Goal: Task Accomplishment & Management: Use online tool/utility

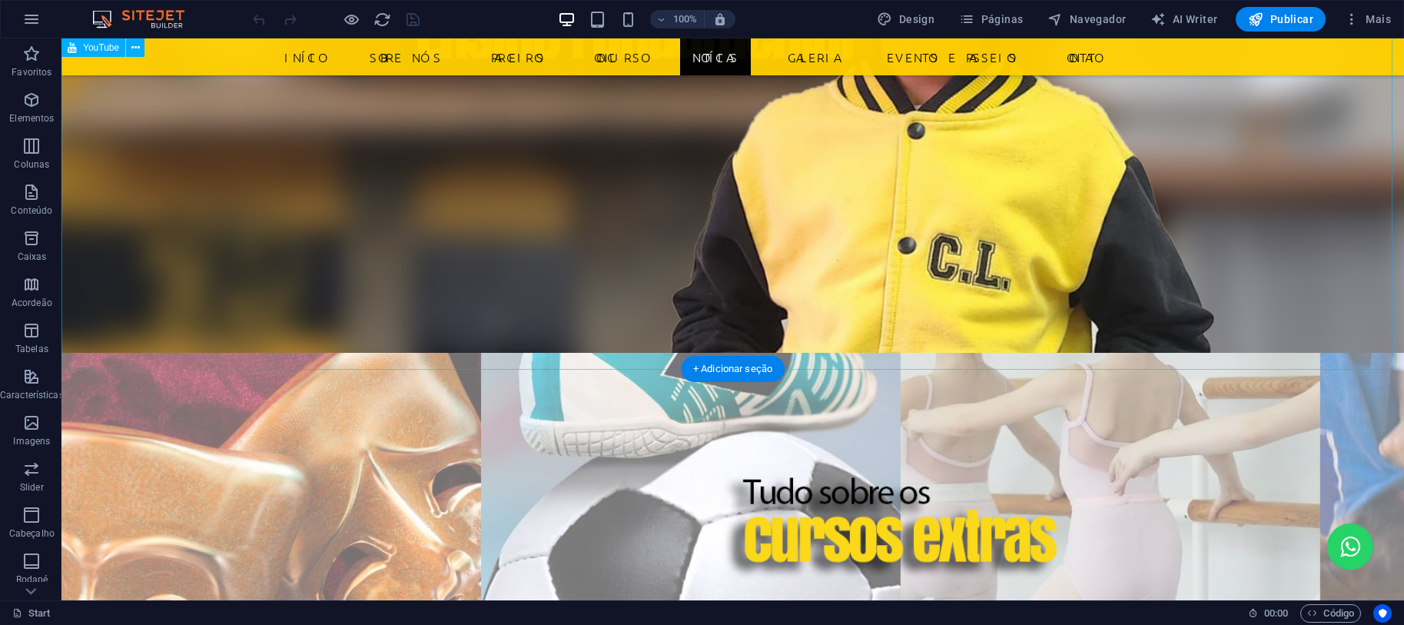
scroll to position [3604, 0]
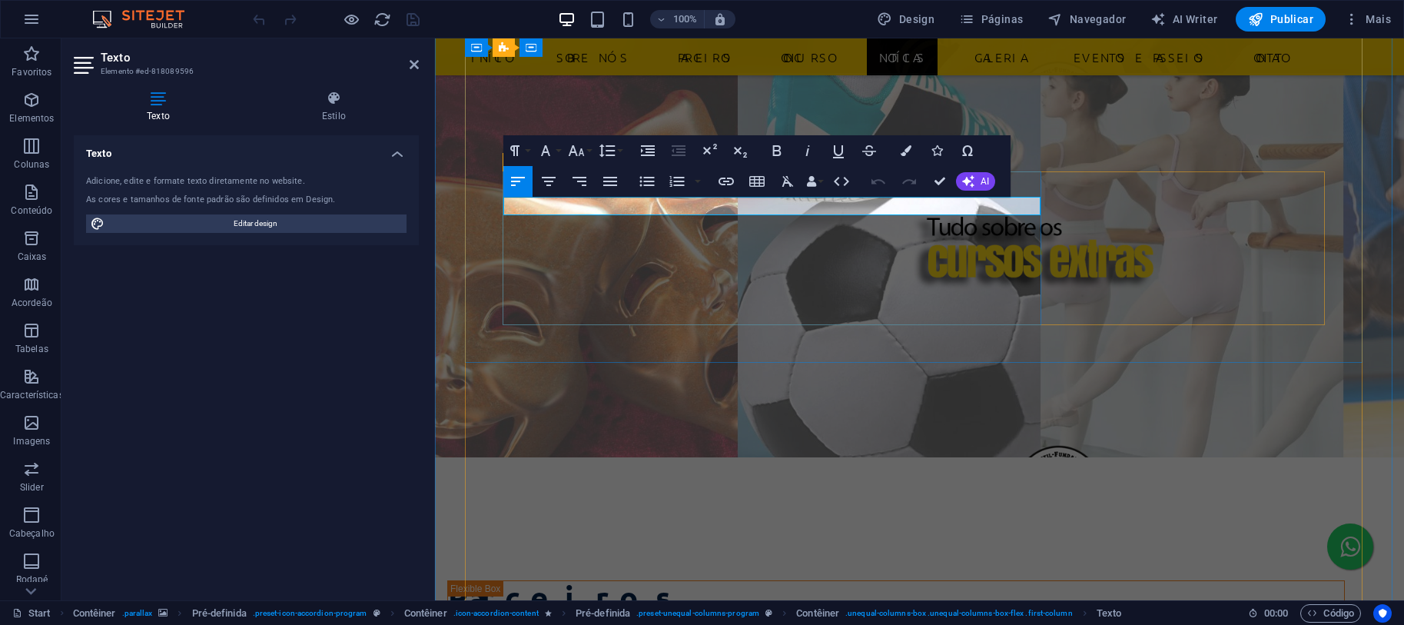
click at [773, 146] on icon "button" at bounding box center [777, 150] width 8 height 11
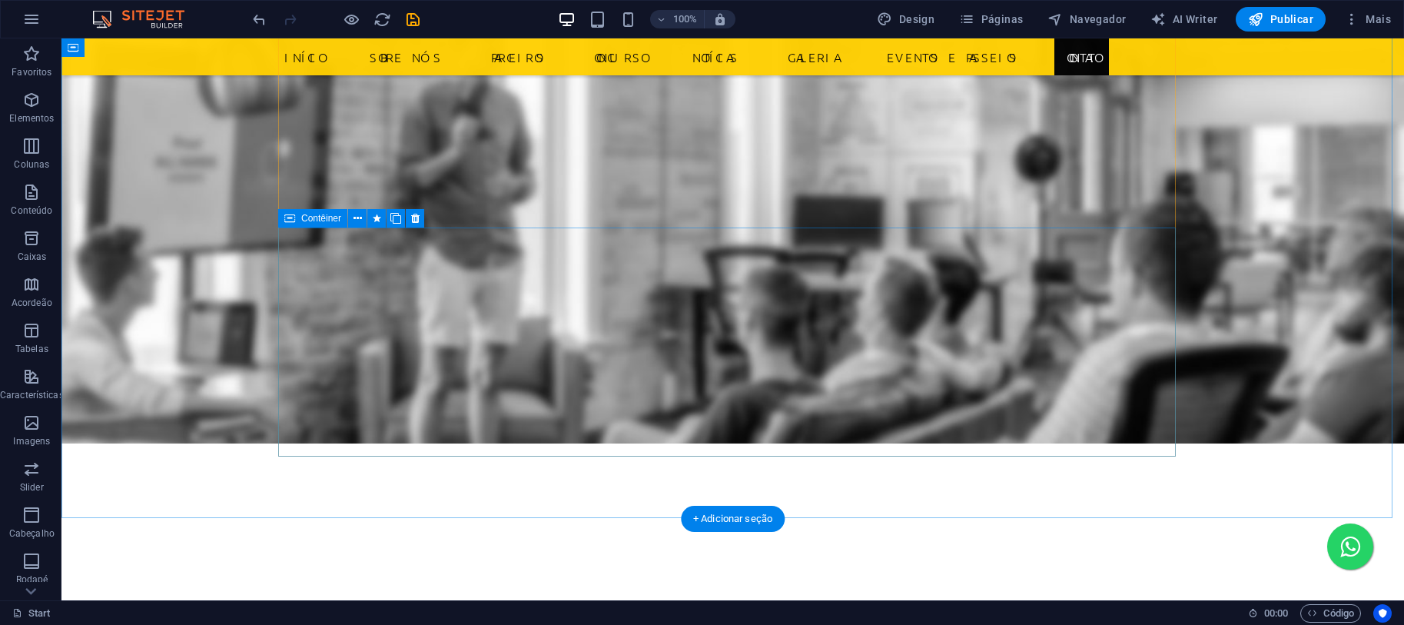
scroll to position [6040, 0]
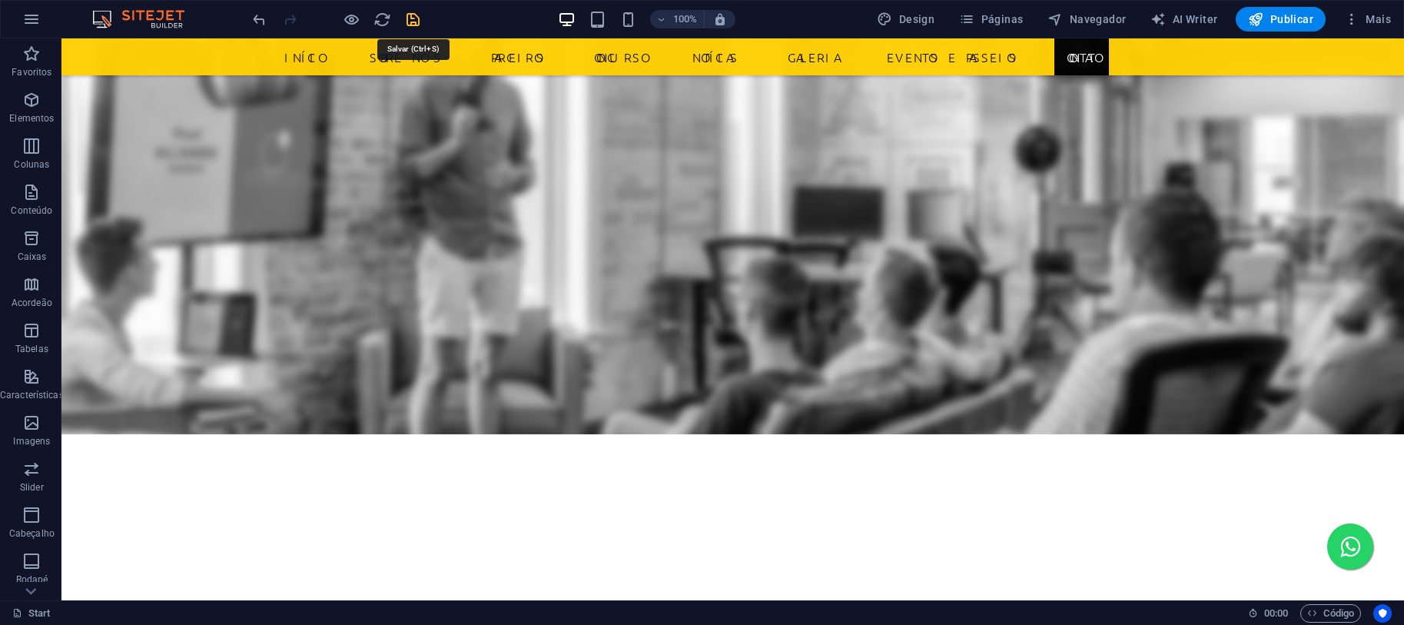
click at [412, 18] on icon "save" at bounding box center [413, 20] width 18 height 18
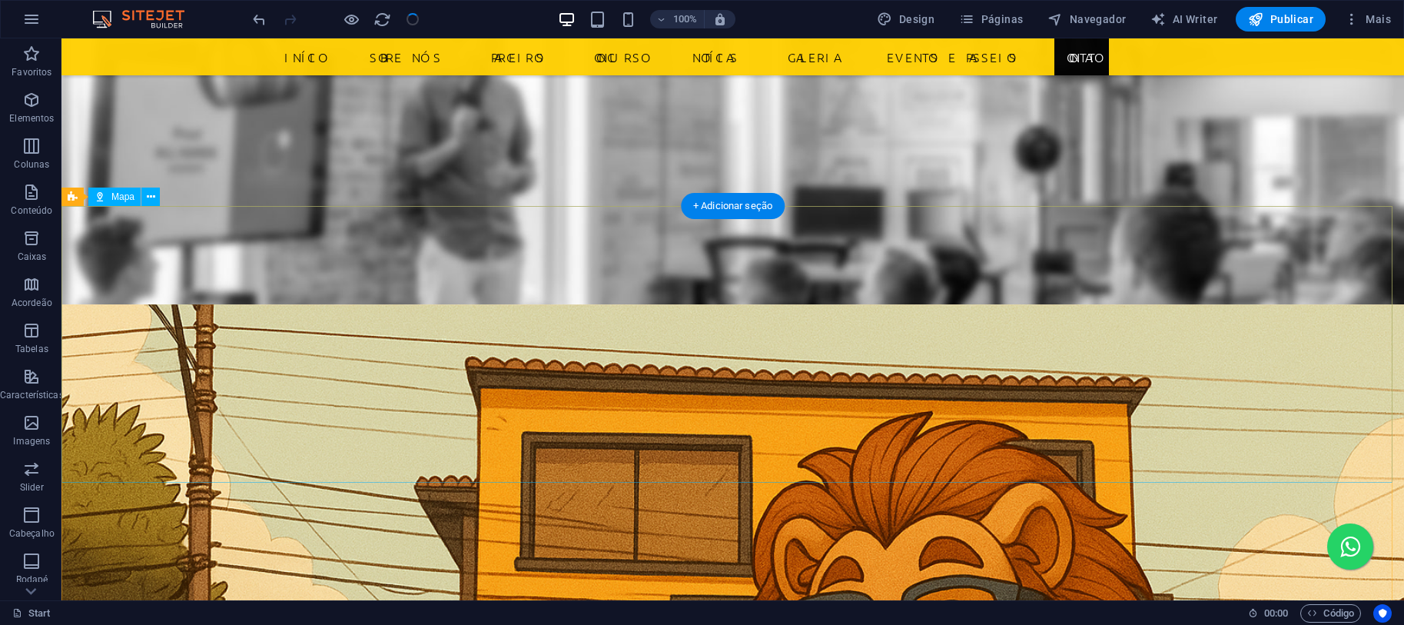
scroll to position [4811, 0]
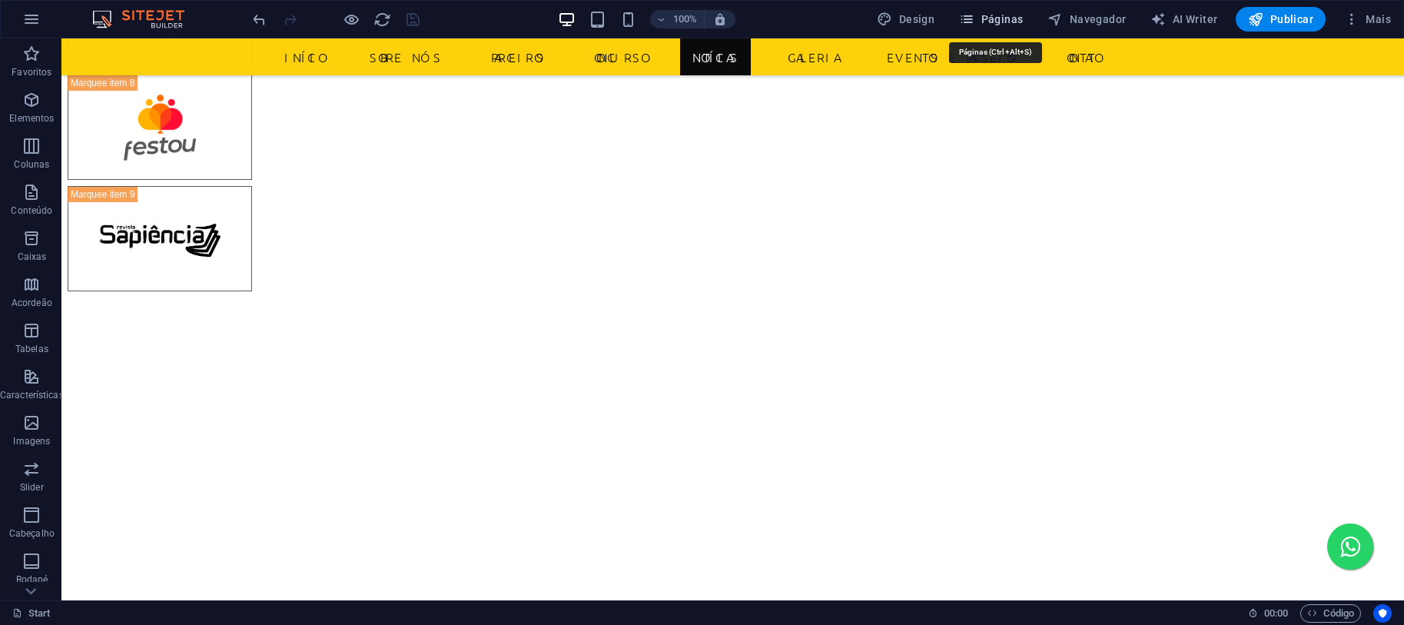
click at [1011, 15] on span "Páginas" at bounding box center [991, 19] width 64 height 15
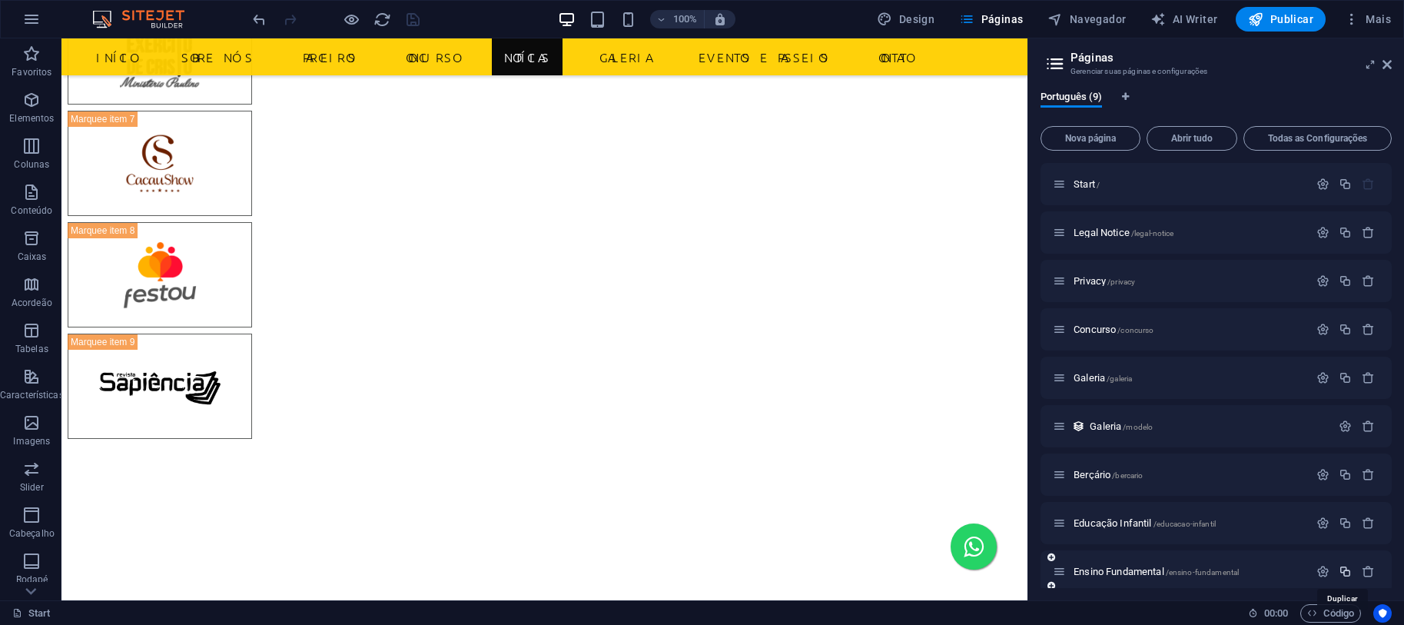
click at [1340, 568] on icon "button" at bounding box center [1344, 571] width 13 height 13
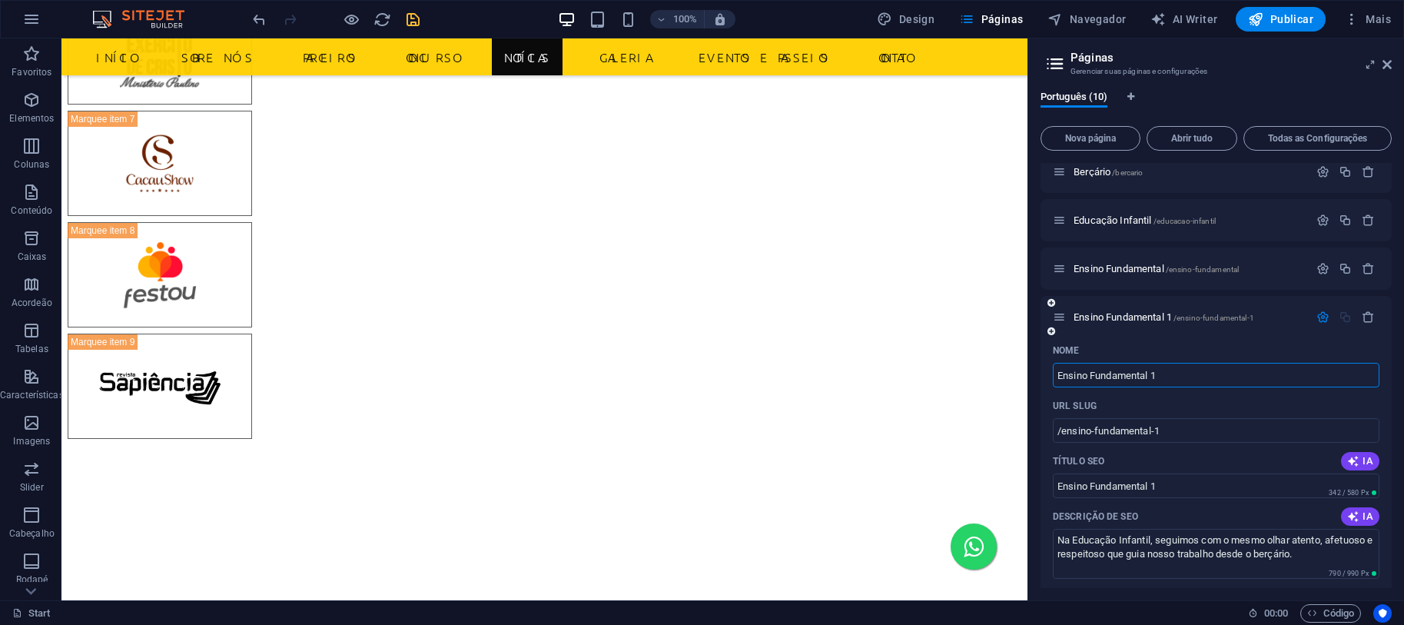
click at [1199, 380] on input "Ensino Fundamental 1" at bounding box center [1216, 375] width 327 height 25
drag, startPoint x: 1272, startPoint y: 416, endPoint x: 896, endPoint y: 377, distance: 378.4
click at [1212, 373] on input "Ensino Fundamental 1" at bounding box center [1216, 375] width 327 height 25
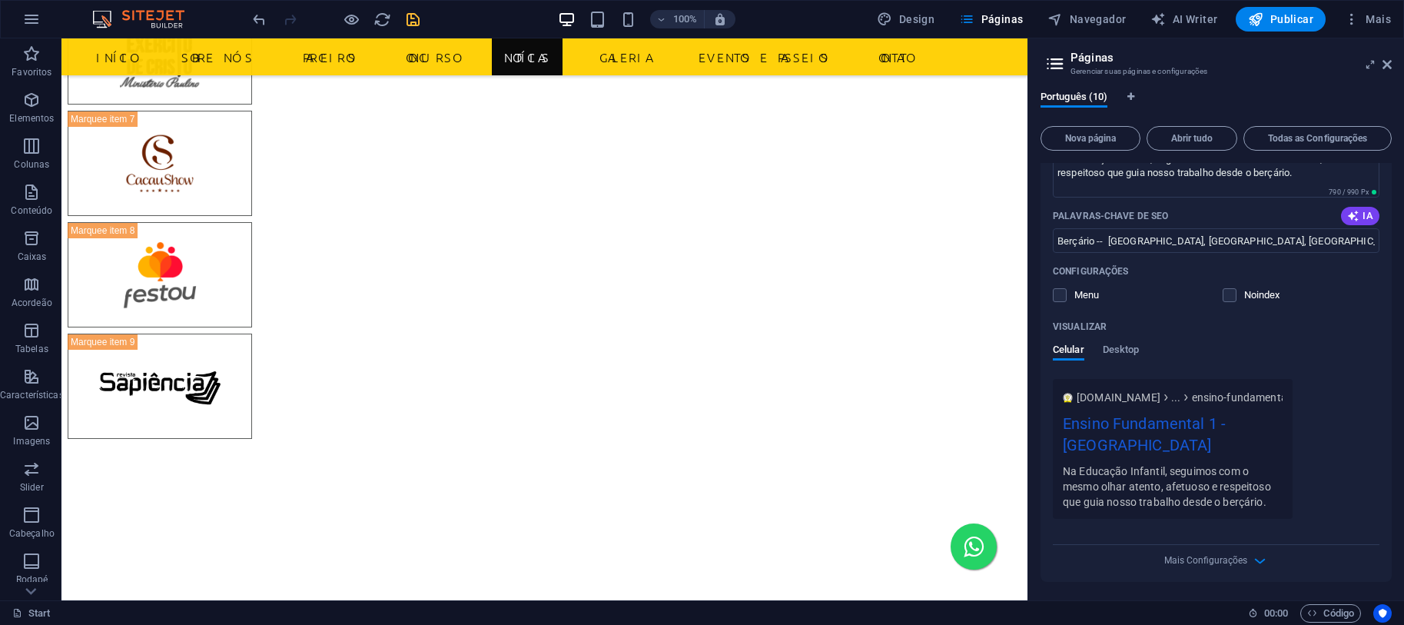
scroll to position [274, 0]
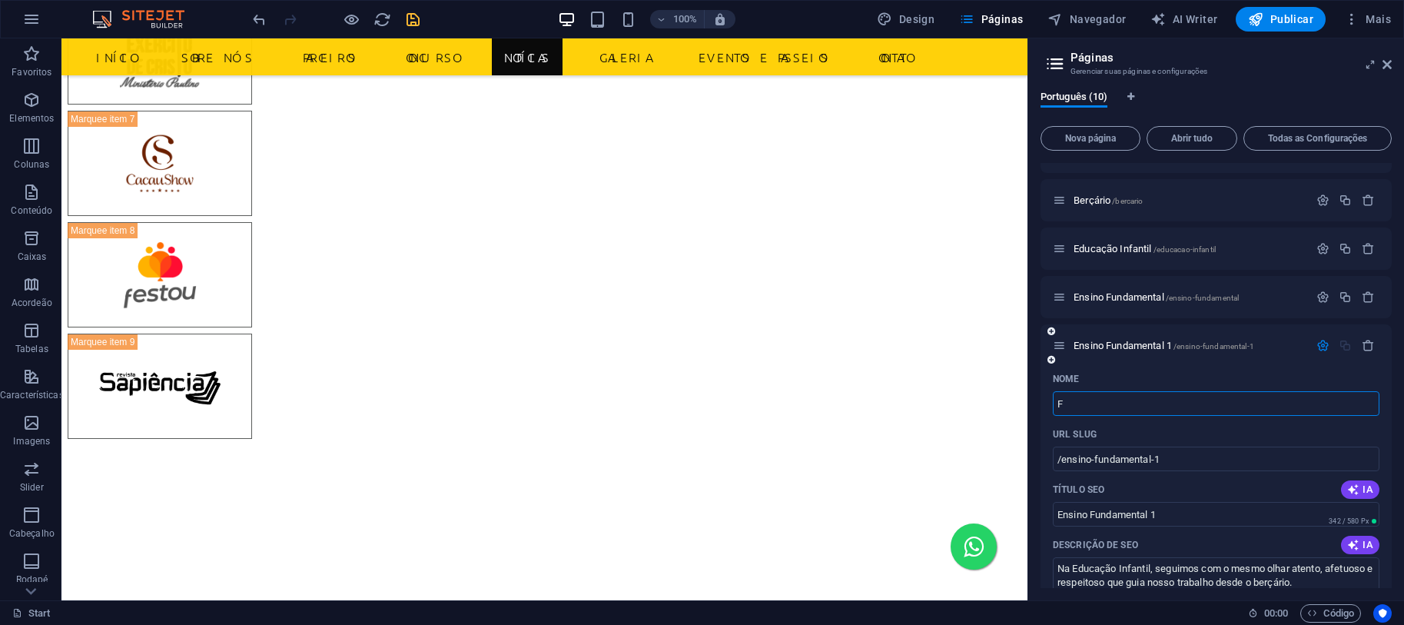
type input "F"
type input "/f"
type input "F"
type input "Fu"
type input "/fu"
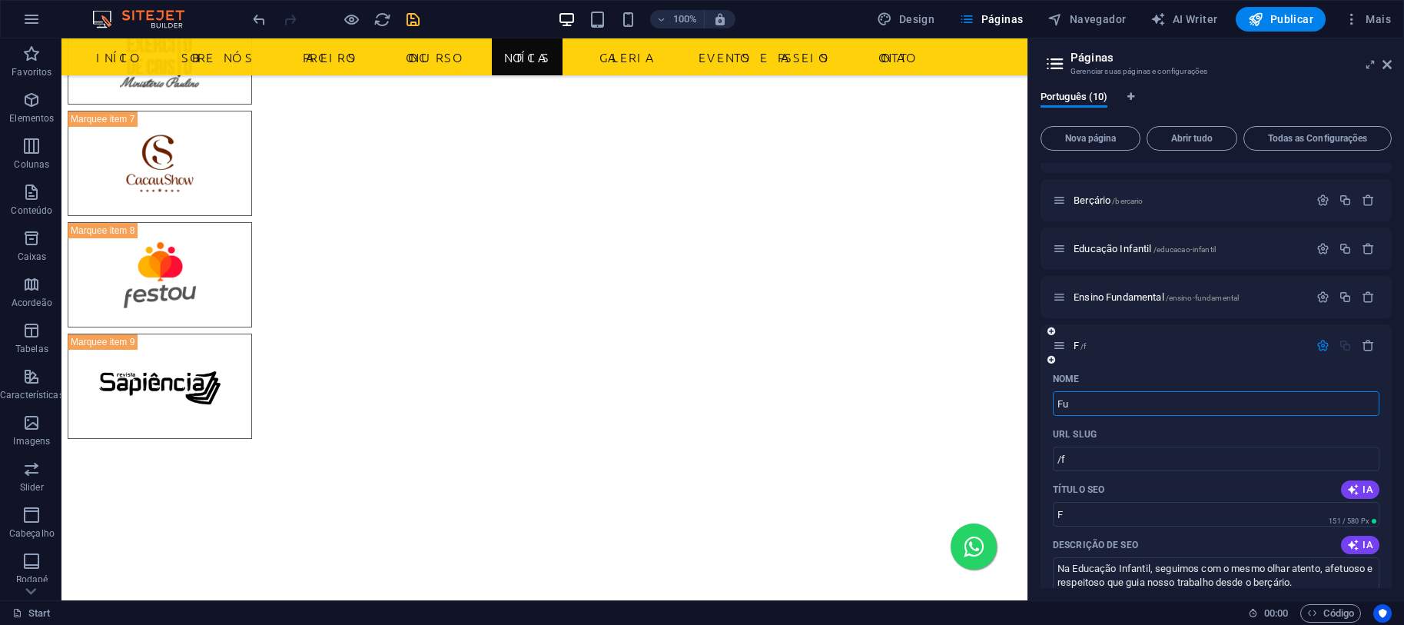
type input "Fu"
type input "Fut"
type input "/fut"
type input "Fut"
type input "Futsal"
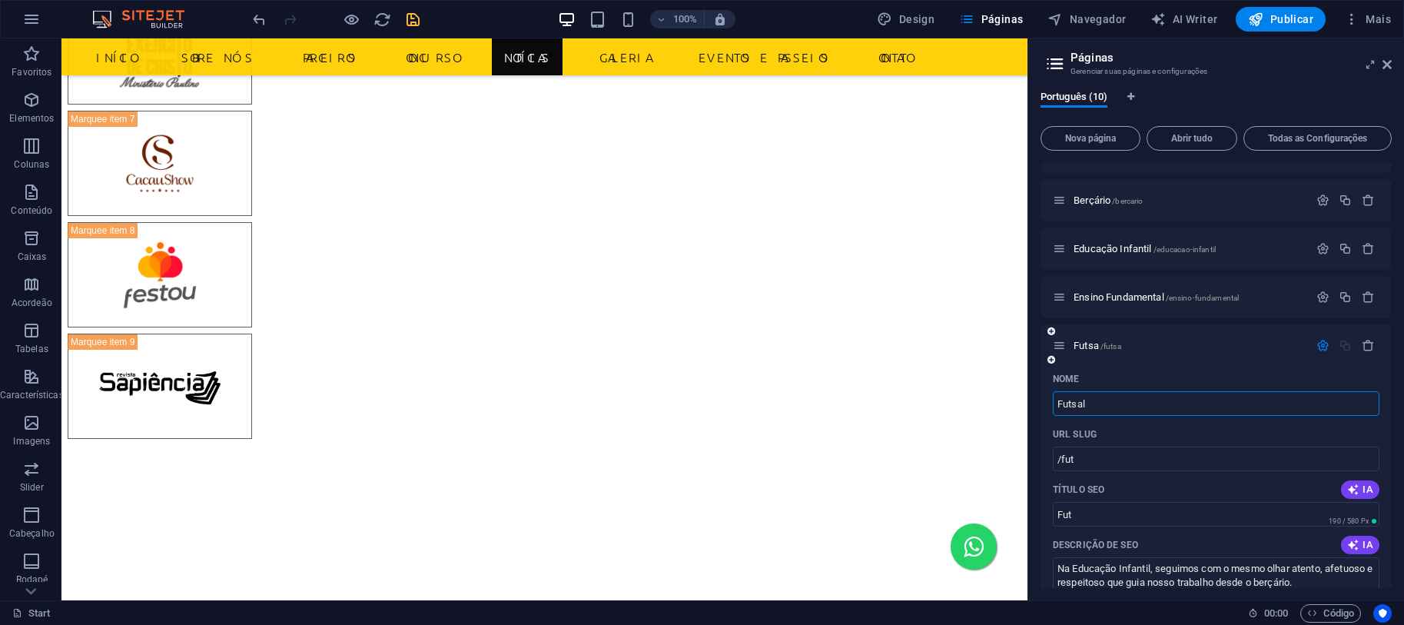
type input "/futsa"
type input "Futsa"
type input "Futsal"
type input "/futsal"
type input "Futsal"
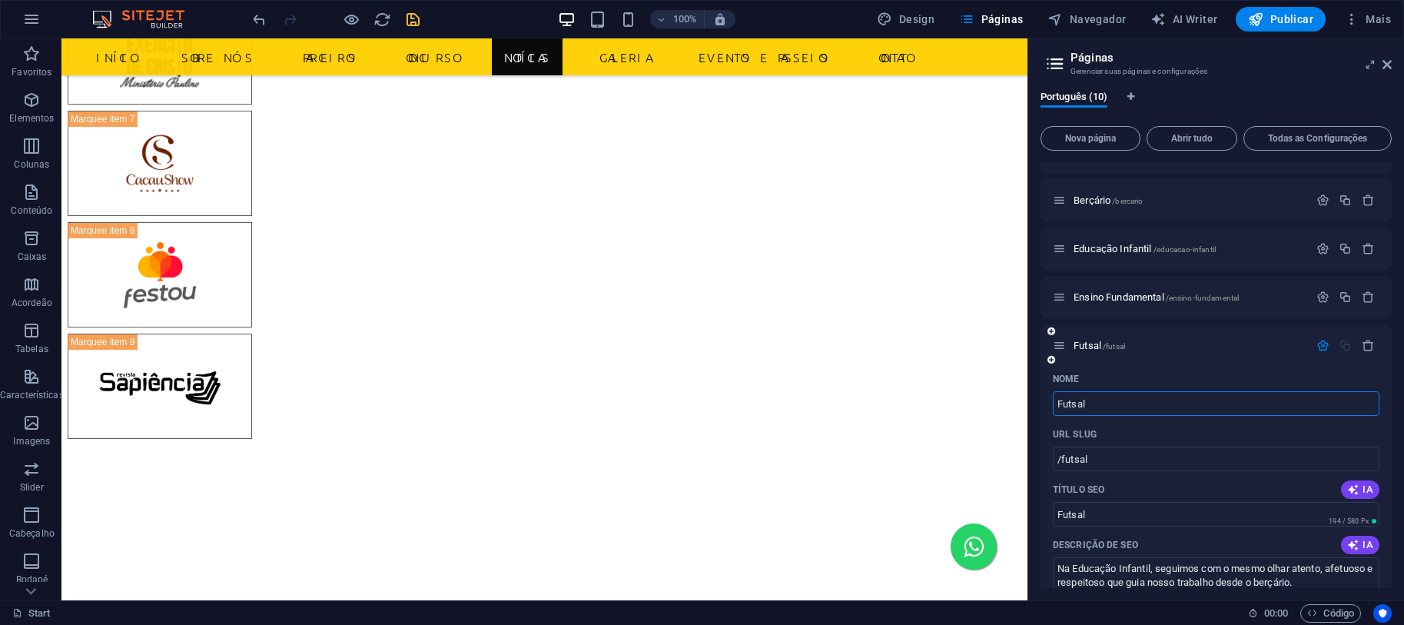
type input "Futsal"
click at [1206, 327] on div "Futsal /futsal" at bounding box center [1215, 345] width 351 height 42
drag, startPoint x: 1384, startPoint y: 66, endPoint x: 1319, endPoint y: 25, distance: 76.3
click at [1384, 66] on icon at bounding box center [1386, 64] width 9 height 12
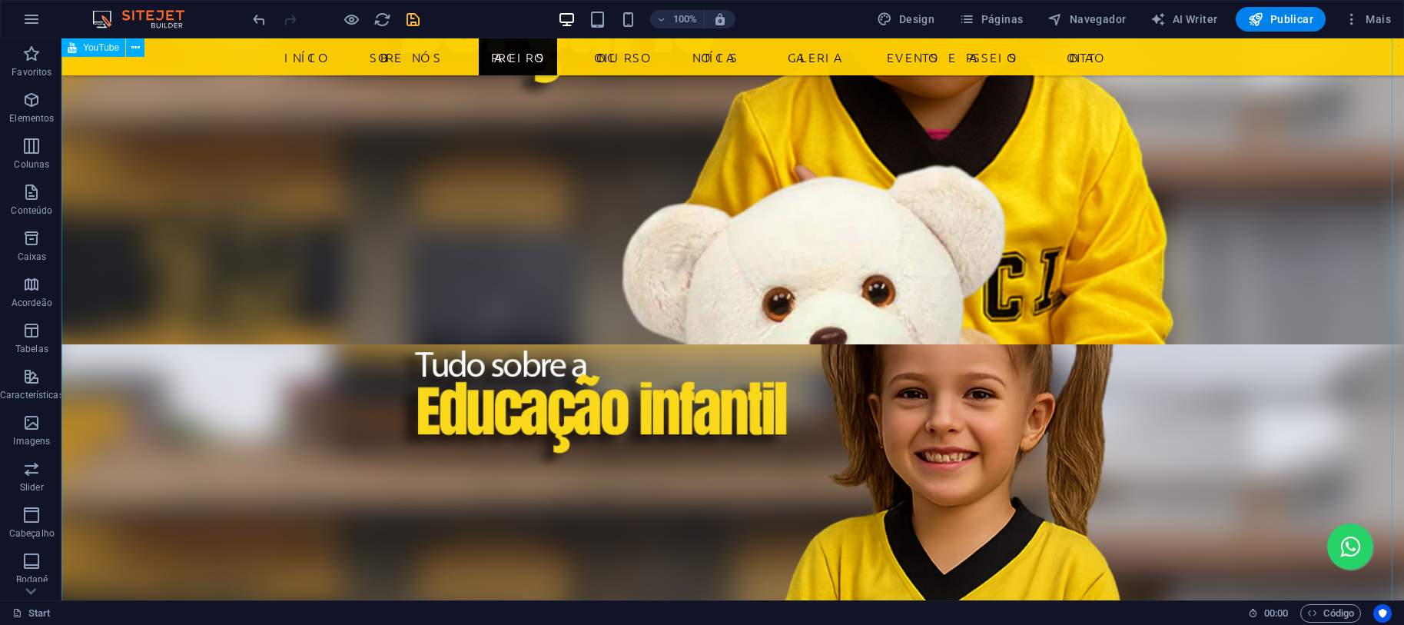
scroll to position [1597, 0]
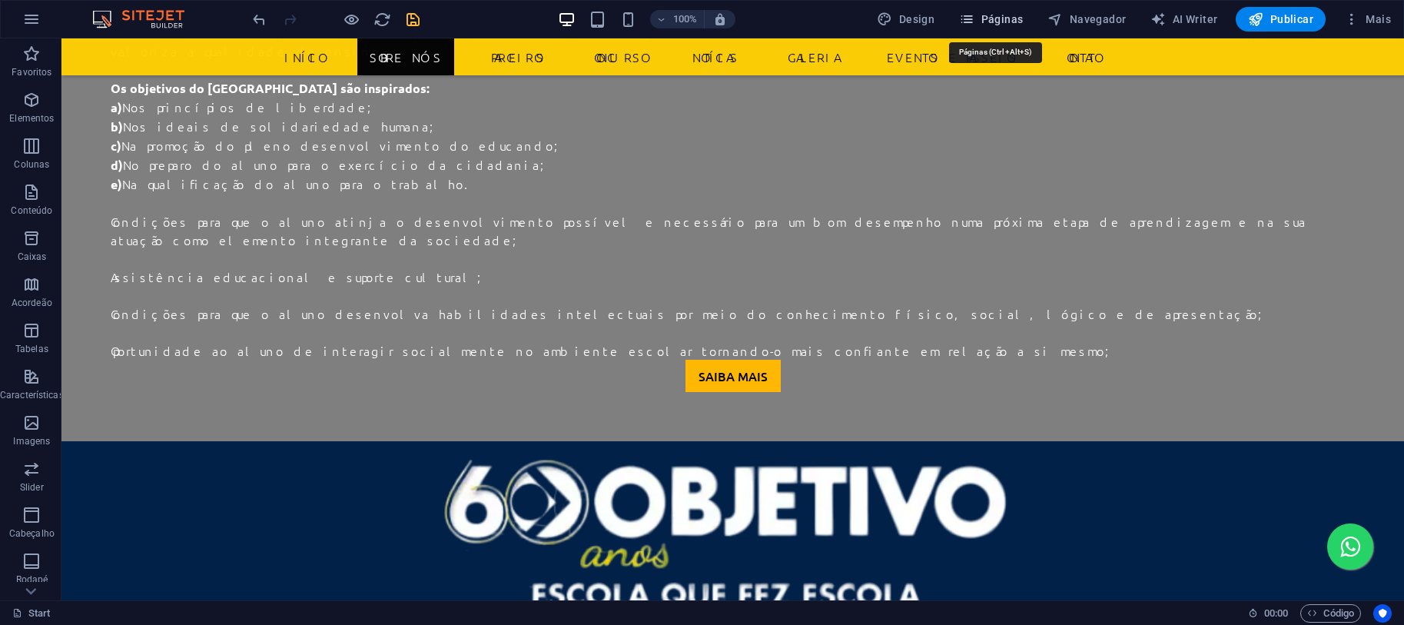
click at [974, 19] on icon "button" at bounding box center [966, 19] width 15 height 15
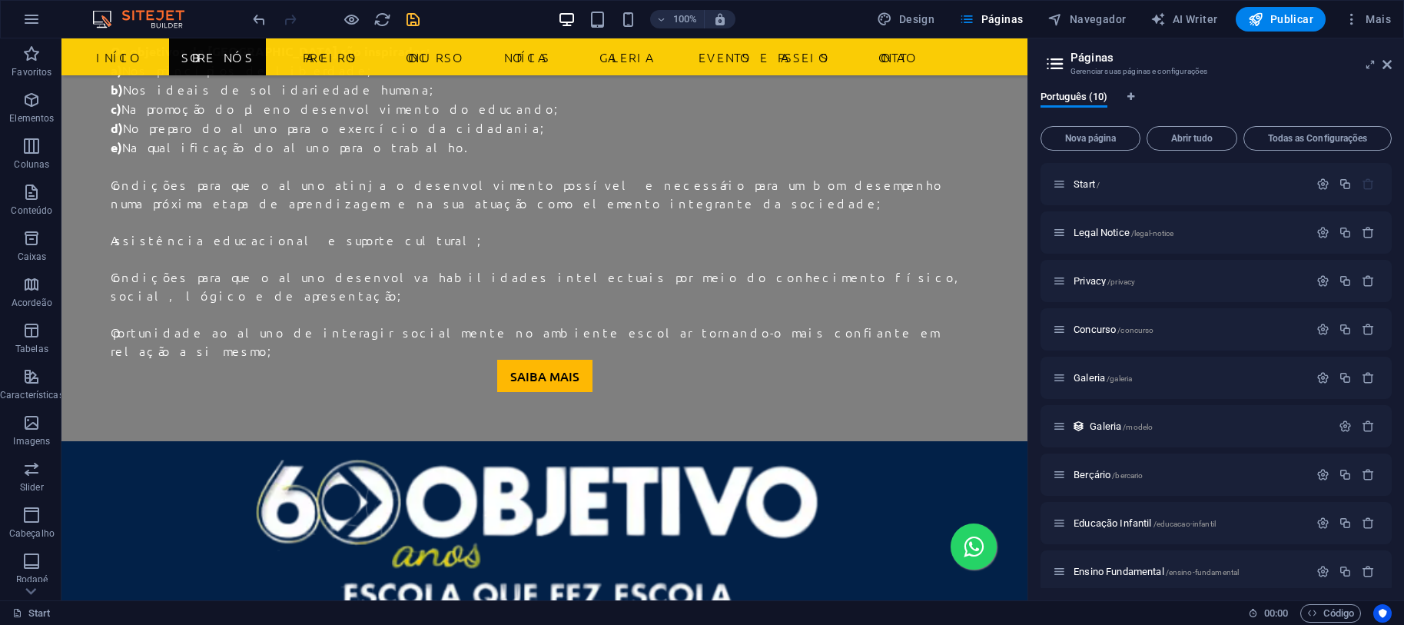
scroll to position [303, 0]
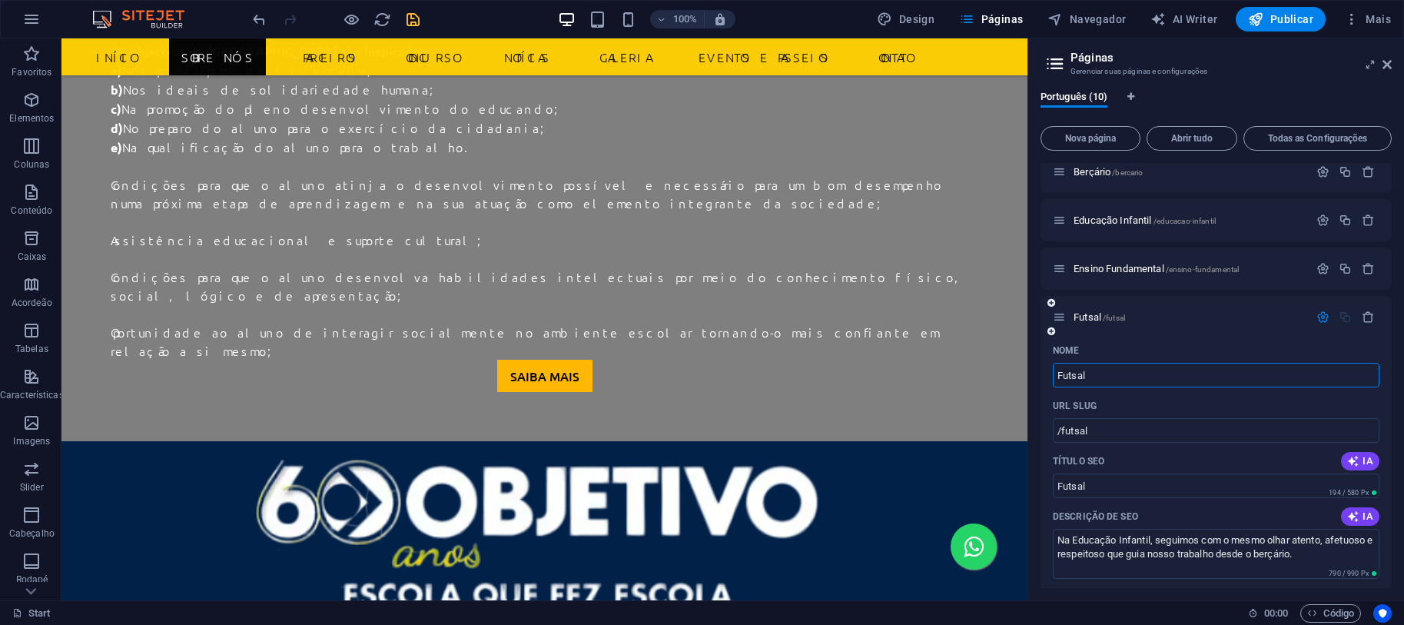
click at [1055, 322] on icon at bounding box center [1059, 316] width 13 height 13
click at [1096, 323] on div "Futsal /futsal" at bounding box center [1181, 317] width 256 height 18
click at [1094, 318] on span "Futsal /futsal" at bounding box center [1098, 317] width 51 height 12
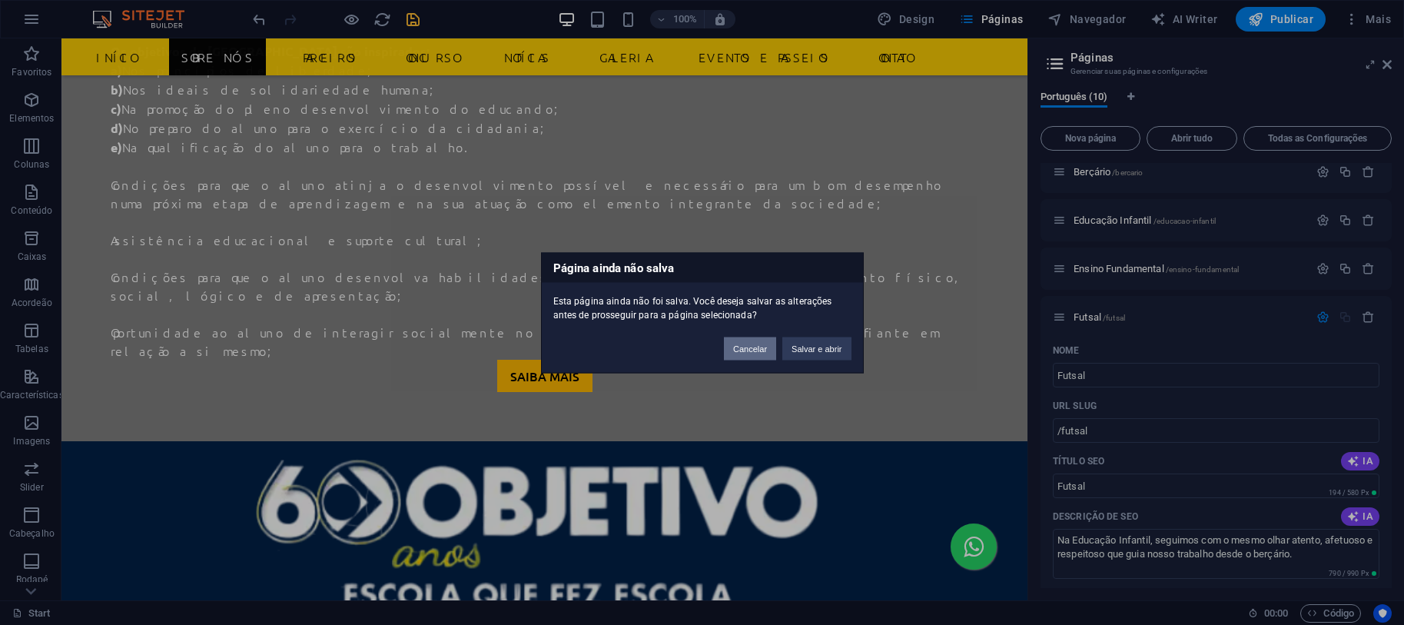
click at [733, 340] on button "Cancelar" at bounding box center [750, 348] width 52 height 23
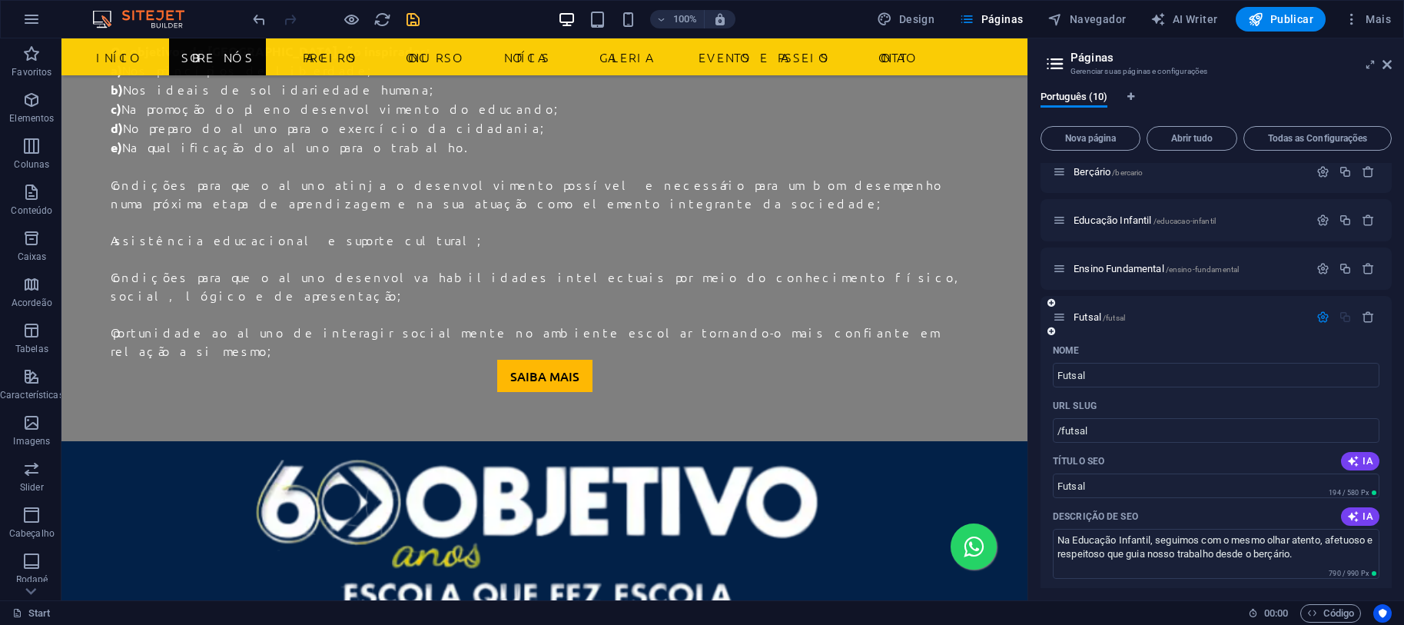
click at [1048, 330] on icon at bounding box center [1051, 331] width 8 height 9
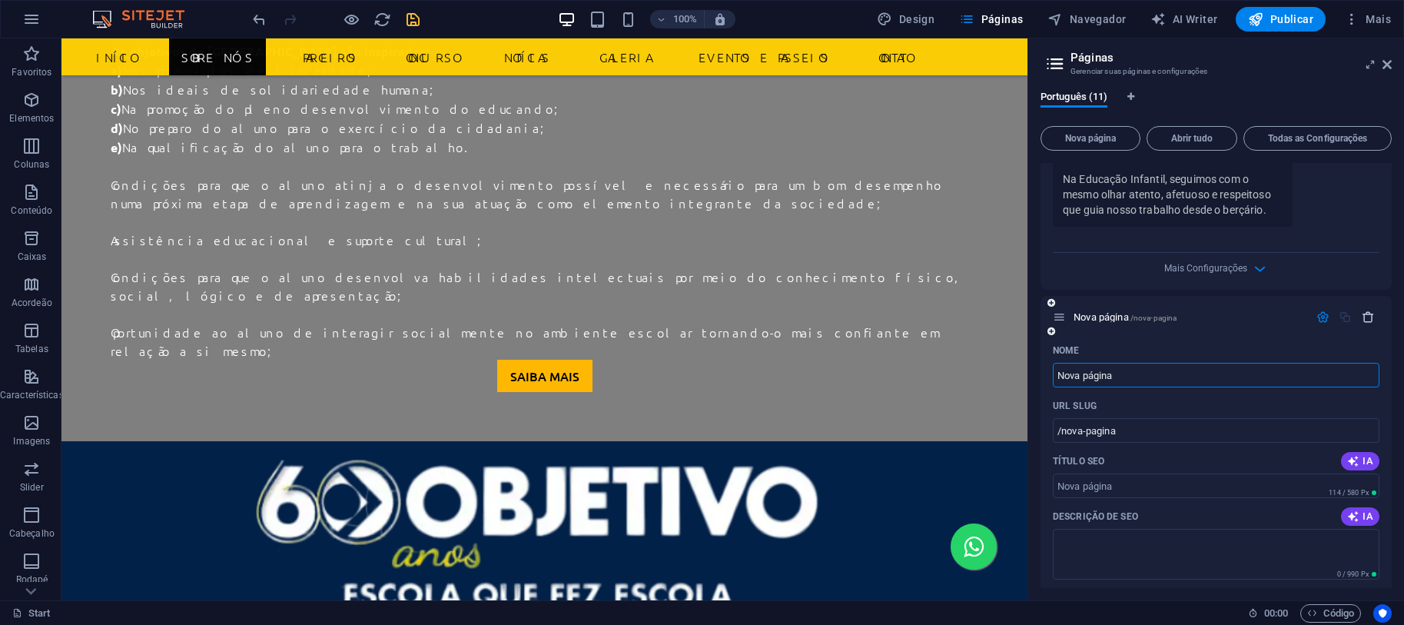
click at [1365, 314] on icon "button" at bounding box center [1368, 316] width 13 height 13
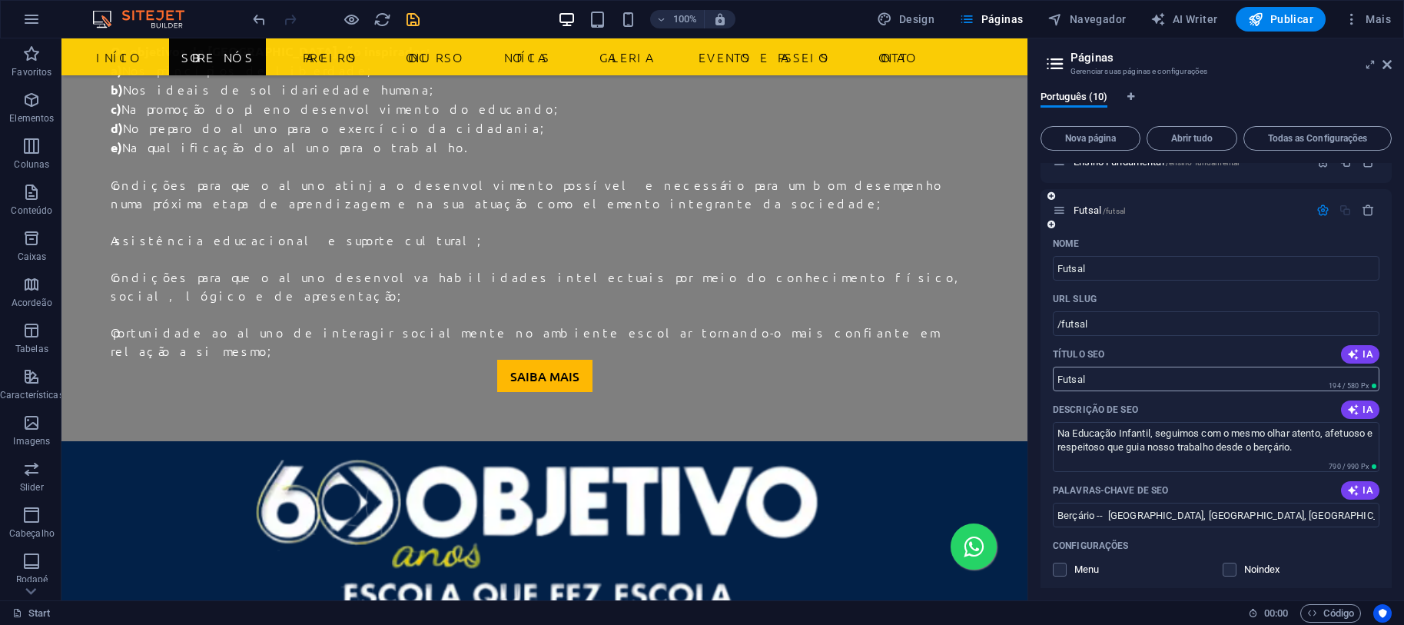
scroll to position [0, 0]
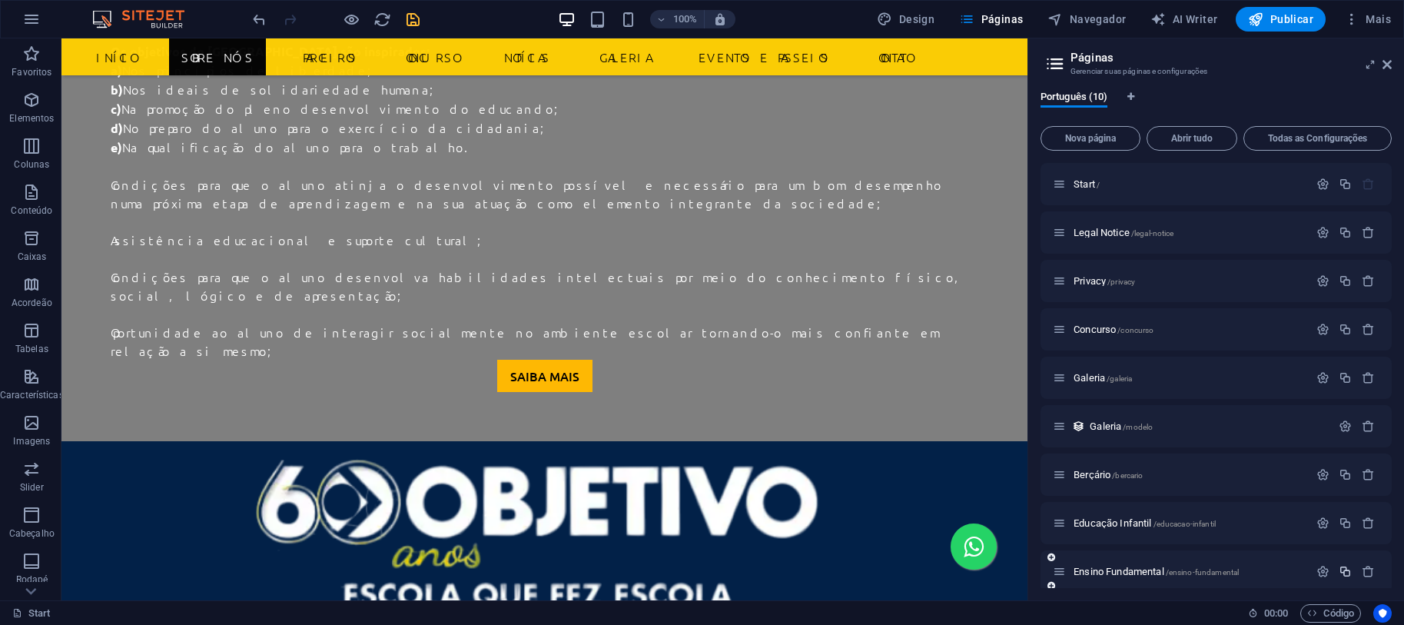
click at [1340, 570] on icon "button" at bounding box center [1344, 571] width 13 height 13
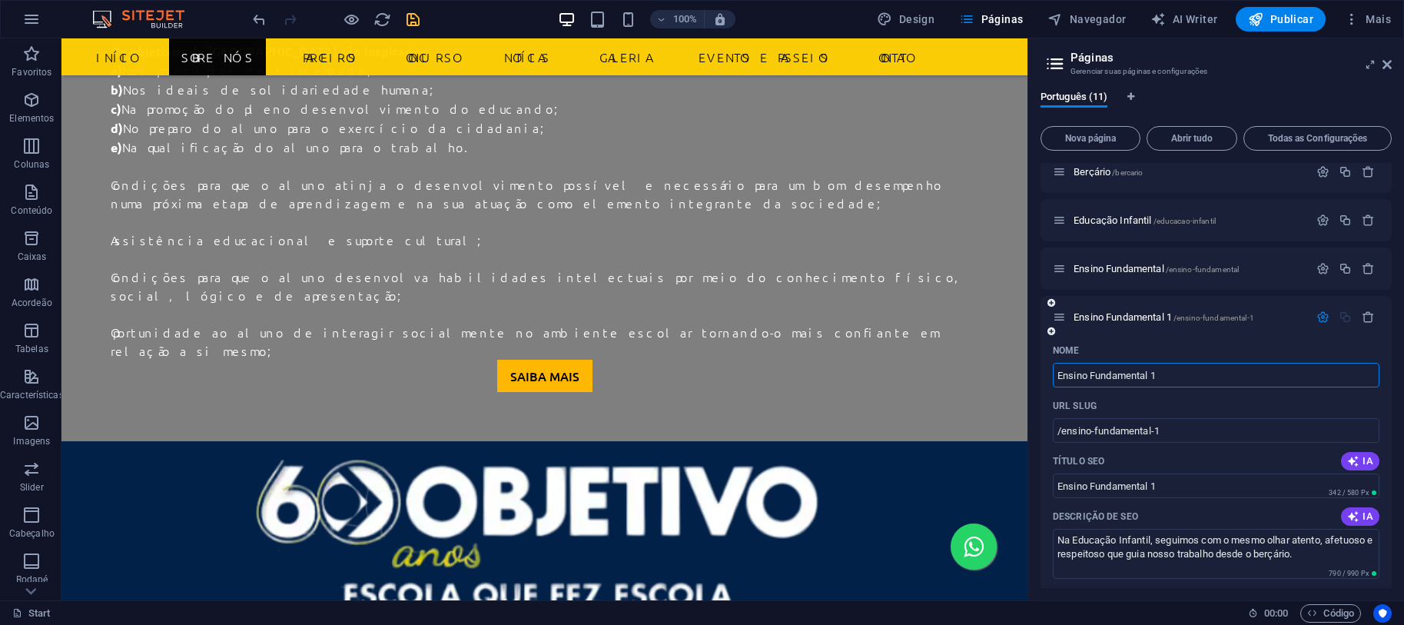
click at [1216, 372] on input "Ensino Fundamental 1" at bounding box center [1216, 375] width 327 height 25
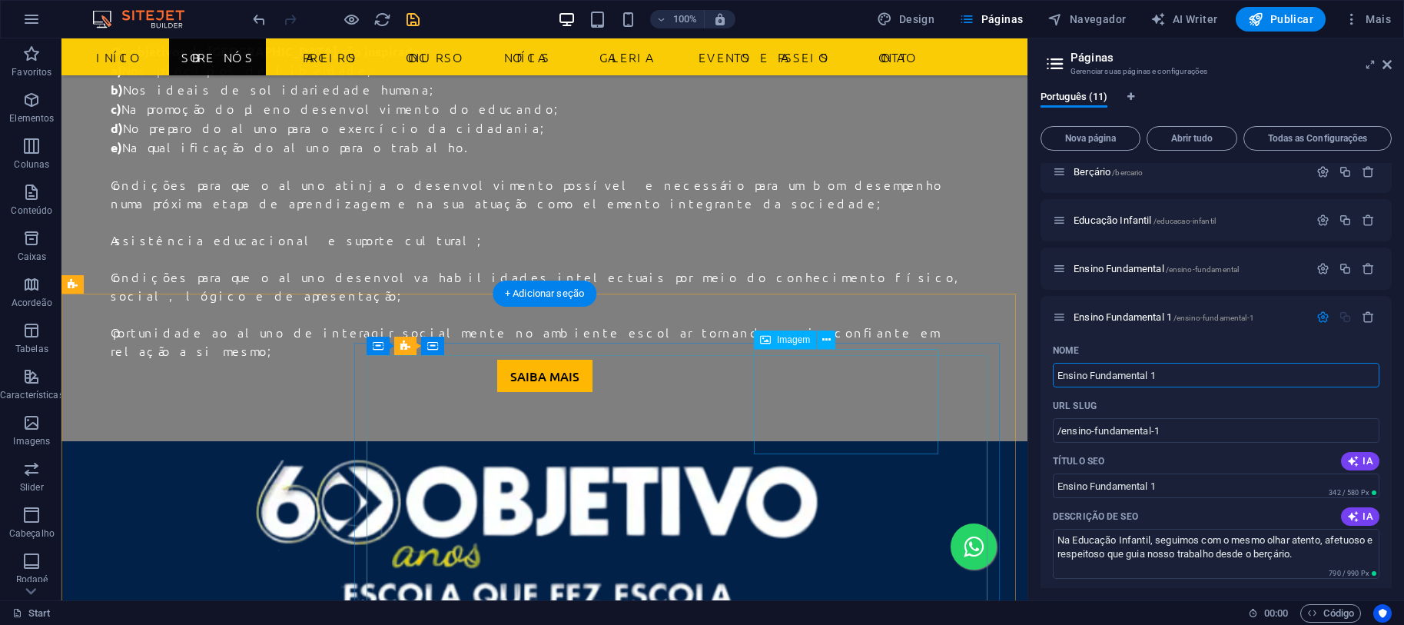
drag, startPoint x: 1280, startPoint y: 410, endPoint x: 916, endPoint y: 375, distance: 365.9
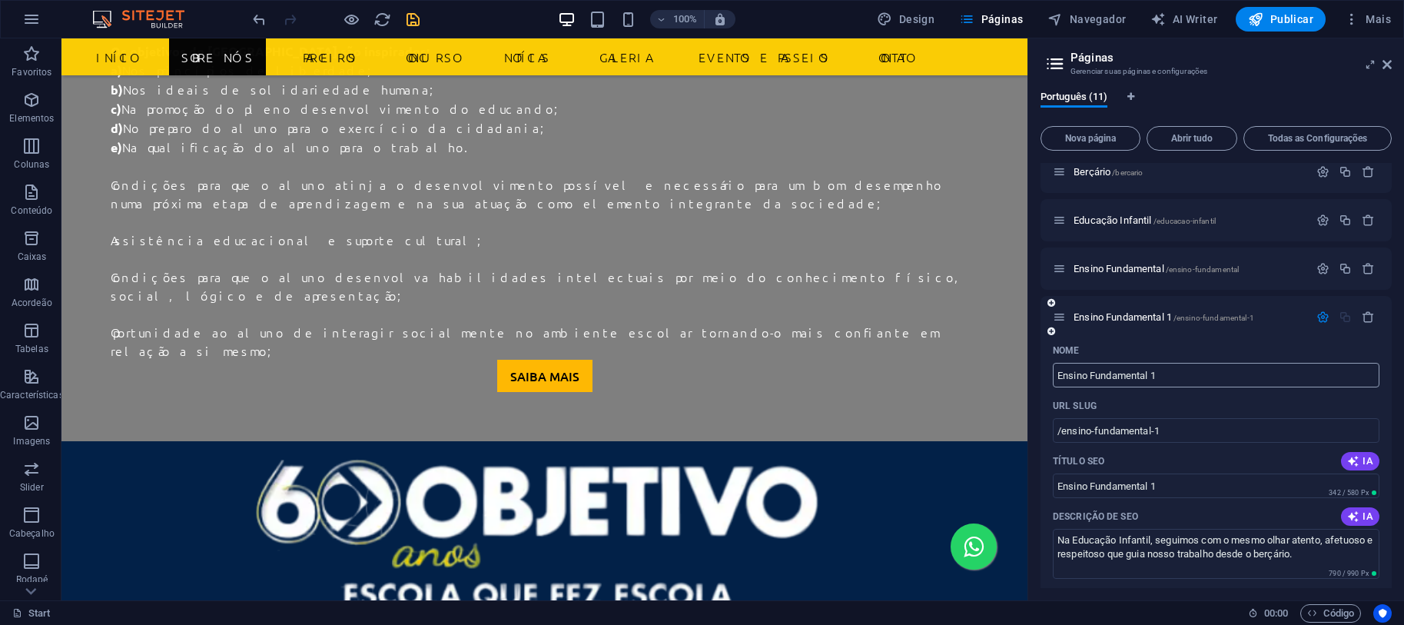
click at [1180, 373] on input "Ensino Fundamental 1" at bounding box center [1216, 375] width 327 height 25
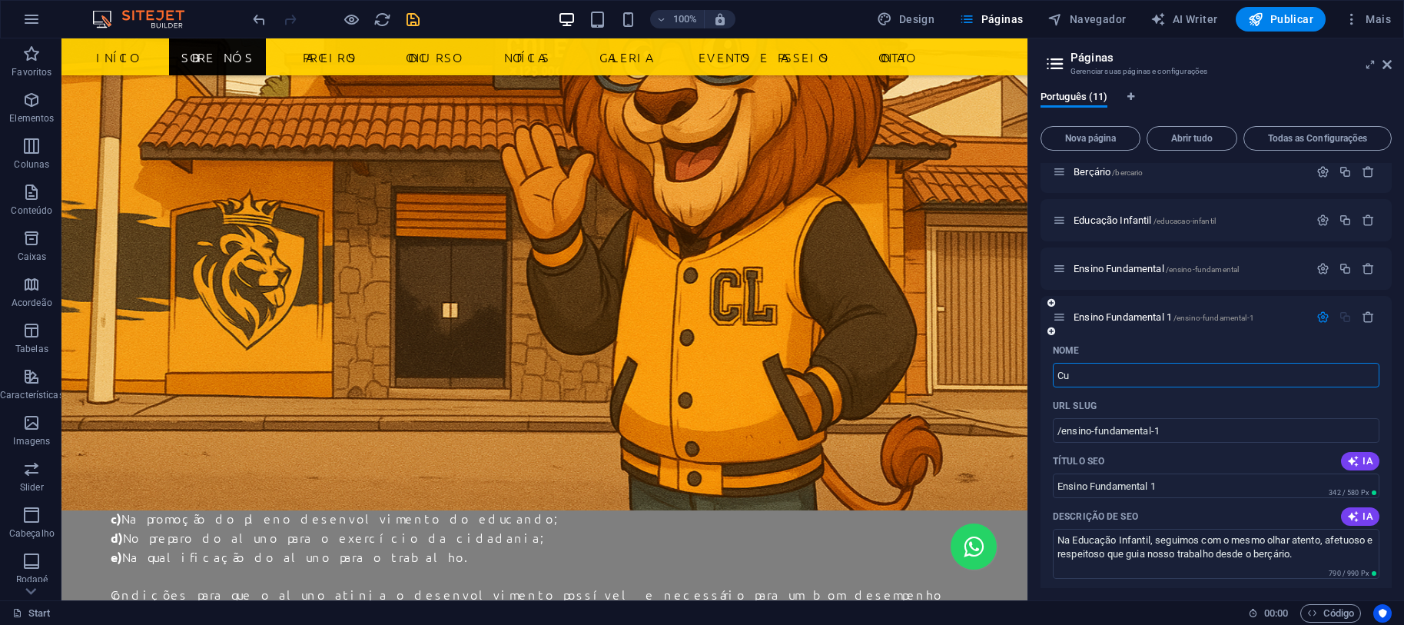
type input "Cur"
type input "/c"
type input "C"
type input "Cur"
type input "/cur"
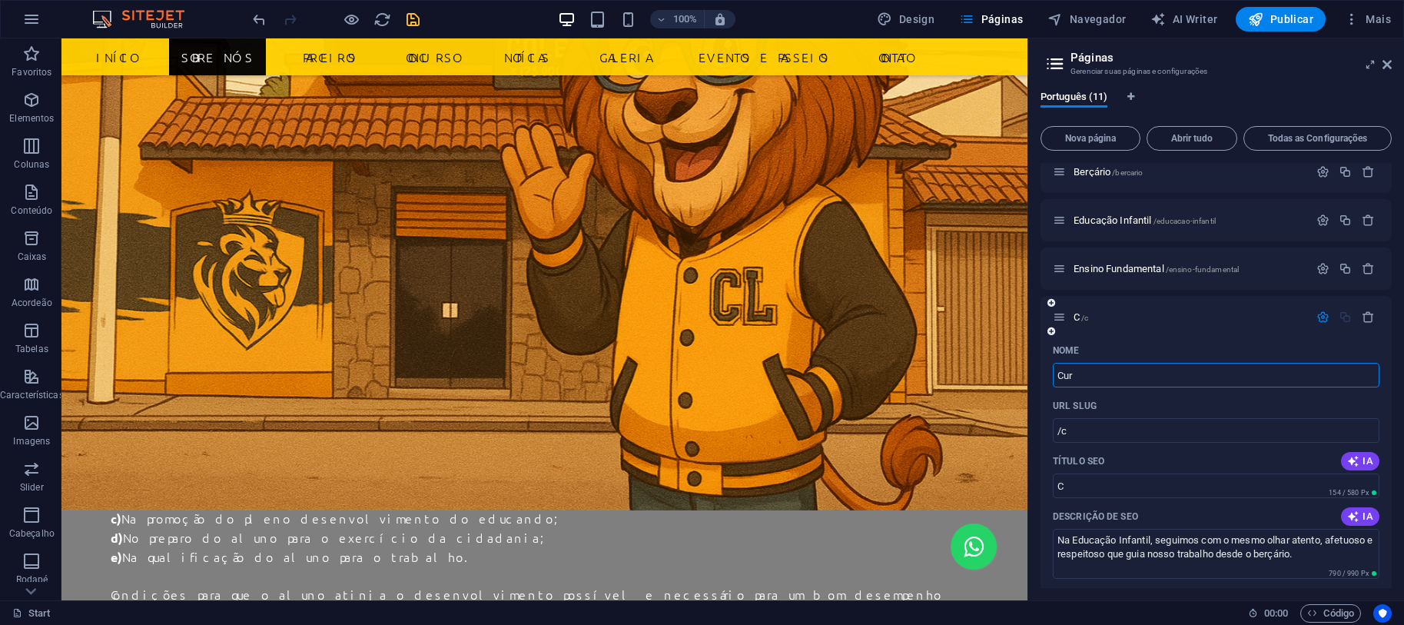
type input "Cur"
type input "Cursos"
type input "/cursos"
type input "Cursos"
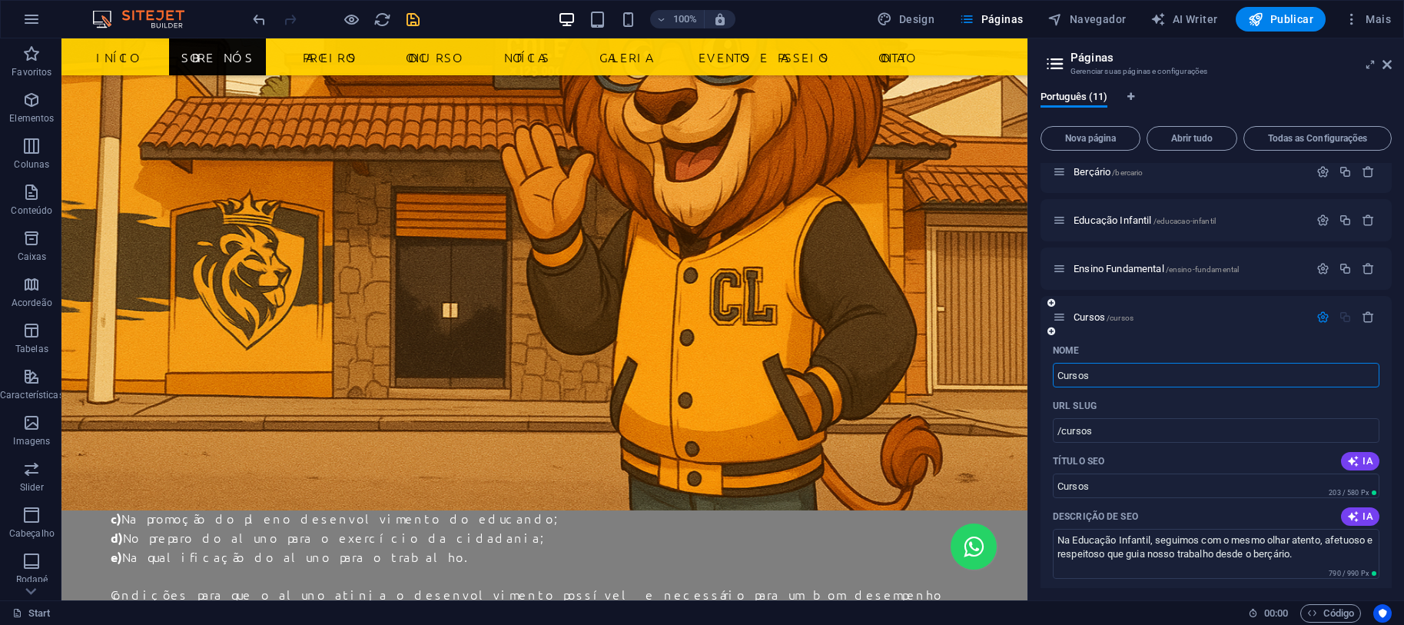
type input "Cursos"
type input "Cursos Extras"
type input "/cursos-ex"
type input "Cursos Ex"
type input "Cursos Extras"
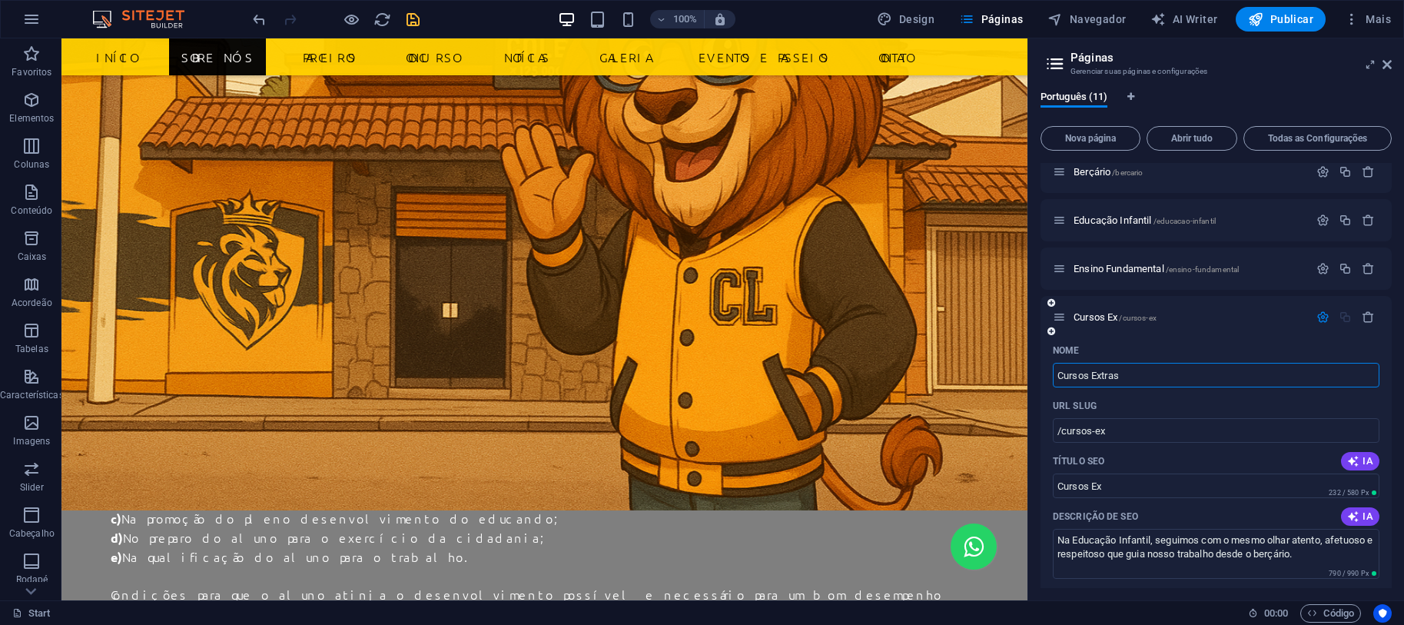
type input "/cursos-extras"
type input "Cursos Extras"
click at [1183, 331] on div "Cursos Extras /cursos-extras" at bounding box center [1215, 317] width 351 height 42
click at [1173, 317] on span "/cursos-extras" at bounding box center [1161, 317] width 50 height 8
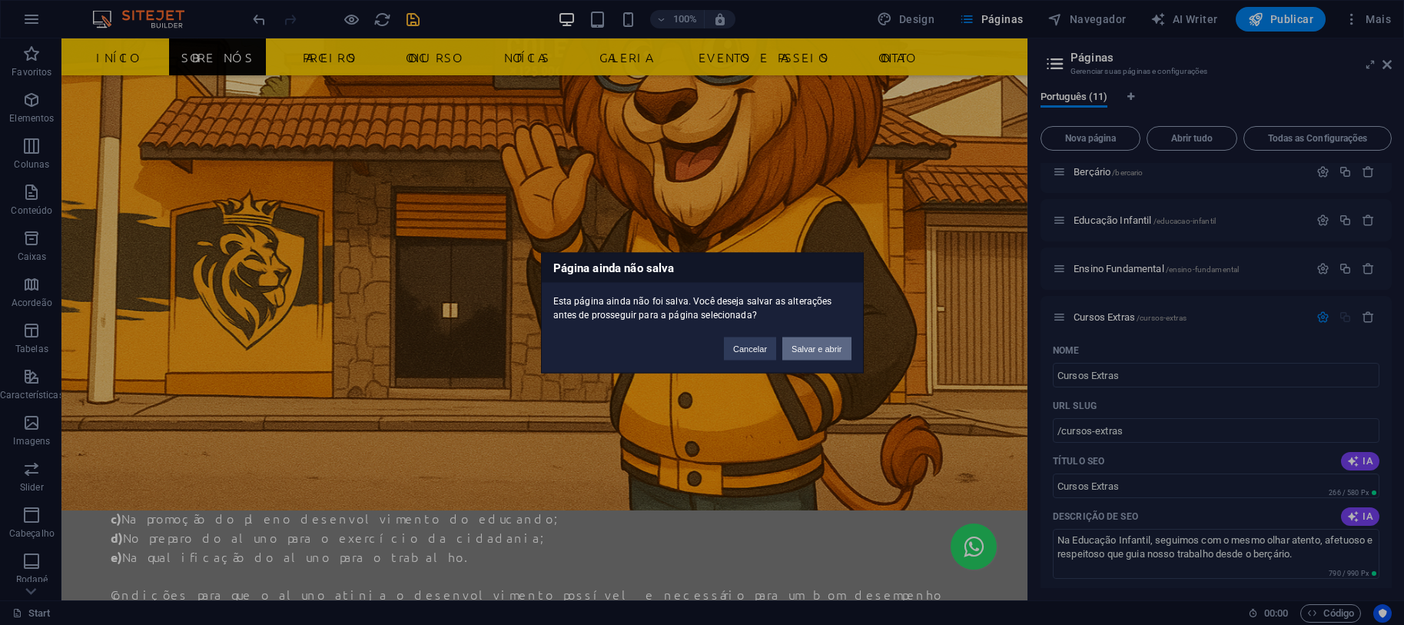
click at [821, 348] on button "Salvar e abrir" at bounding box center [816, 348] width 68 height 23
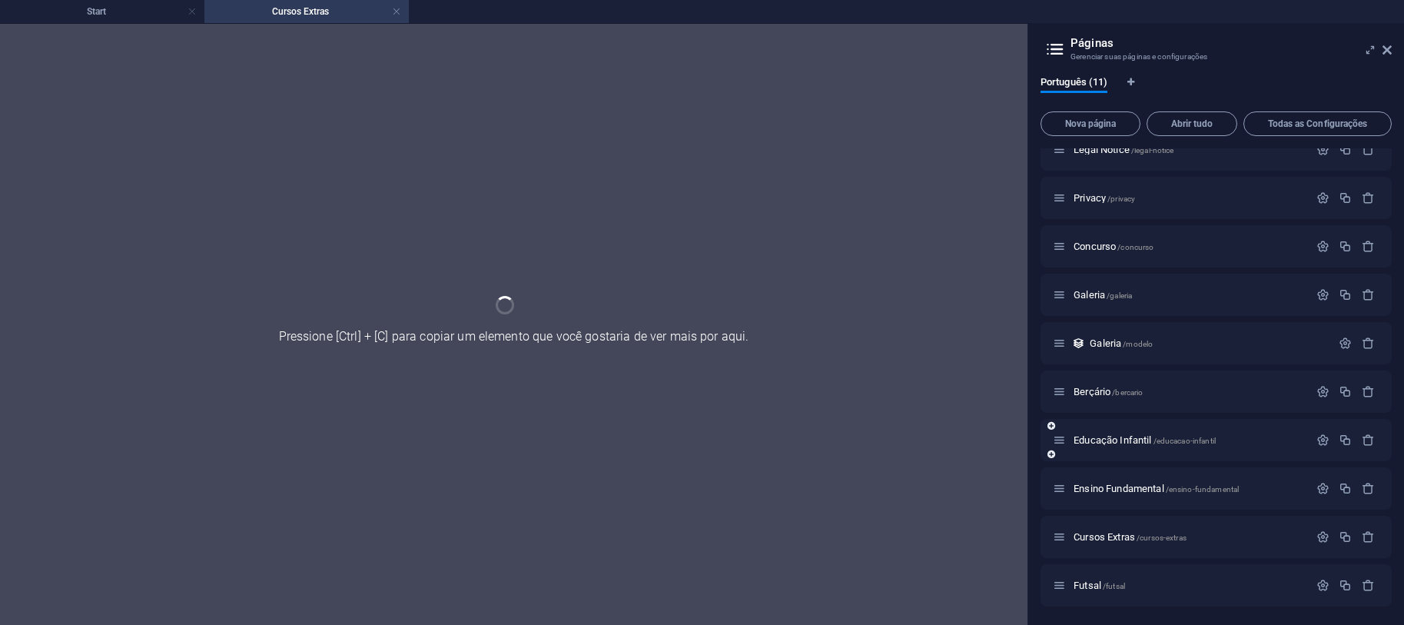
scroll to position [68, 0]
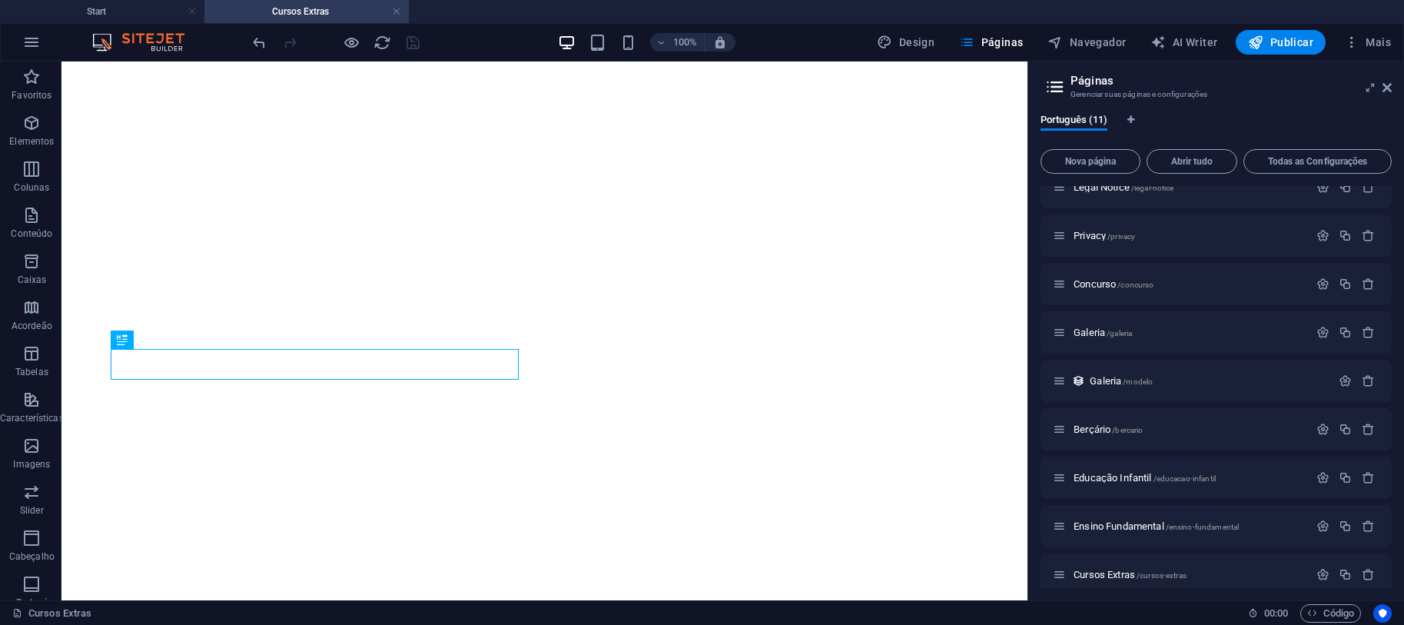
click at [1381, 48] on span "Mais" at bounding box center [1367, 42] width 47 height 15
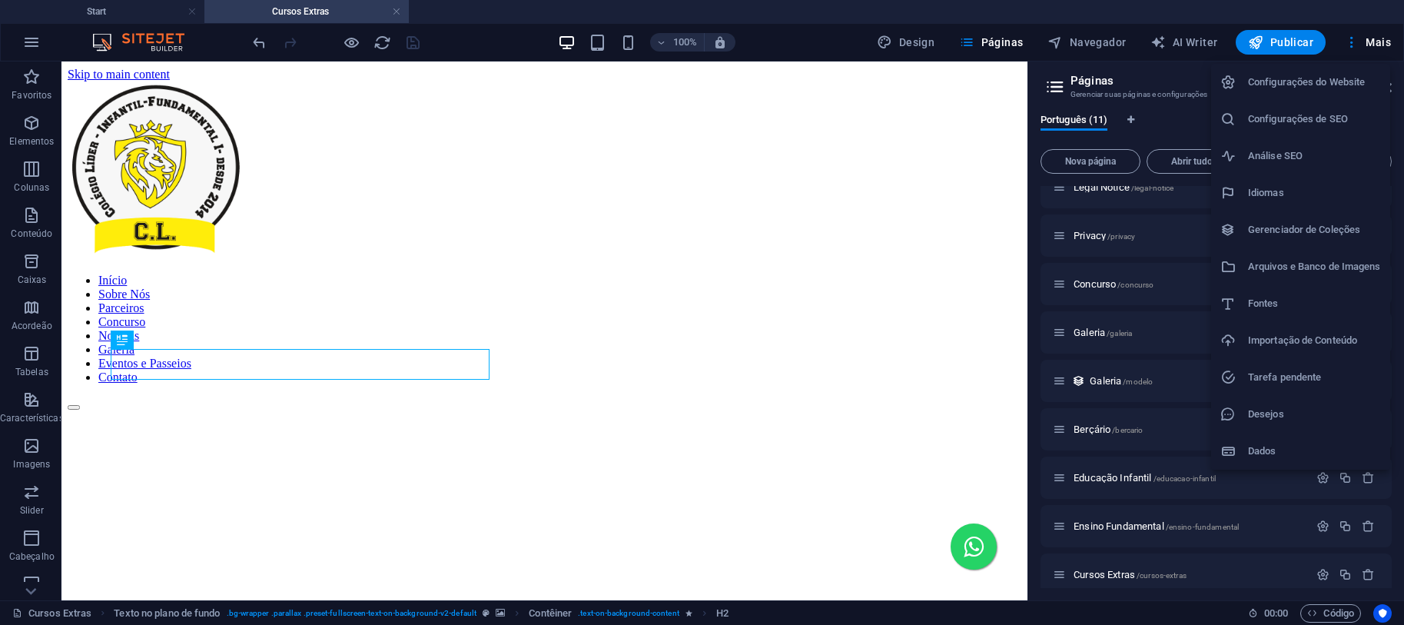
scroll to position [0, 0]
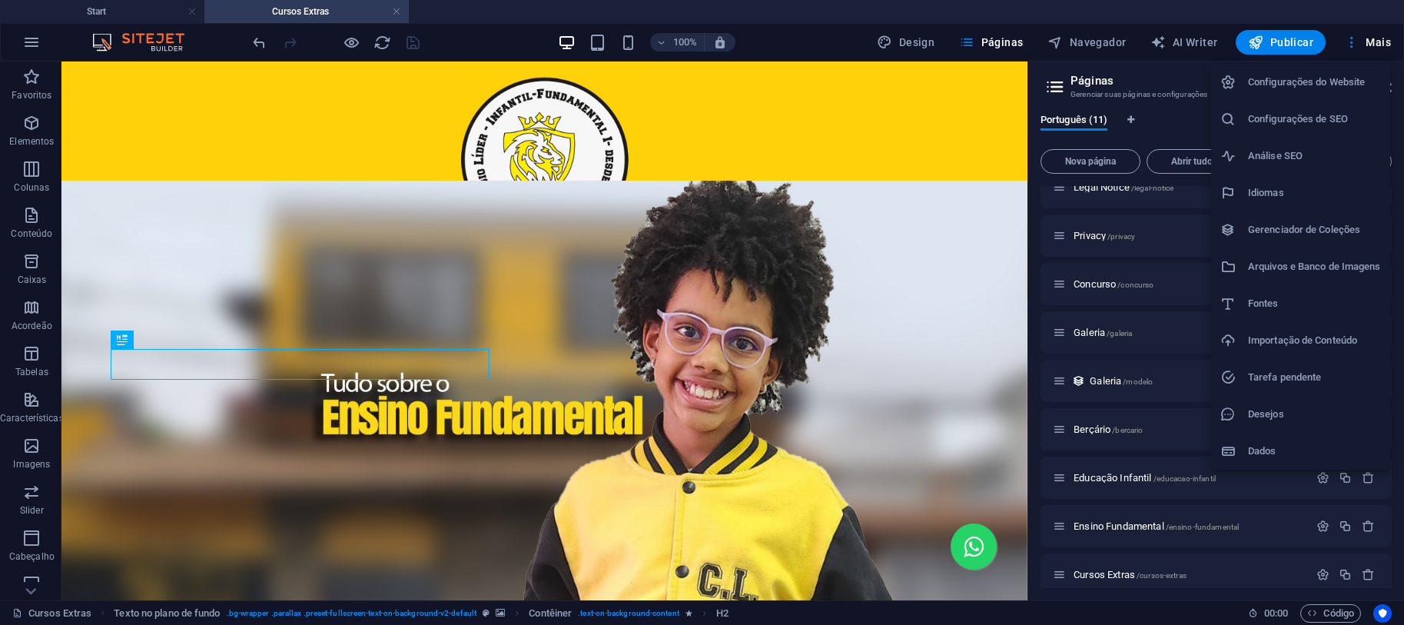
drag, startPoint x: 1182, startPoint y: 8, endPoint x: 1215, endPoint y: 14, distance: 32.9
click at [1183, 8] on div at bounding box center [702, 312] width 1404 height 625
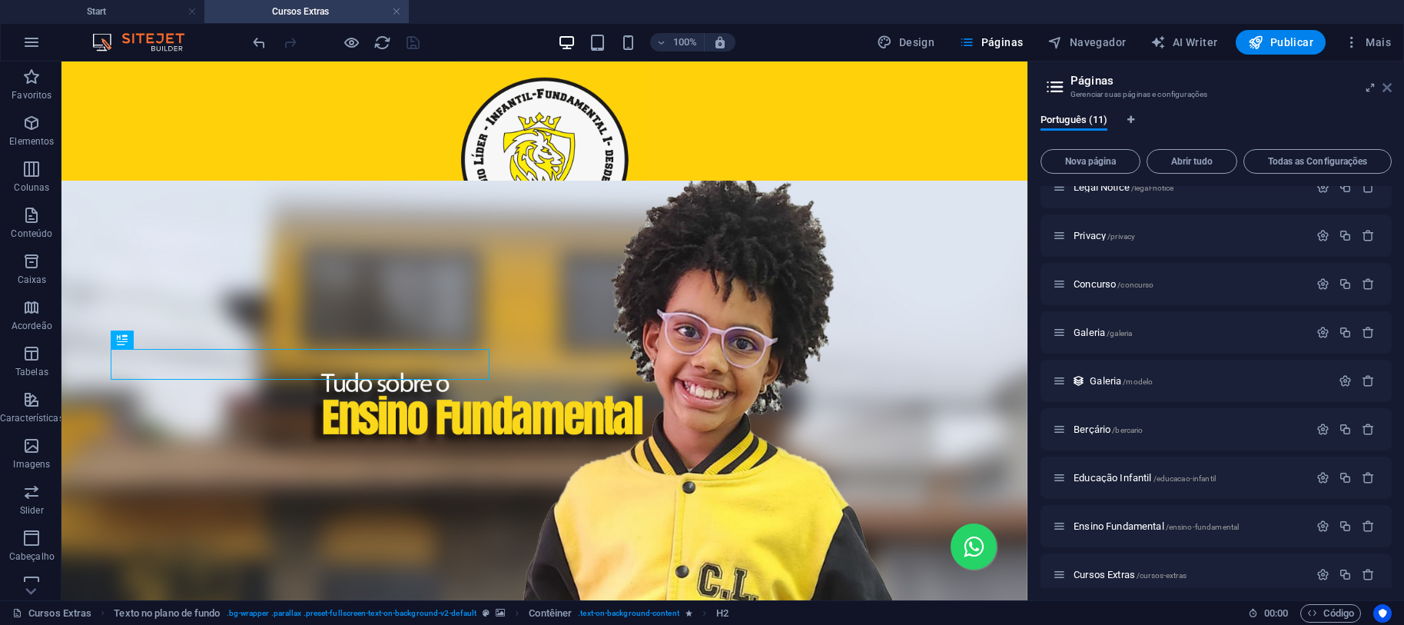
click at [1382, 87] on icon at bounding box center [1386, 87] width 9 height 12
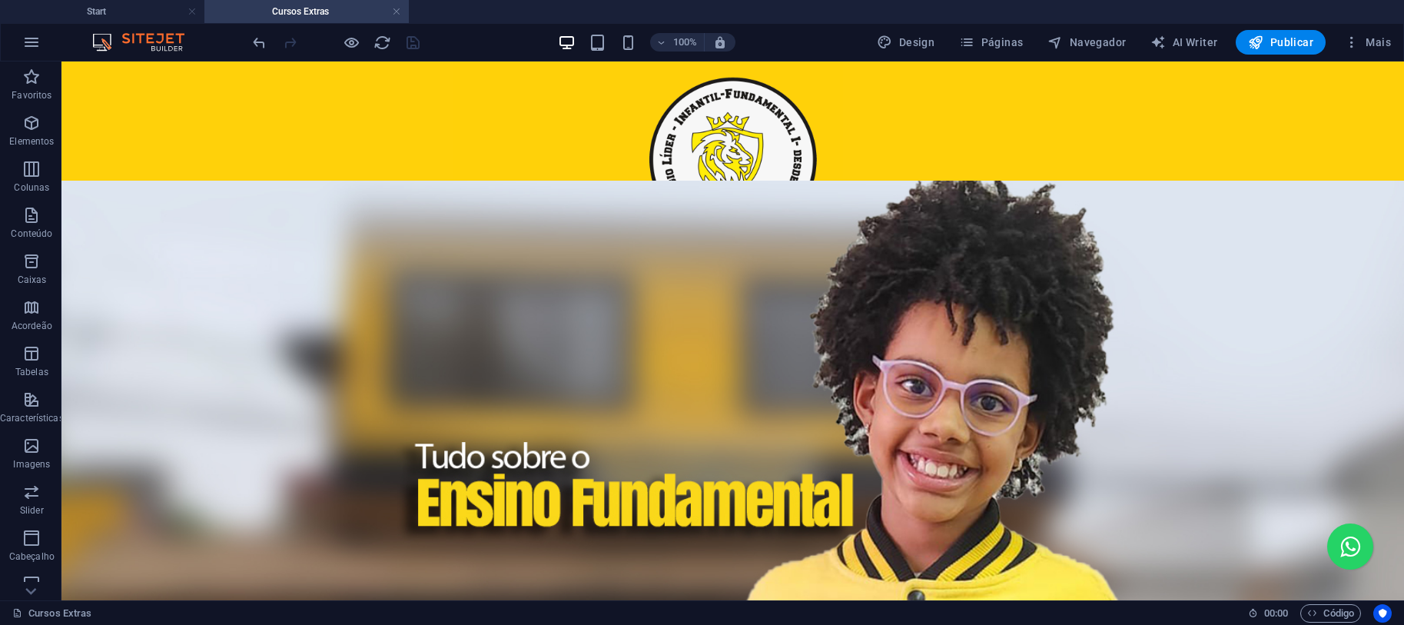
click at [1062, 411] on figure at bounding box center [732, 463] width 1342 height 565
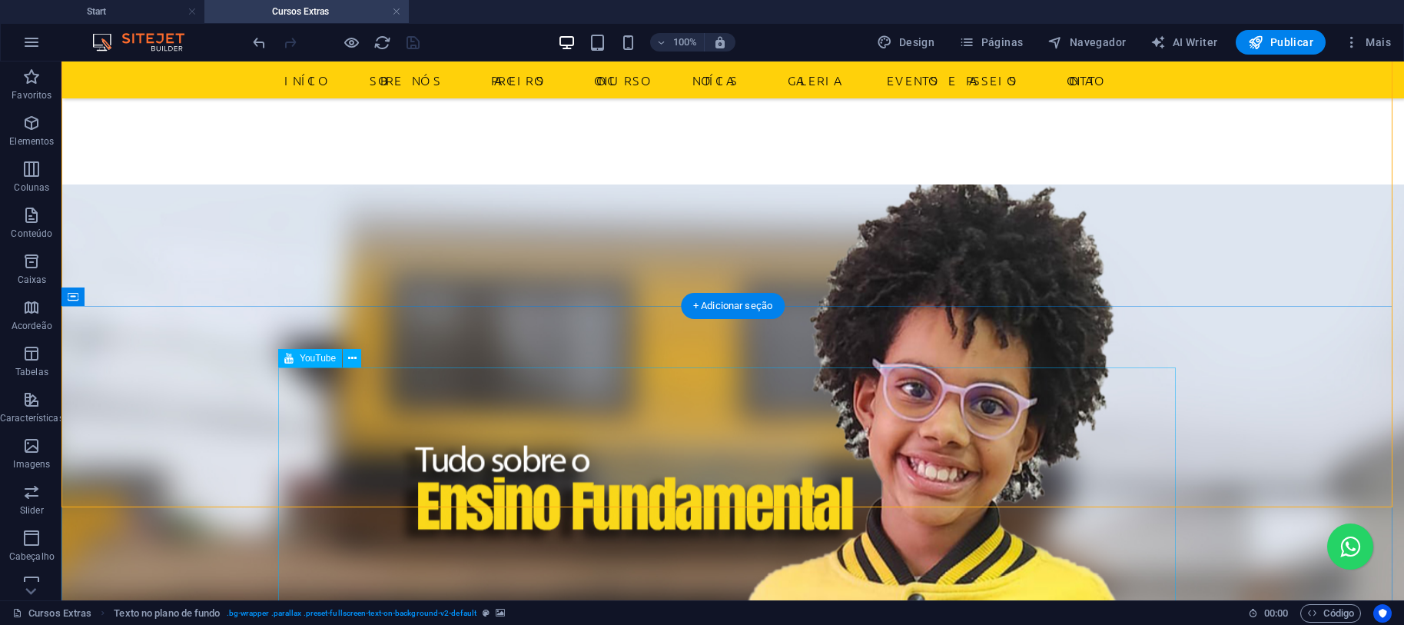
scroll to position [410, 0]
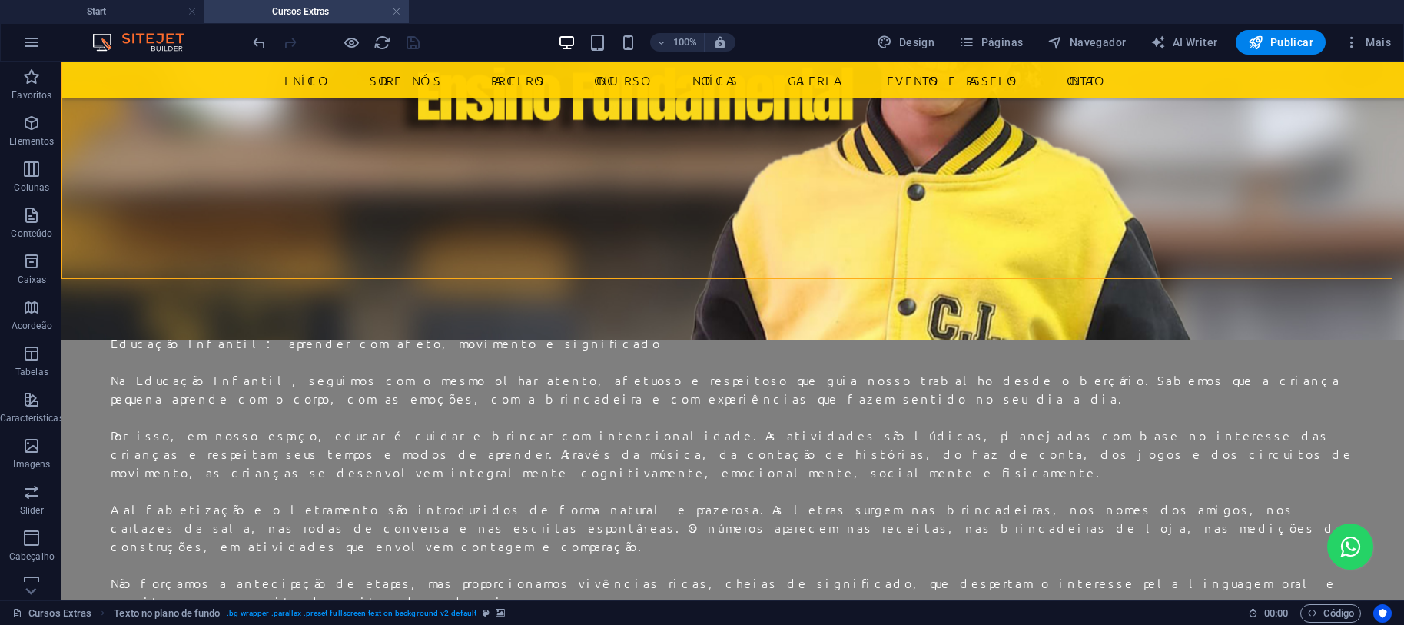
click at [1024, 206] on figure at bounding box center [732, 57] width 1342 height 565
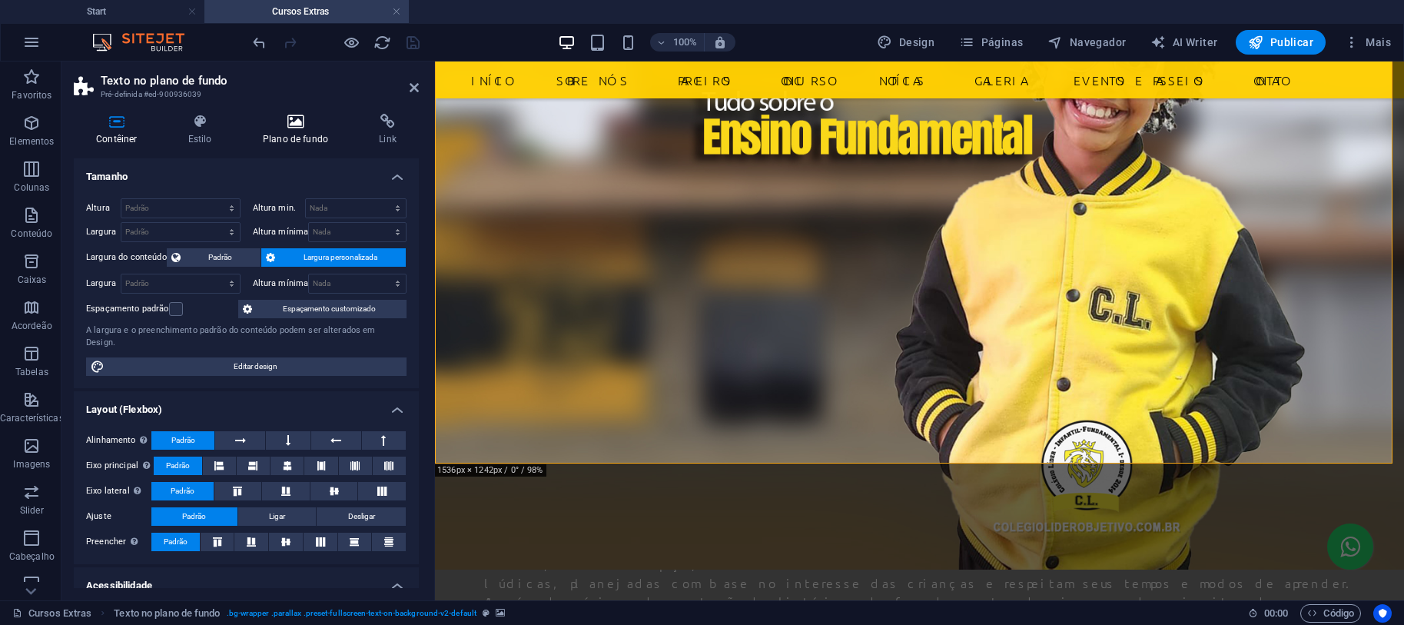
click at [292, 138] on h4 "Plano de fundo" at bounding box center [298, 130] width 116 height 32
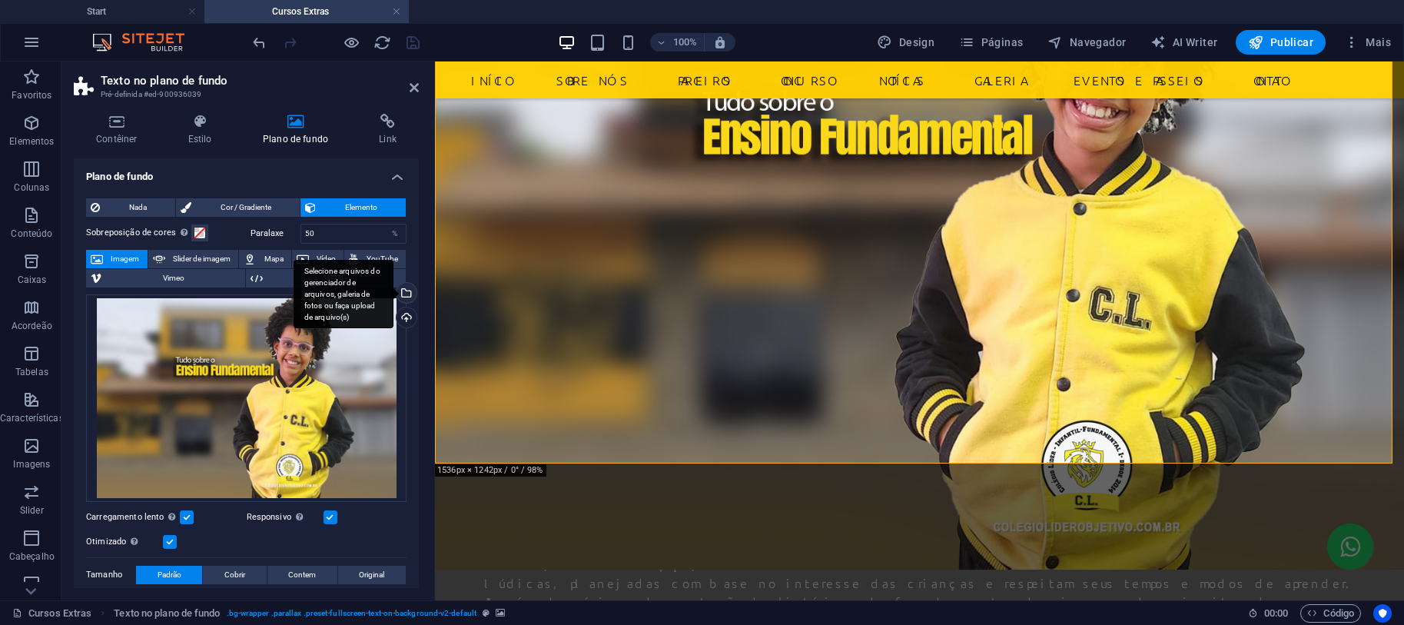
click at [393, 287] on div "Selecione arquivos do gerenciador de arquivos, galeria de fotos ou faça upload …" at bounding box center [344, 294] width 100 height 69
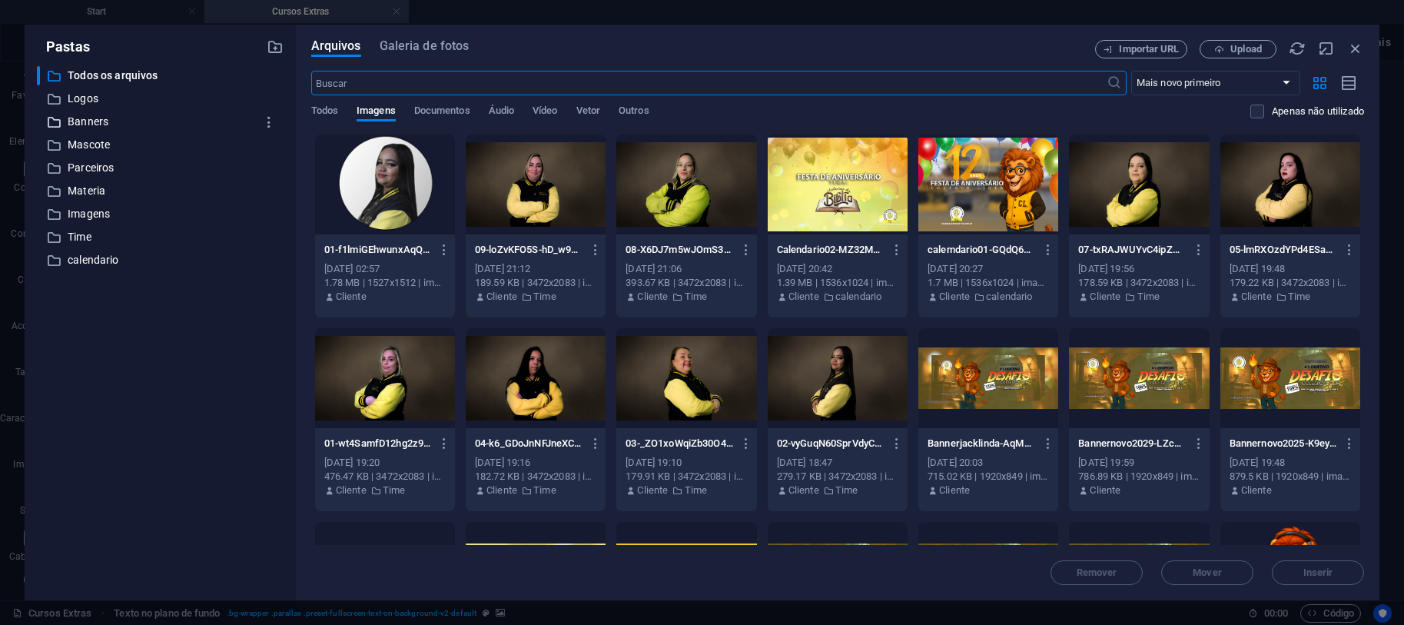
click at [101, 118] on p "Banners" at bounding box center [161, 122] width 187 height 18
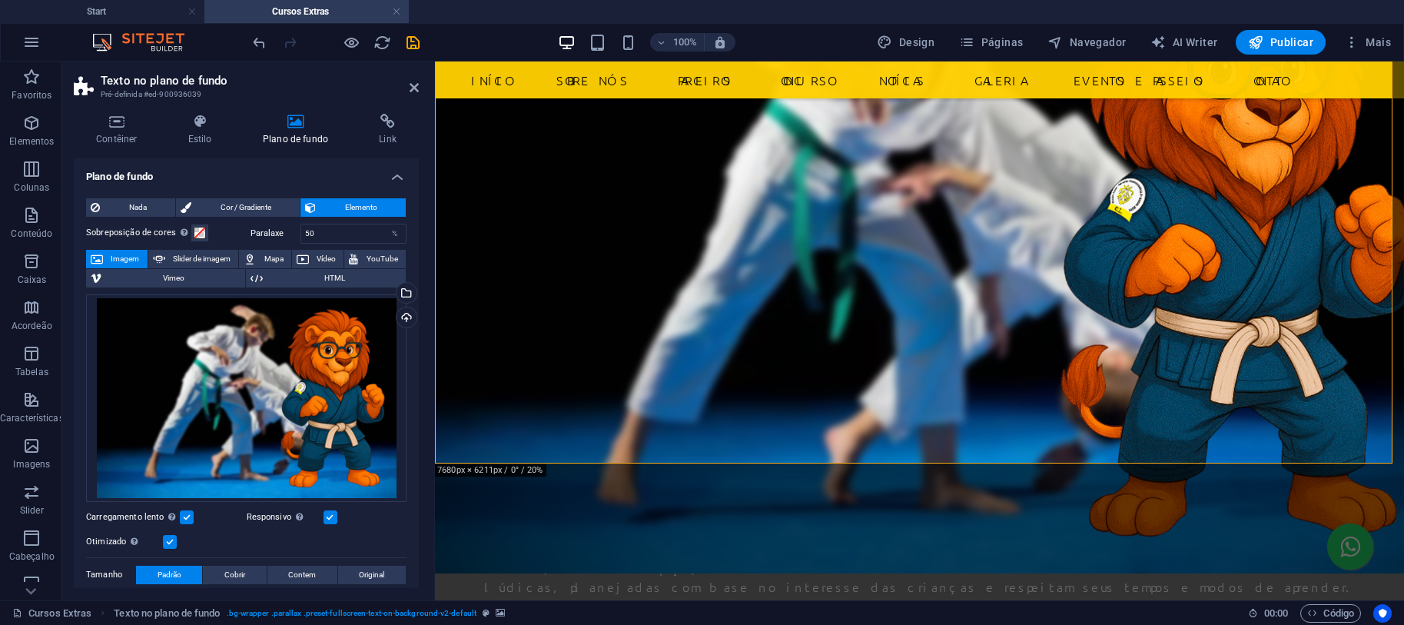
click at [406, 90] on header "Texto no plano de fundo Pré-definida #ed-900936039" at bounding box center [246, 81] width 345 height 40
click at [413, 88] on icon at bounding box center [414, 87] width 9 height 12
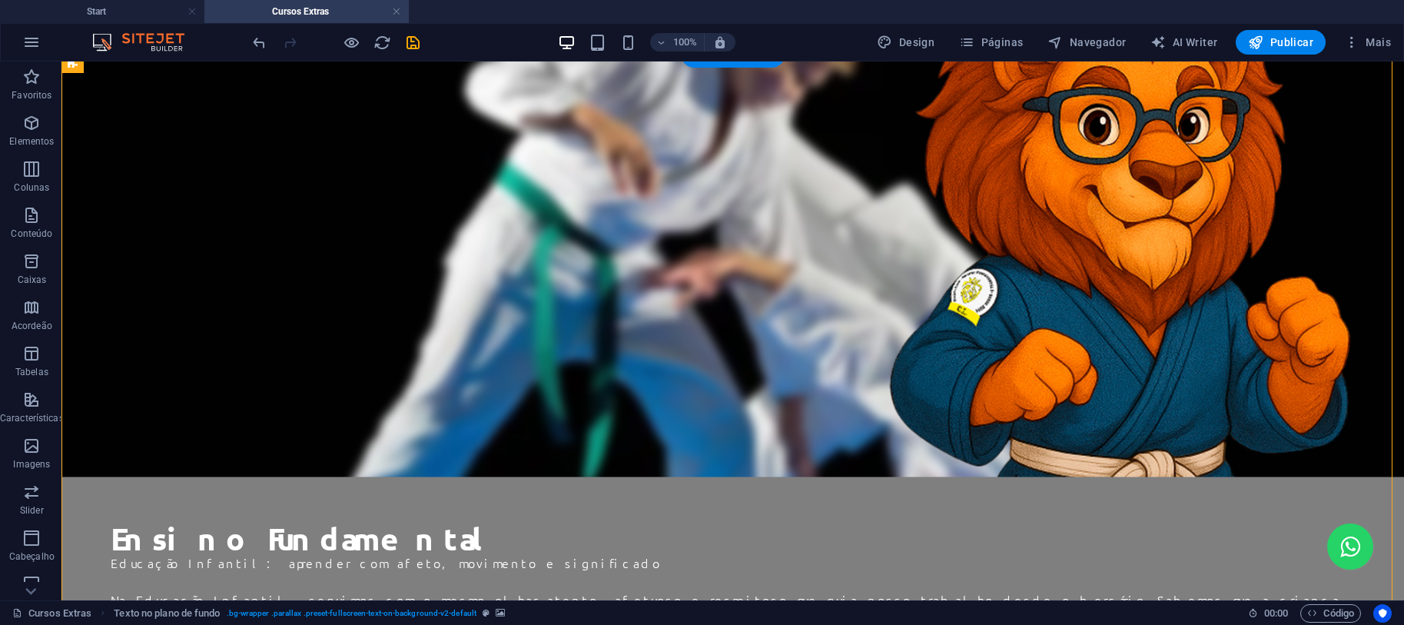
scroll to position [0, 0]
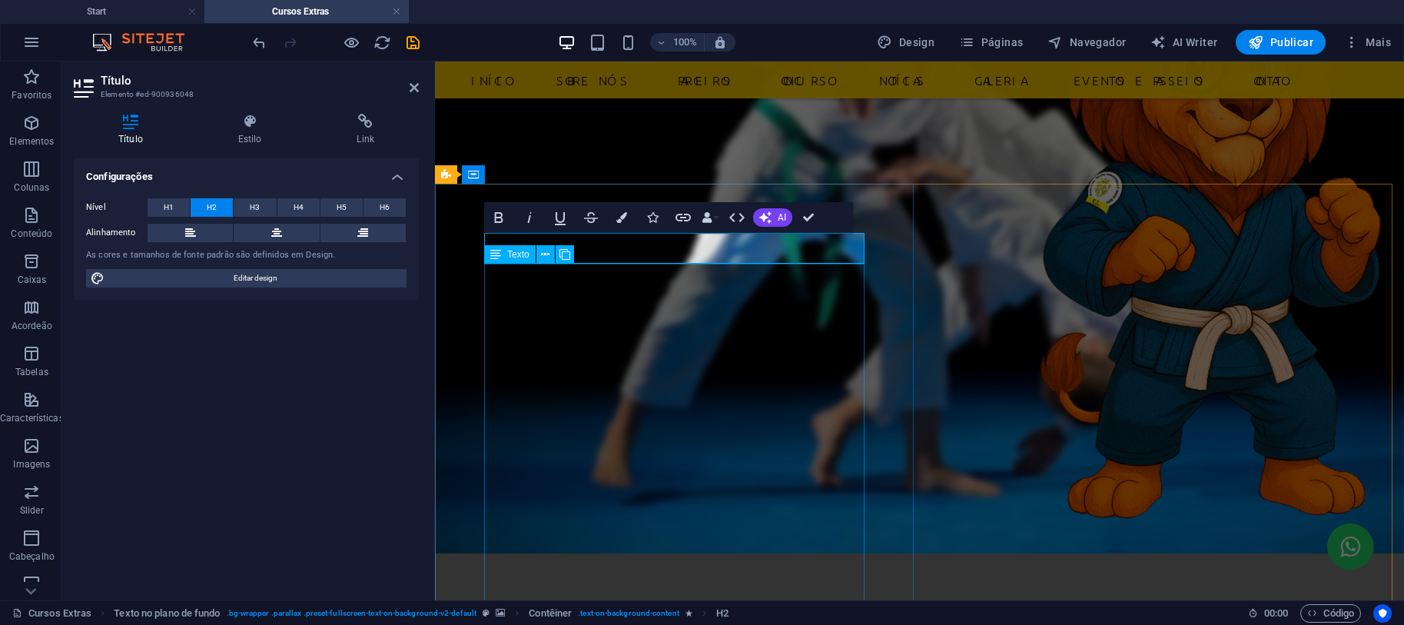
scroll to position [208, 0]
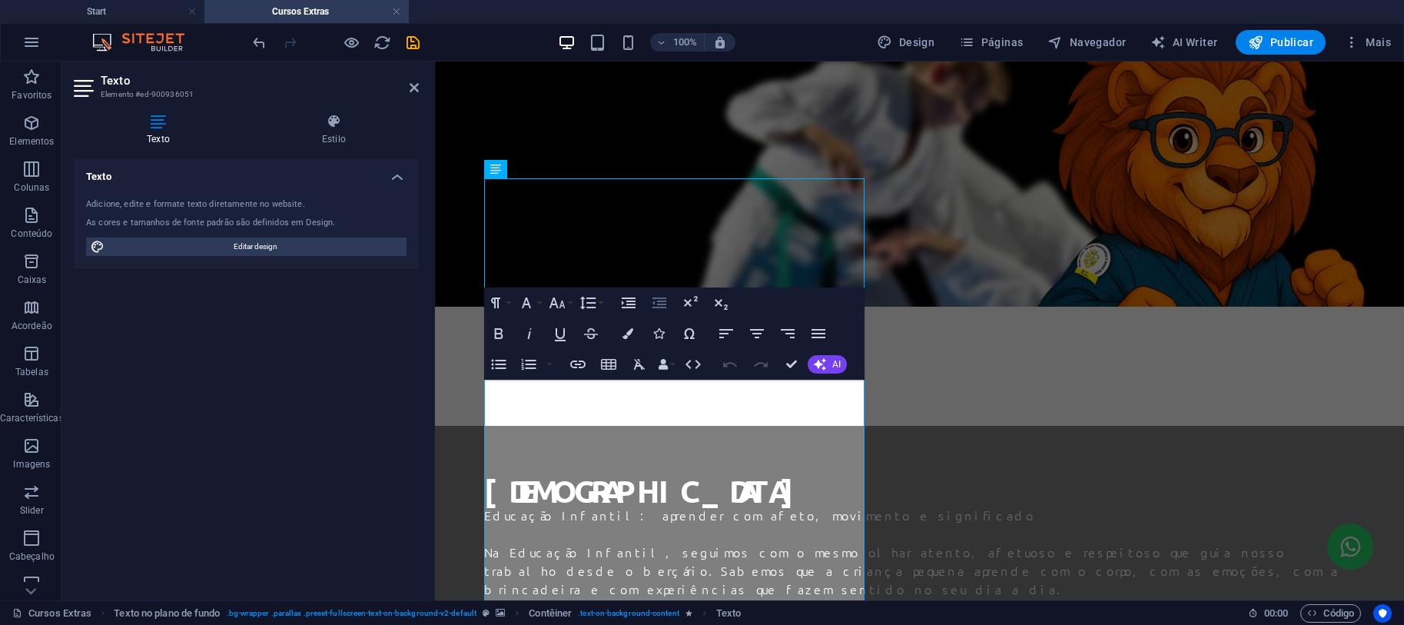
scroll to position [0, 0]
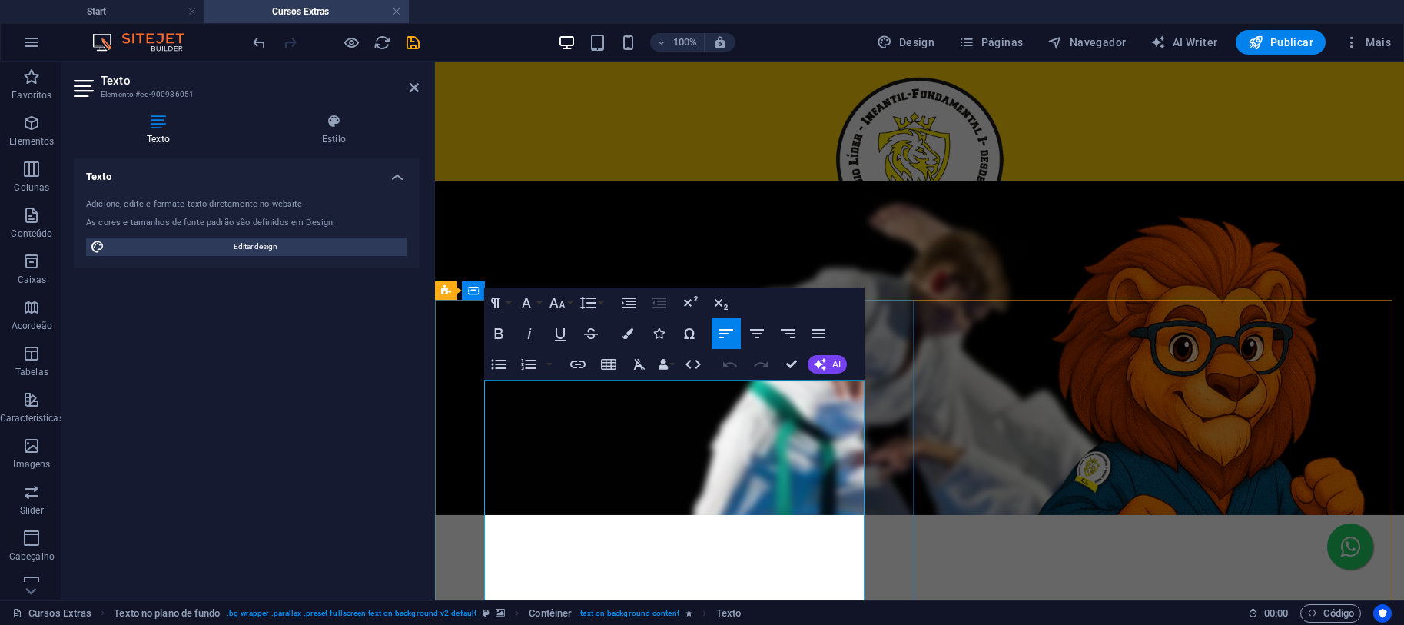
drag, startPoint x: 690, startPoint y: 431, endPoint x: 668, endPoint y: 474, distance: 48.1
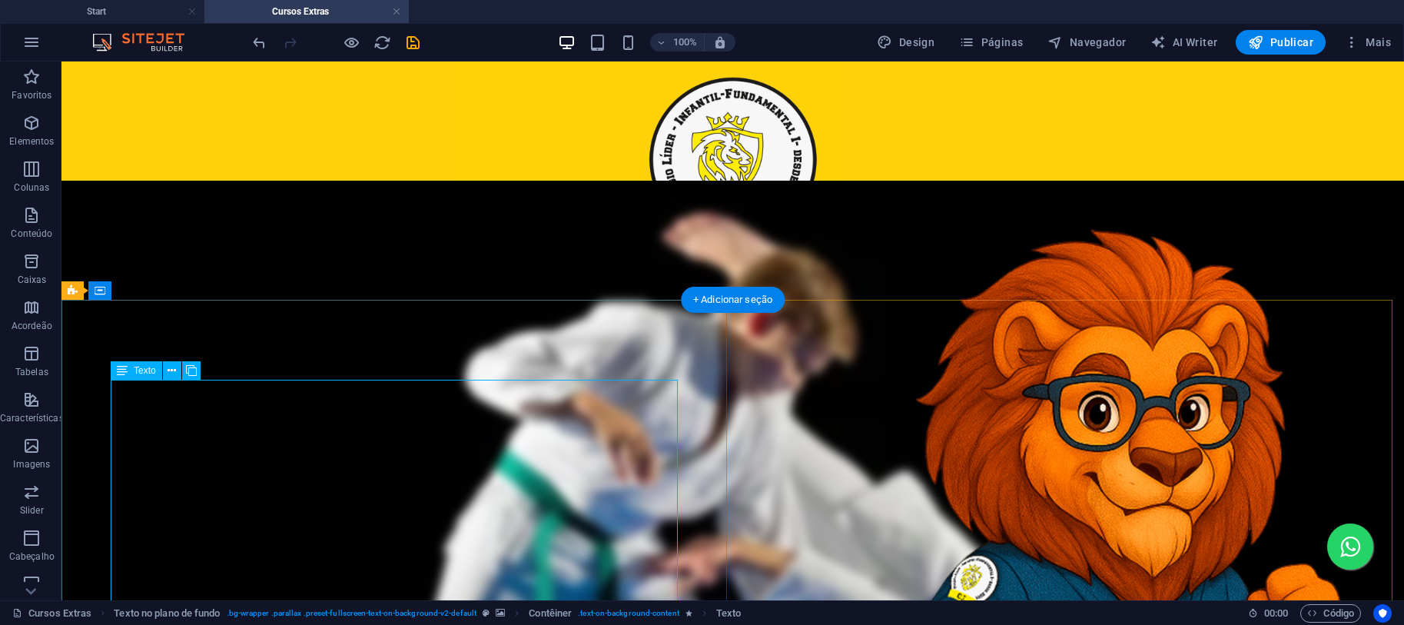
drag, startPoint x: 579, startPoint y: 420, endPoint x: 211, endPoint y: 421, distance: 368.8
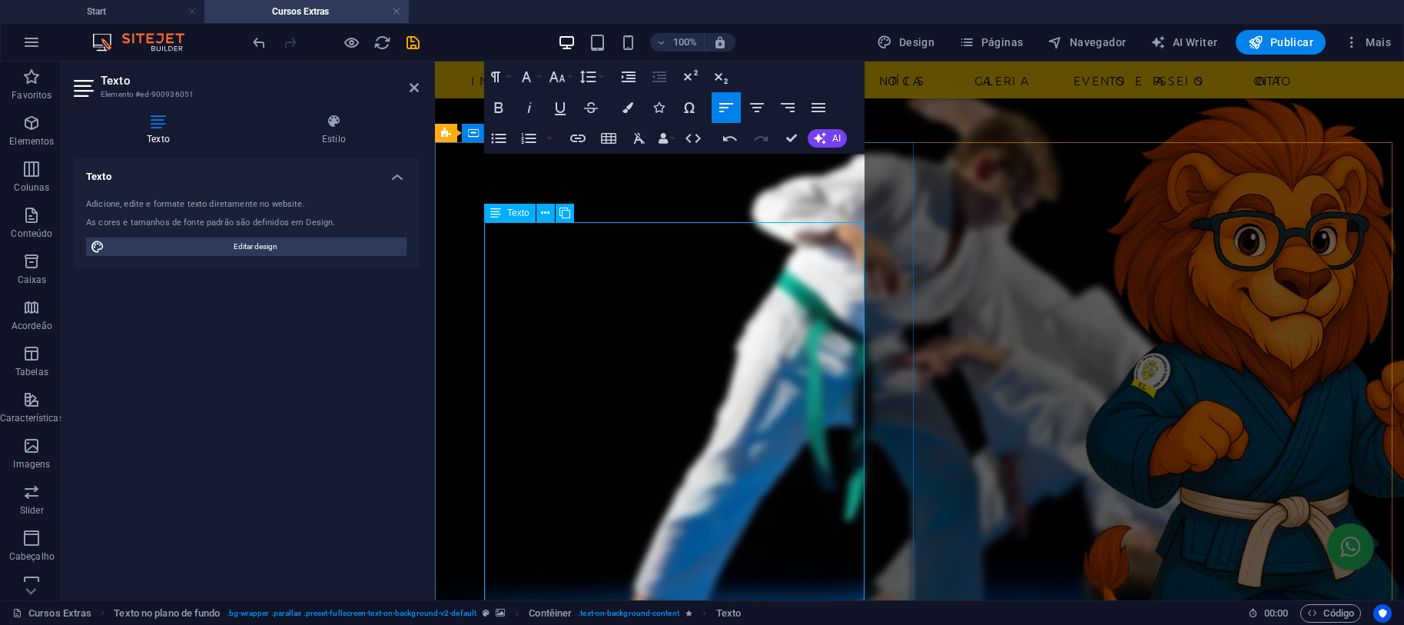
scroll to position [209, 0]
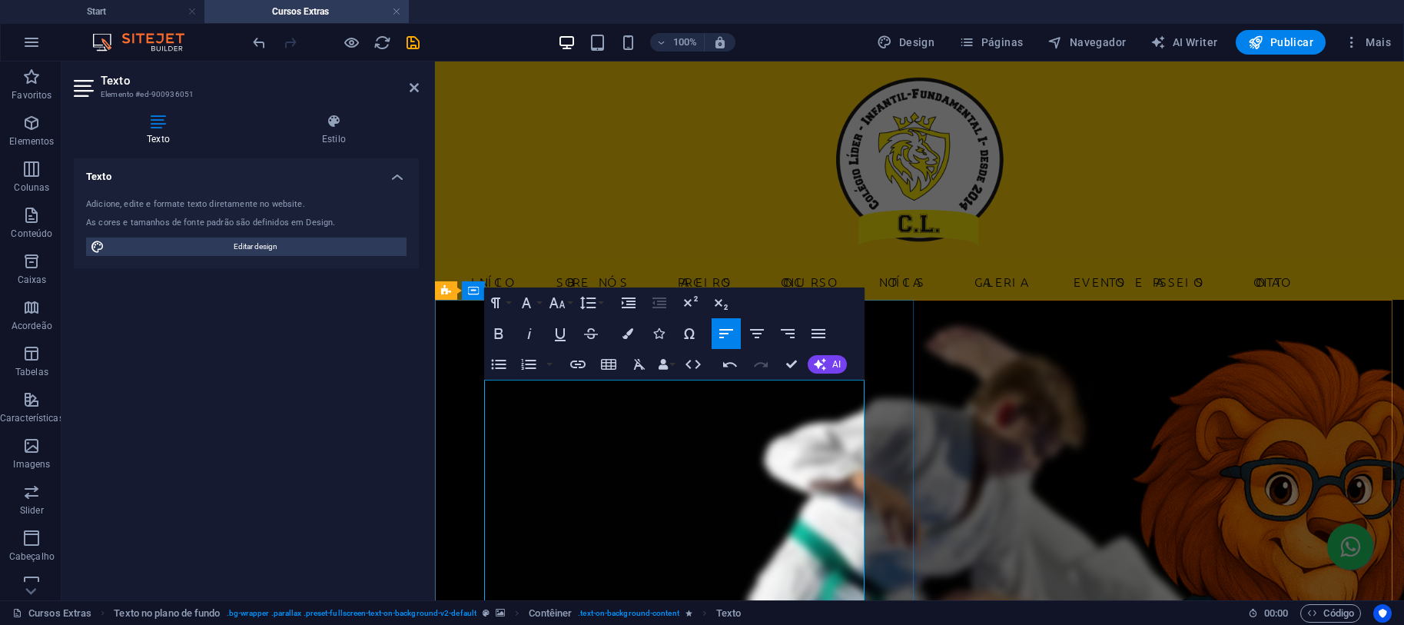
scroll to position [208, 0]
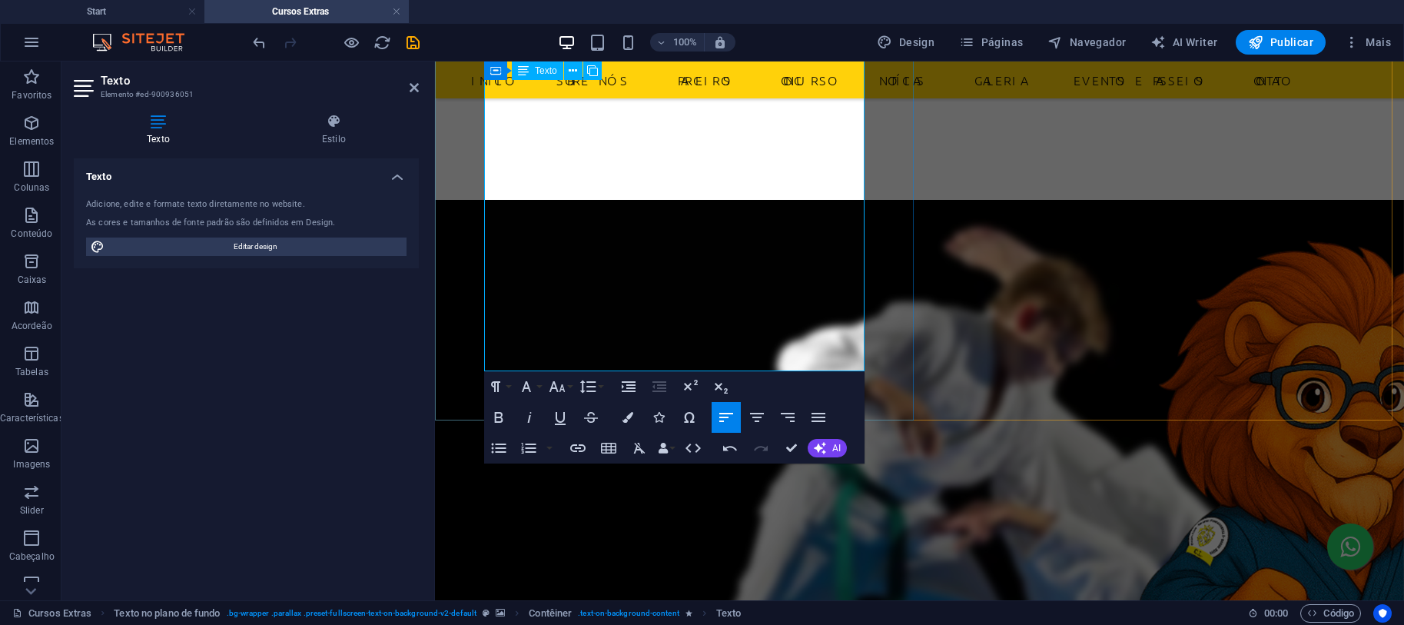
scroll to position [619, 0]
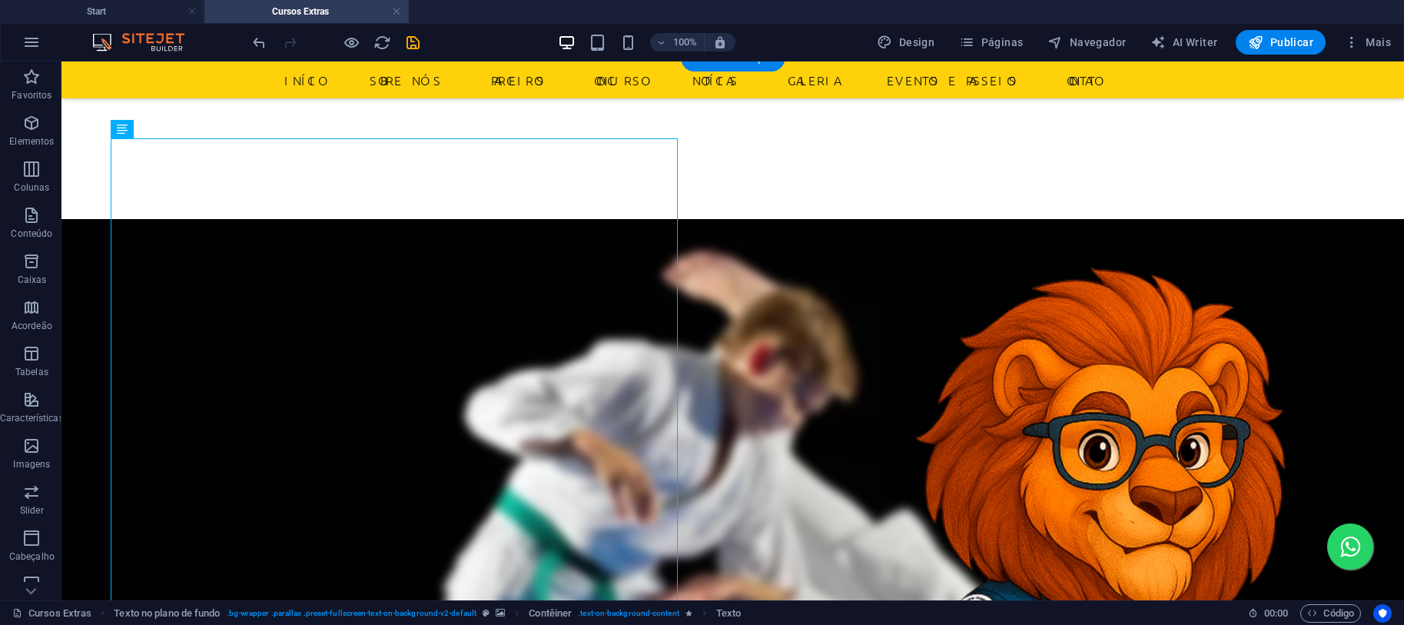
scroll to position [410, 0]
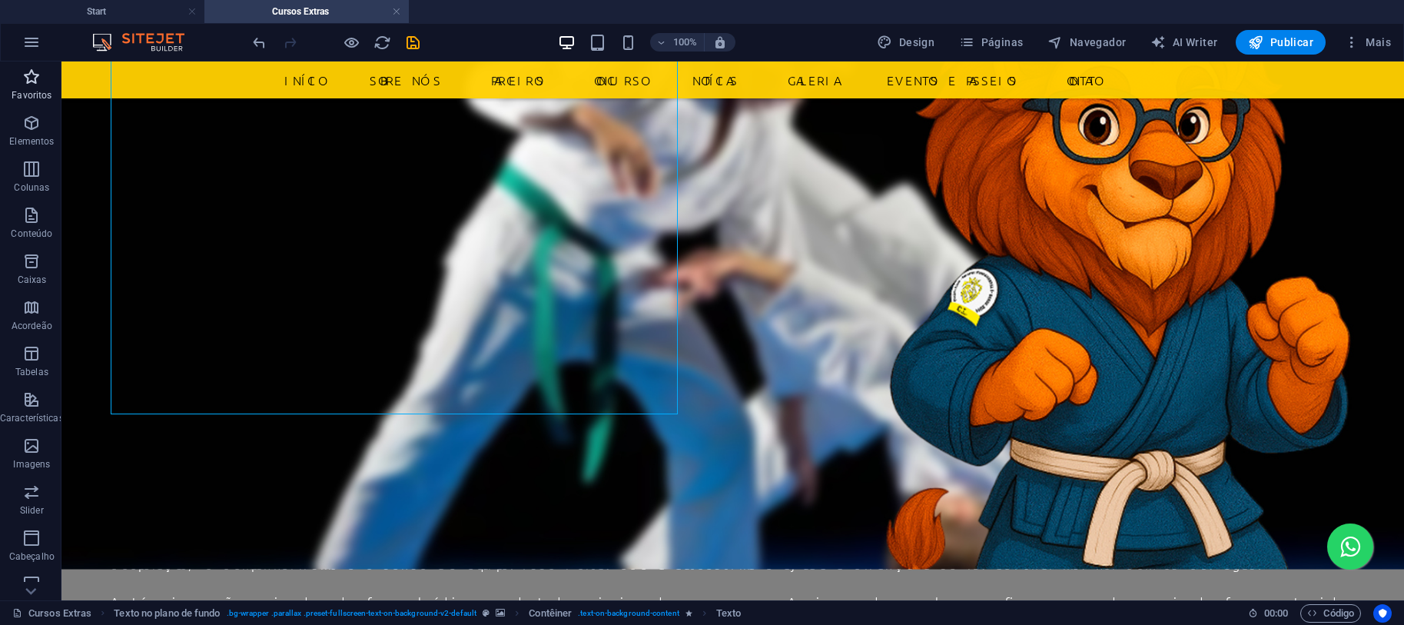
click at [39, 98] on p "Favoritos" at bounding box center [32, 95] width 40 height 12
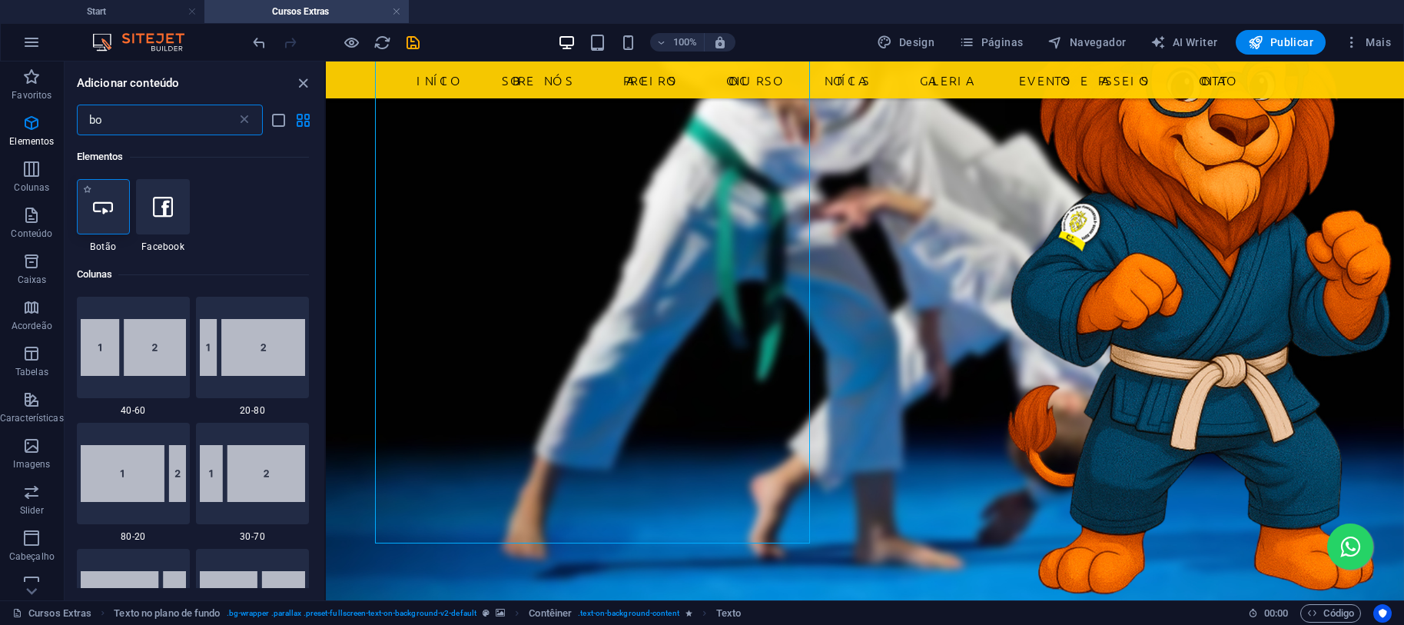
type input "bo"
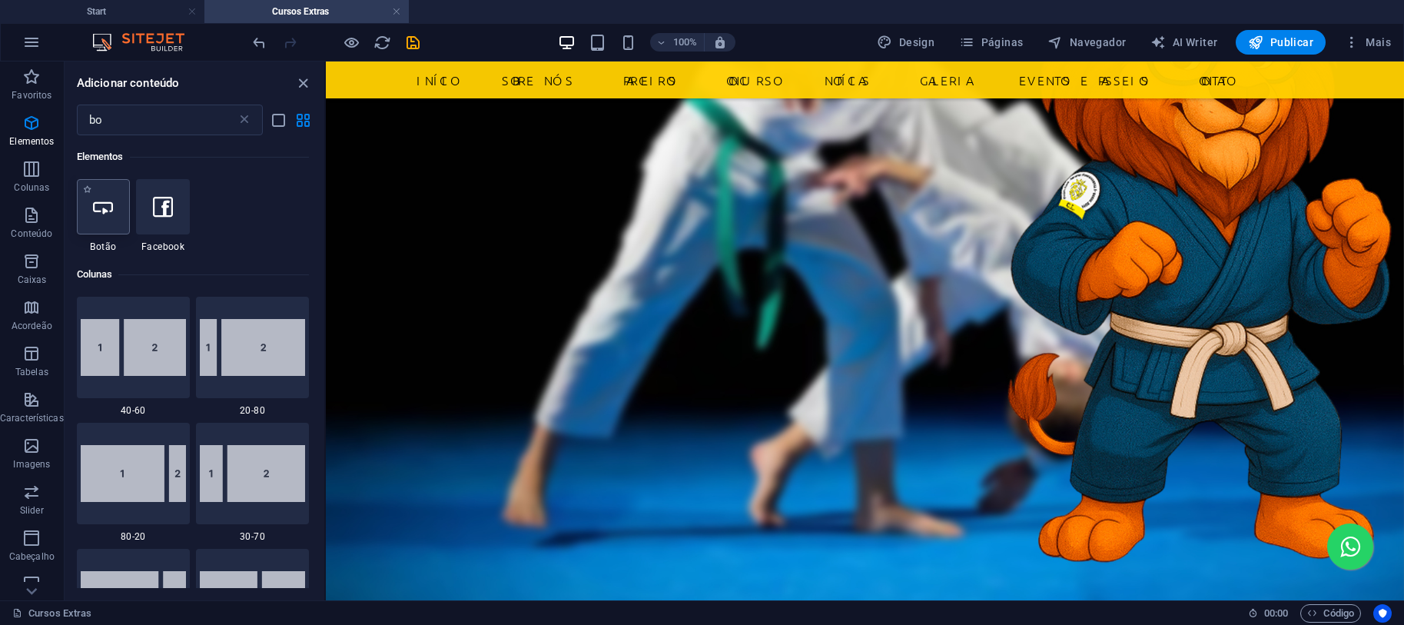
scroll to position [478, 0]
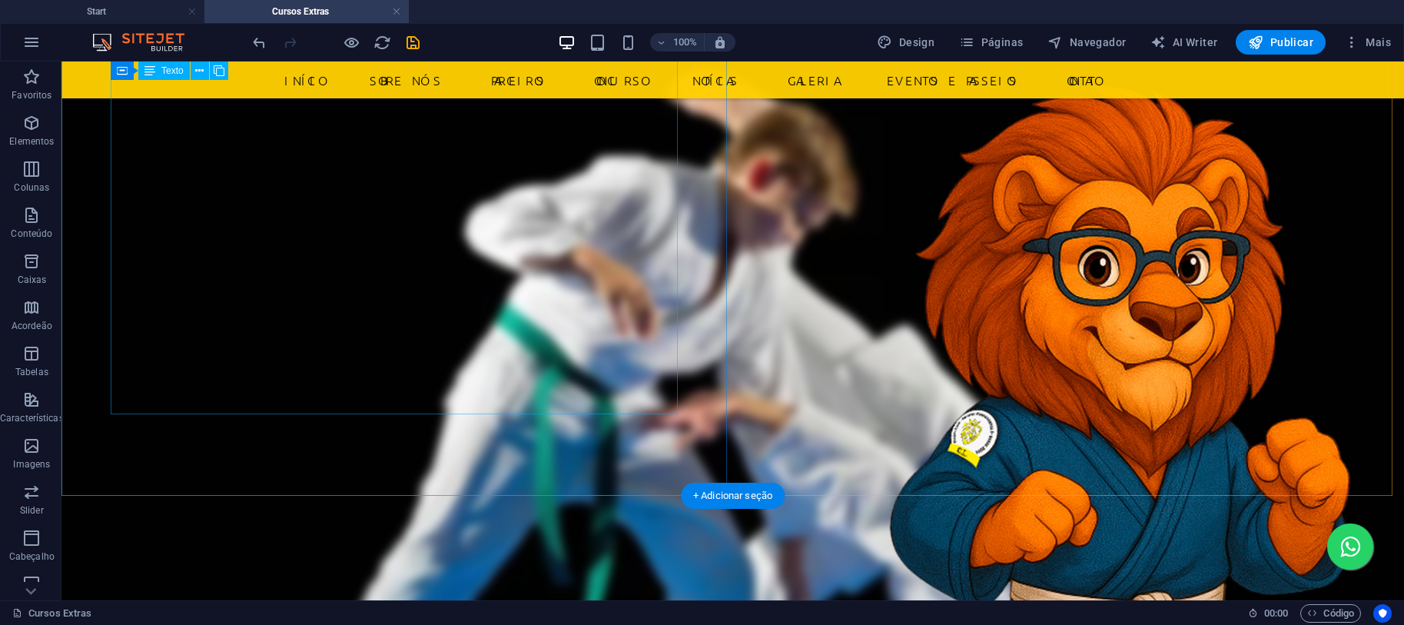
scroll to position [0, 0]
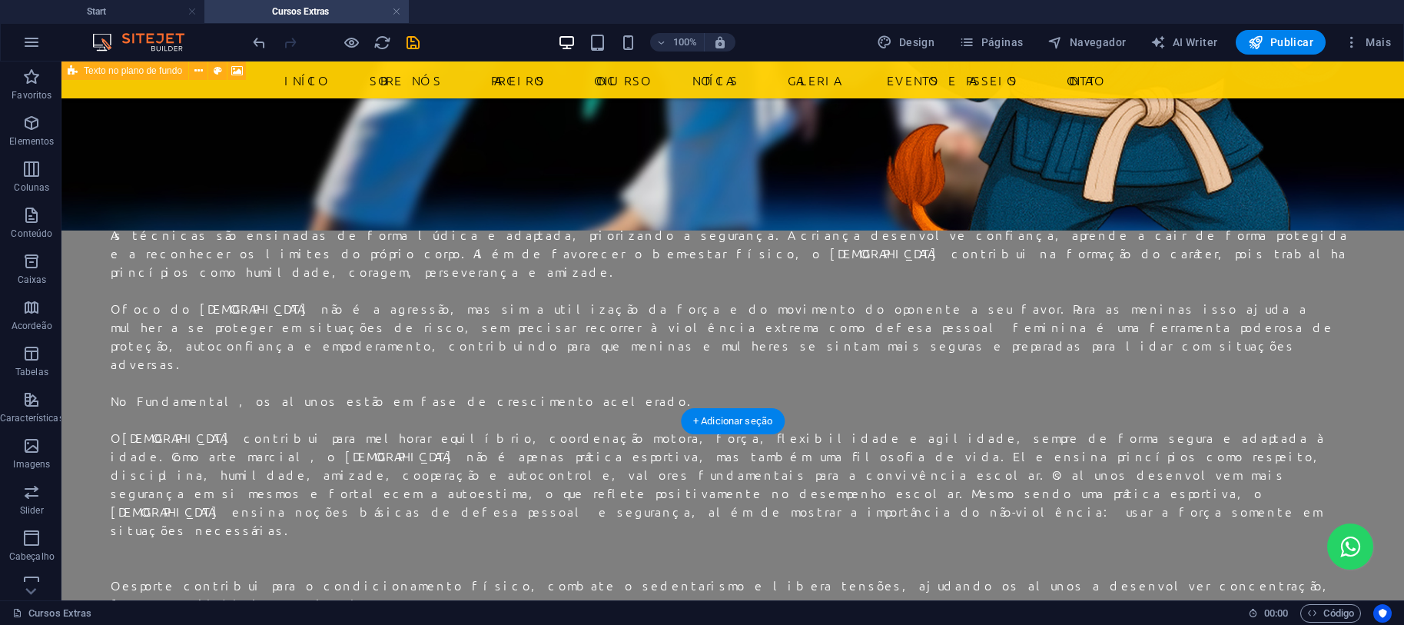
scroll to position [410, 0]
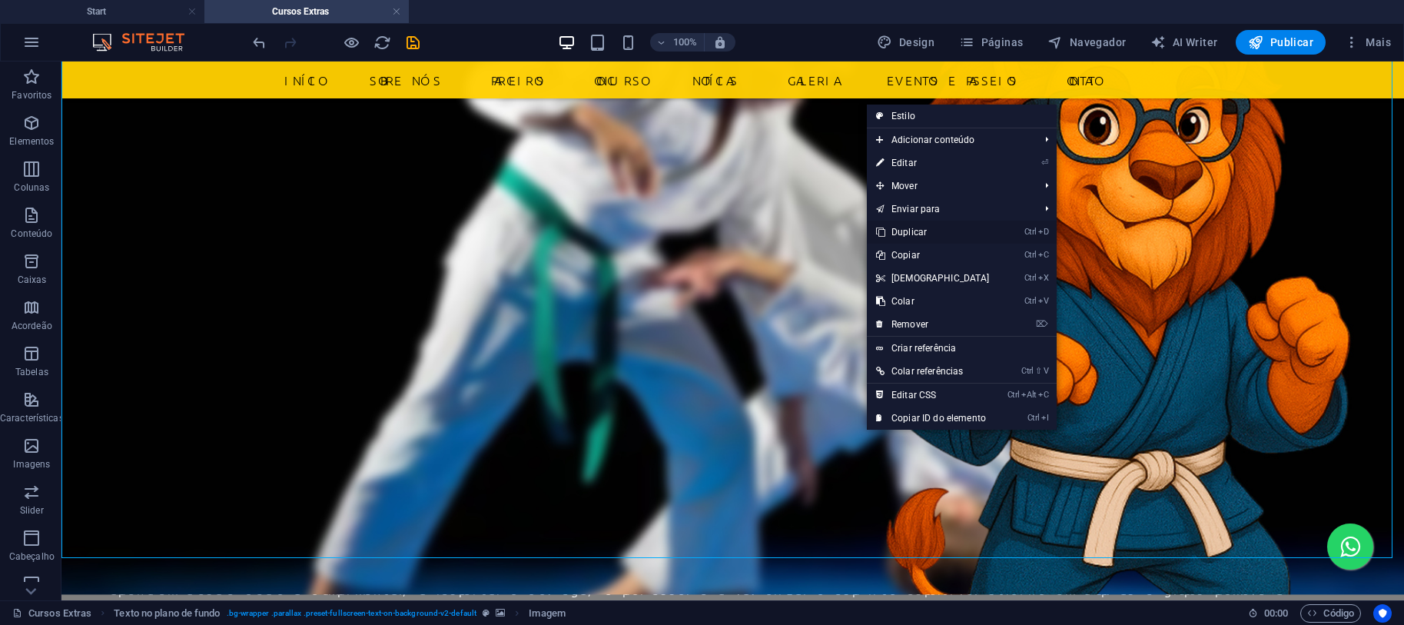
click at [944, 230] on link "Ctrl D Duplicar" at bounding box center [933, 232] width 132 height 23
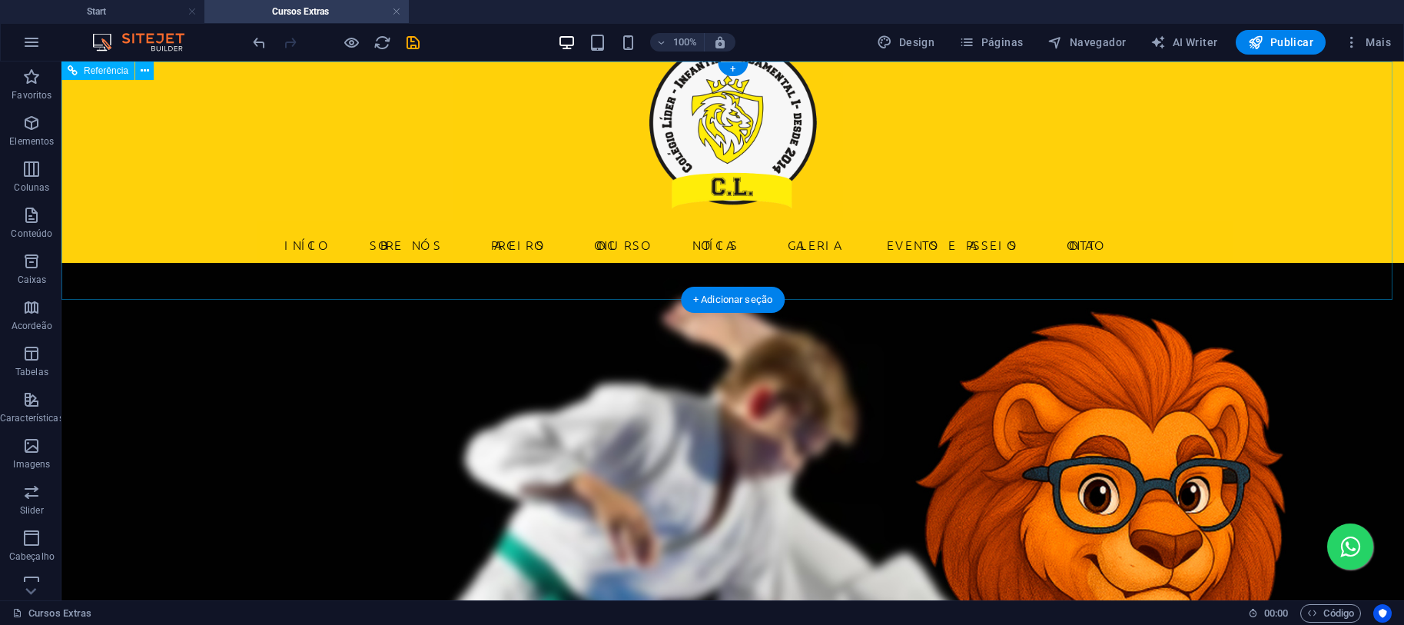
scroll to position [0, 0]
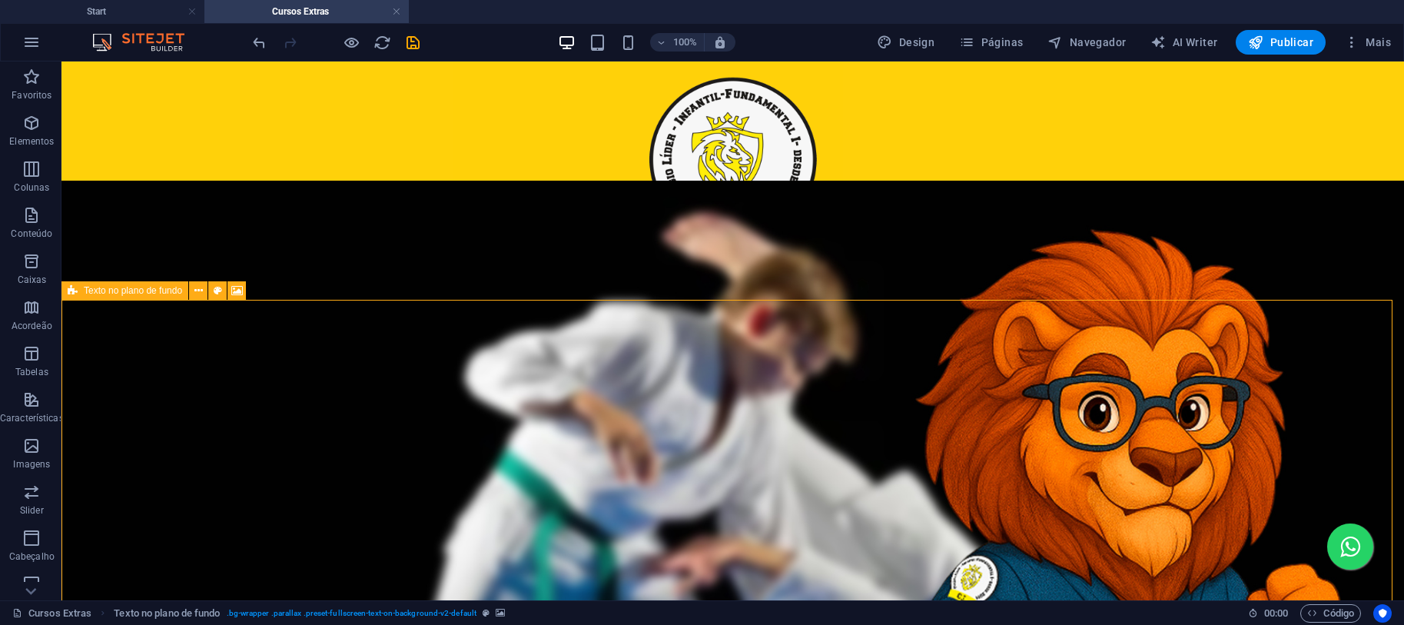
click at [97, 290] on span "Texto no plano de fundo" at bounding box center [133, 290] width 98 height 9
click at [912, 437] on figure at bounding box center [732, 522] width 1342 height 682
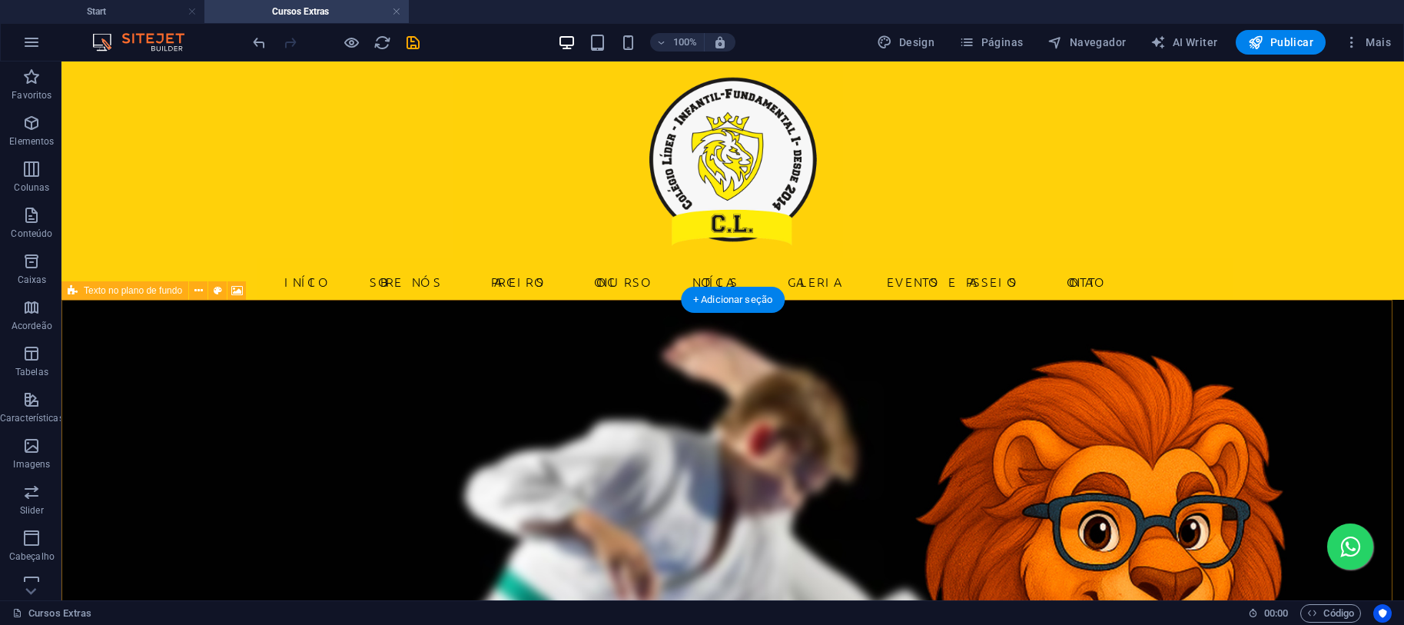
scroll to position [410, 0]
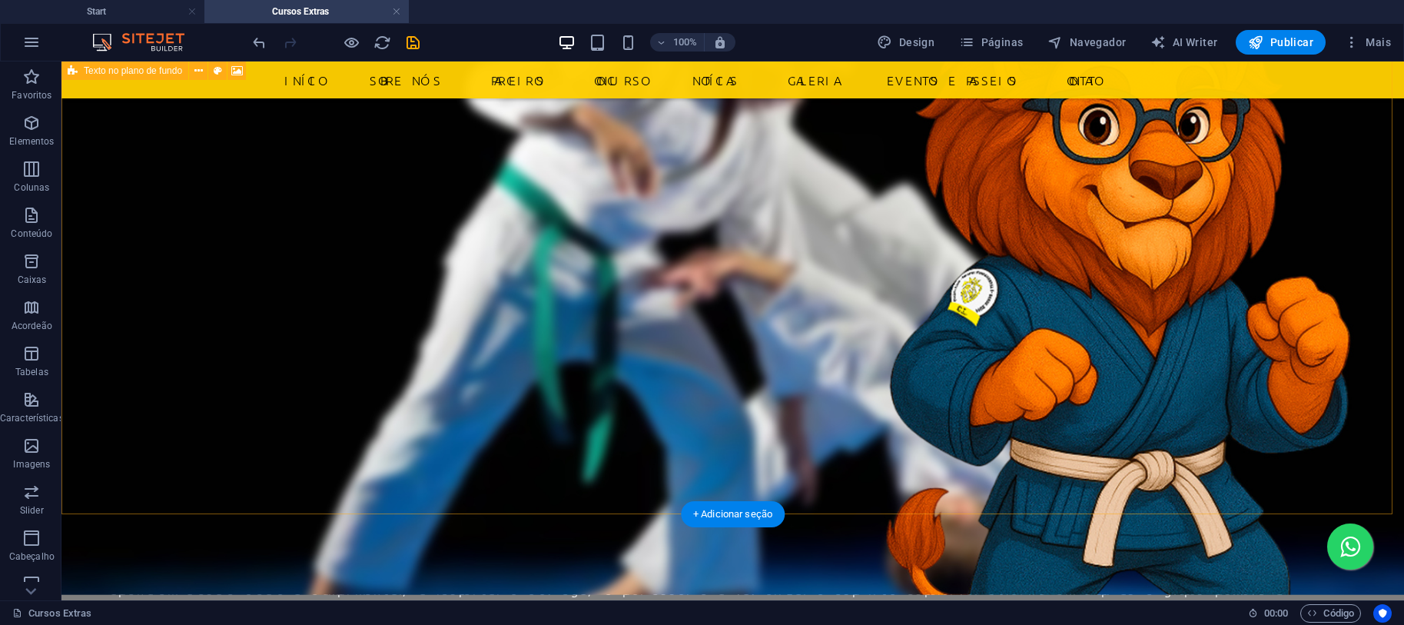
drag, startPoint x: 844, startPoint y: 354, endPoint x: 845, endPoint y: 366, distance: 11.6
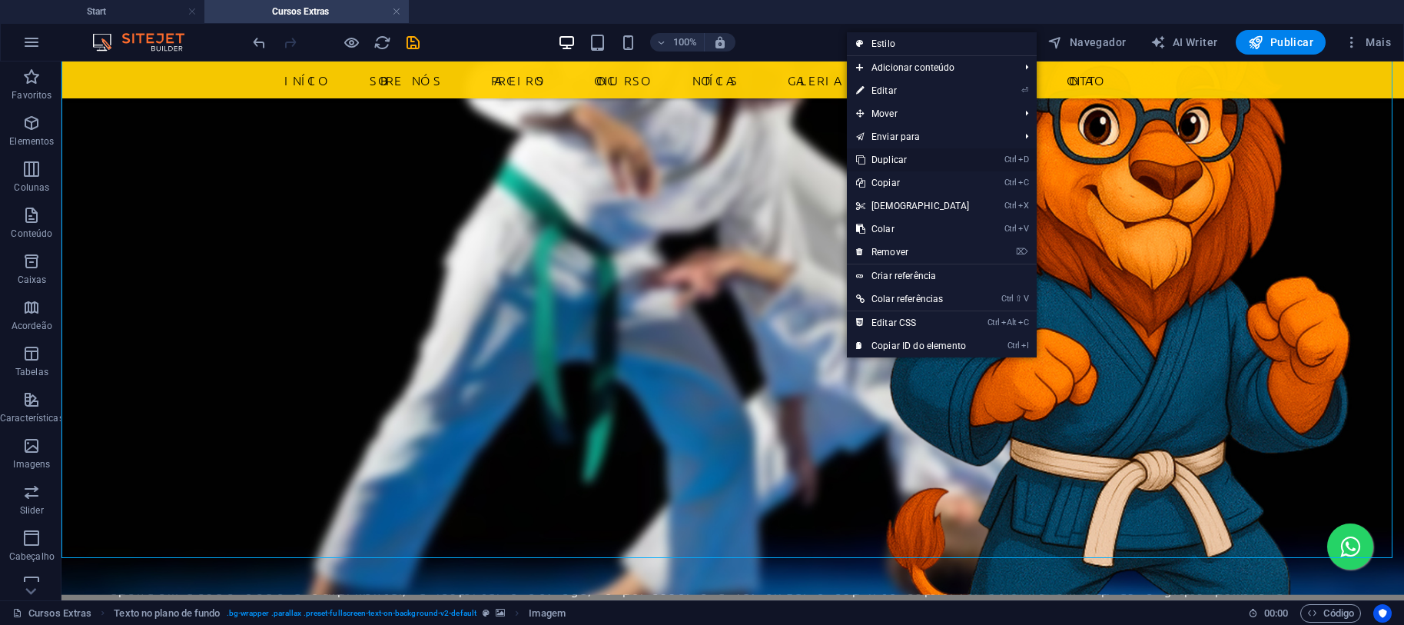
click at [928, 160] on link "Ctrl D Duplicar" at bounding box center [913, 159] width 132 height 23
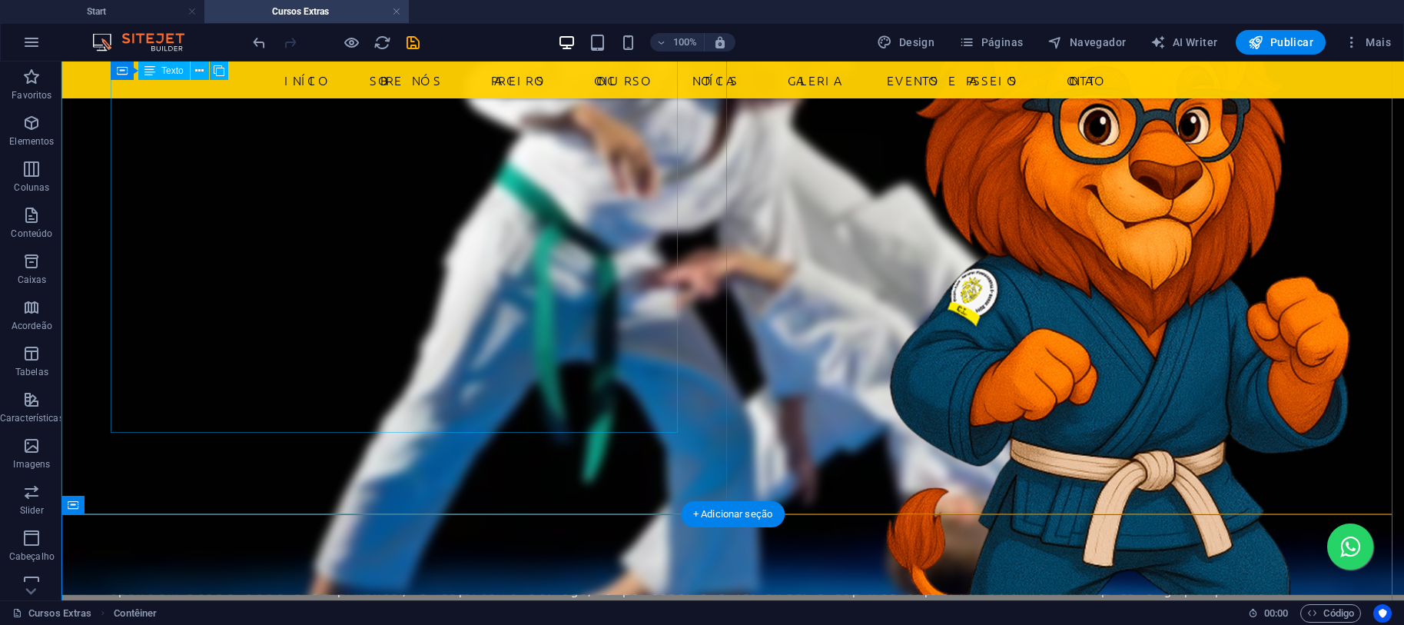
scroll to position [0, 0]
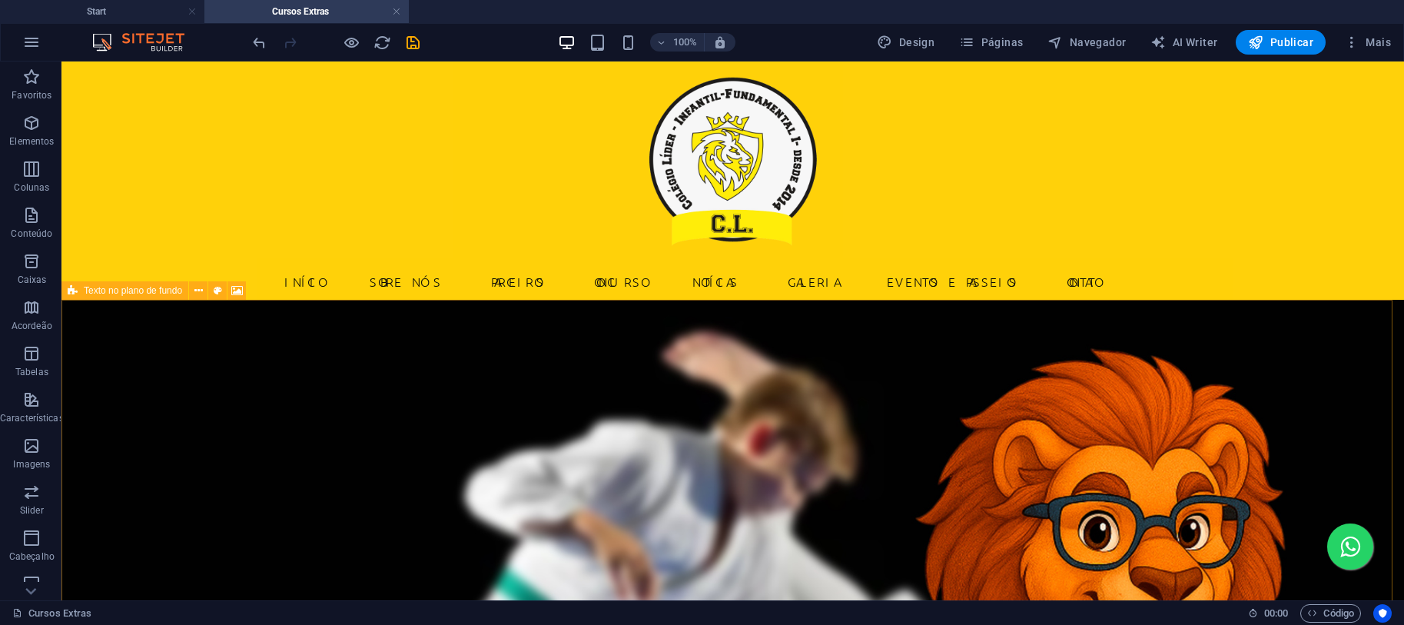
click at [85, 288] on span "Texto no plano de fundo" at bounding box center [133, 290] width 98 height 9
click at [202, 288] on icon at bounding box center [198, 291] width 8 height 16
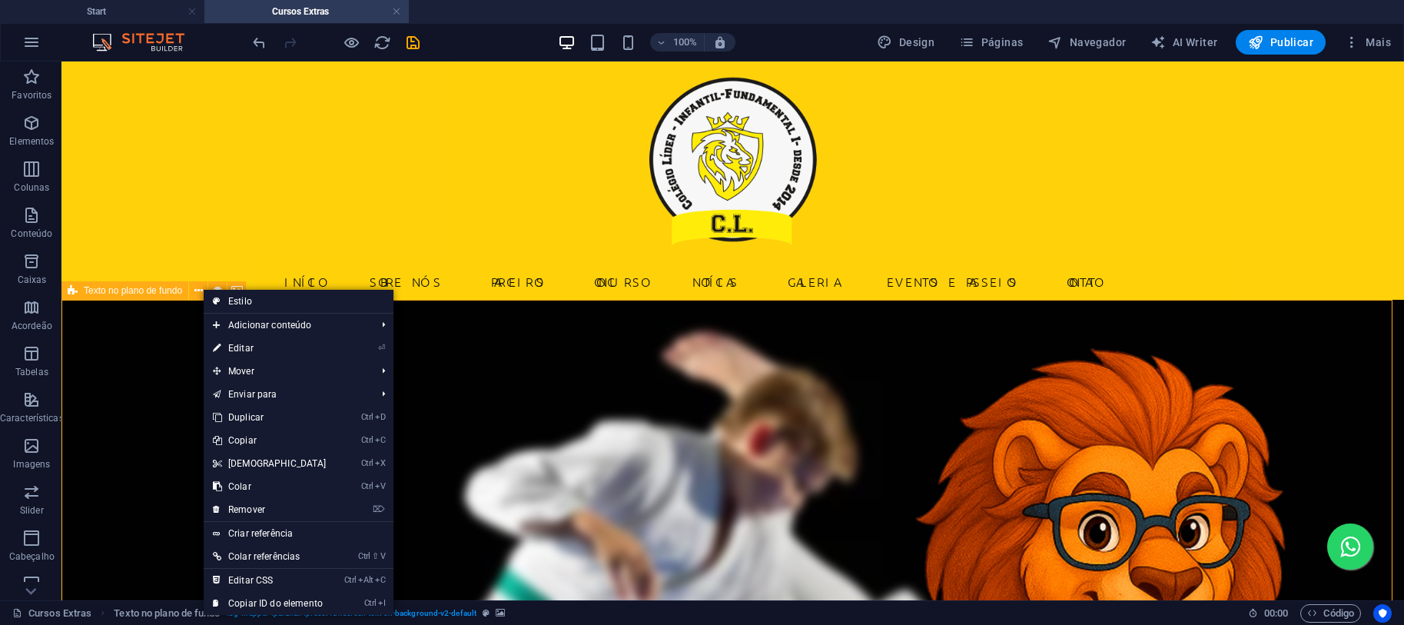
click at [138, 294] on span "Texto no plano de fundo" at bounding box center [133, 290] width 98 height 9
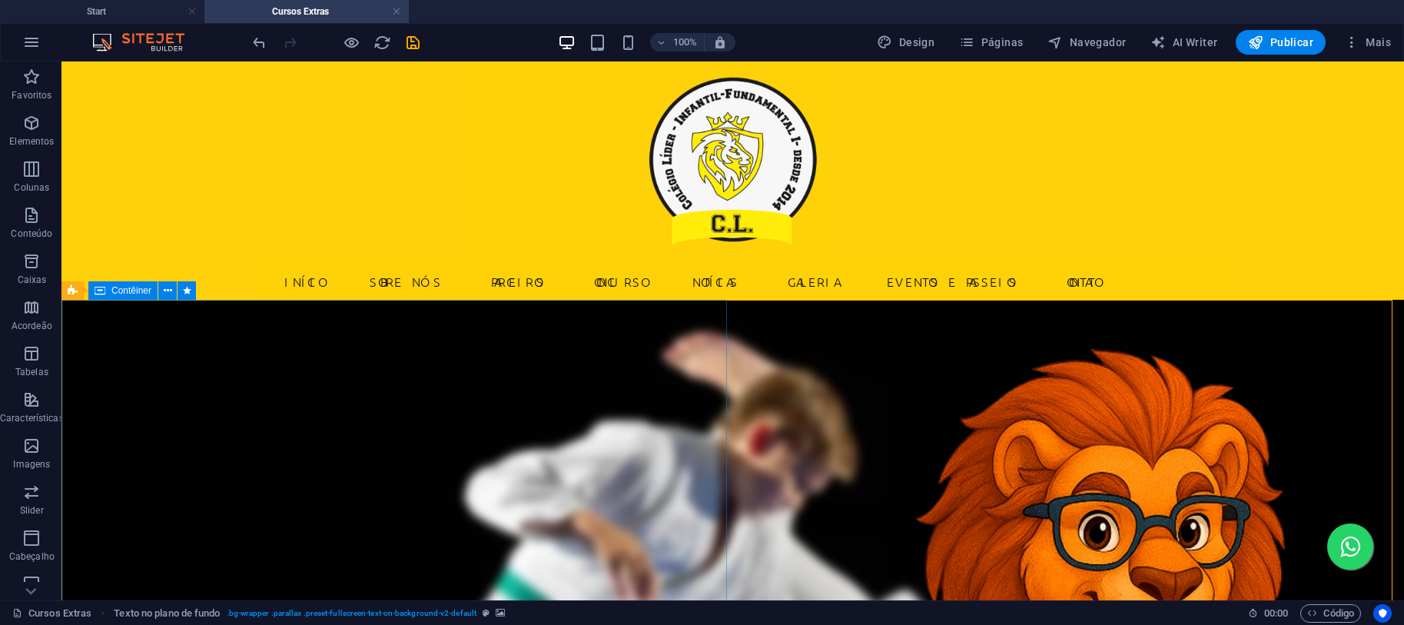
click at [104, 293] on icon at bounding box center [100, 290] width 11 height 18
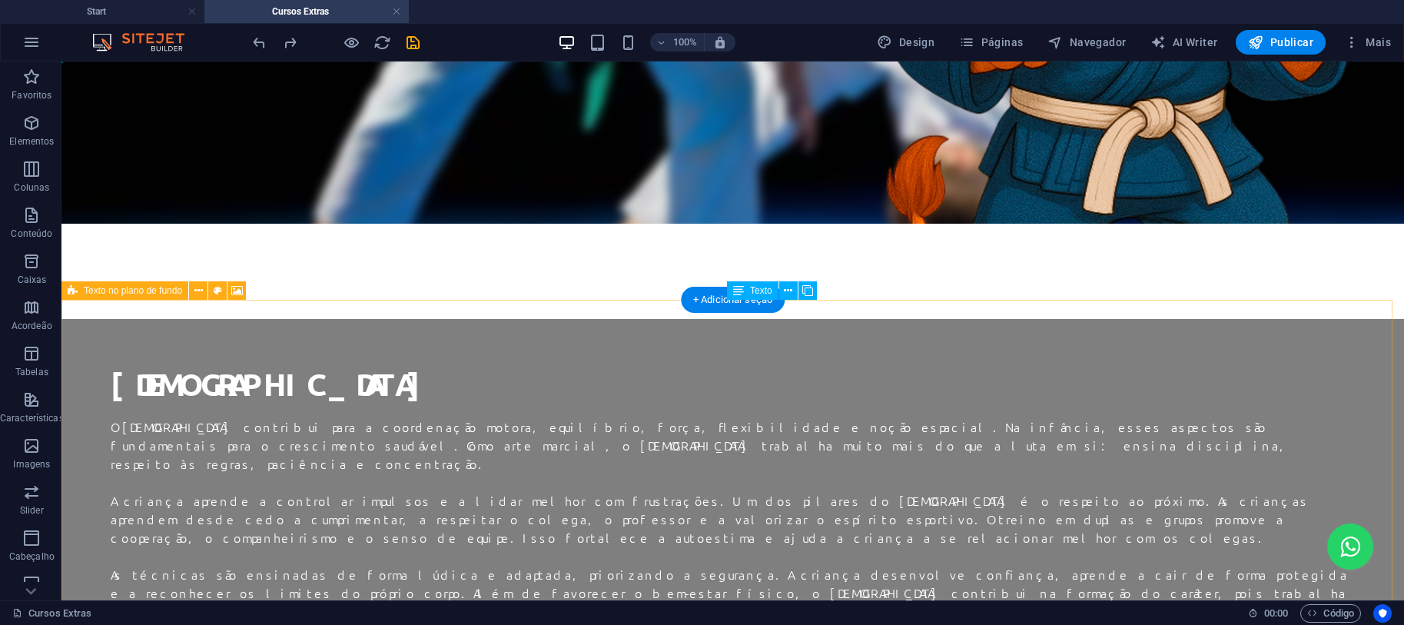
scroll to position [820, 0]
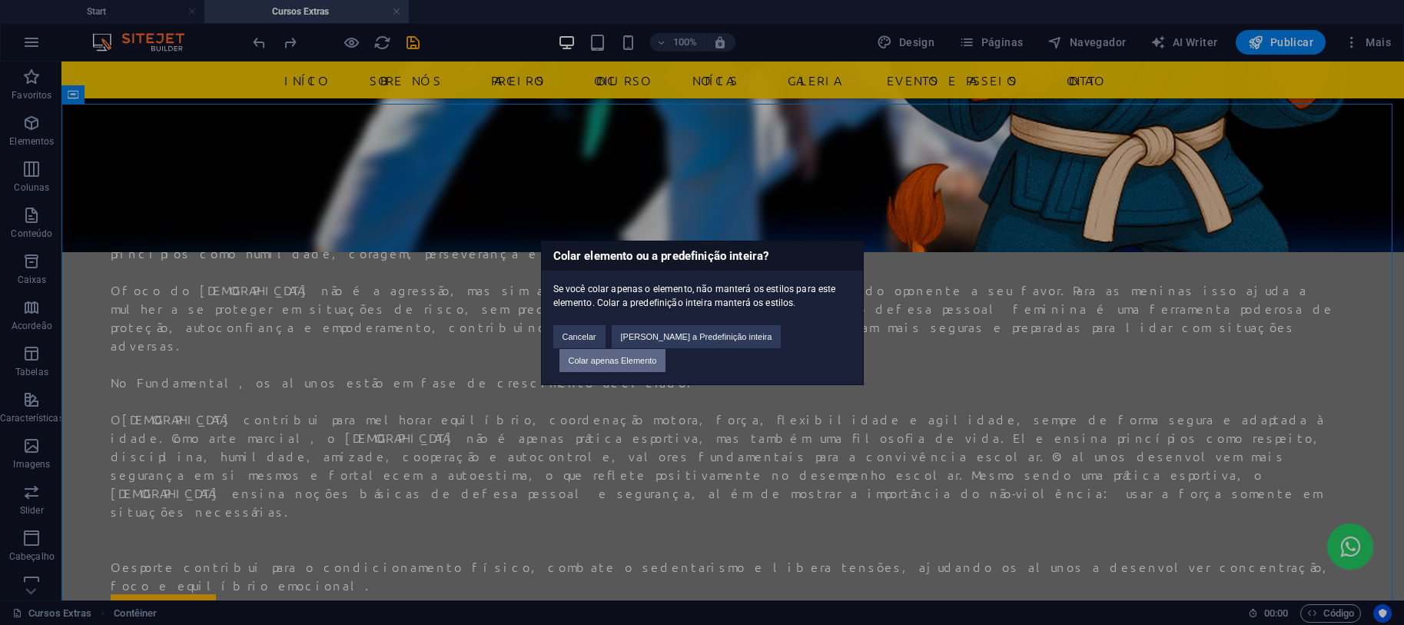
click at [666, 349] on button "Colar apenas Elemento" at bounding box center [612, 360] width 107 height 23
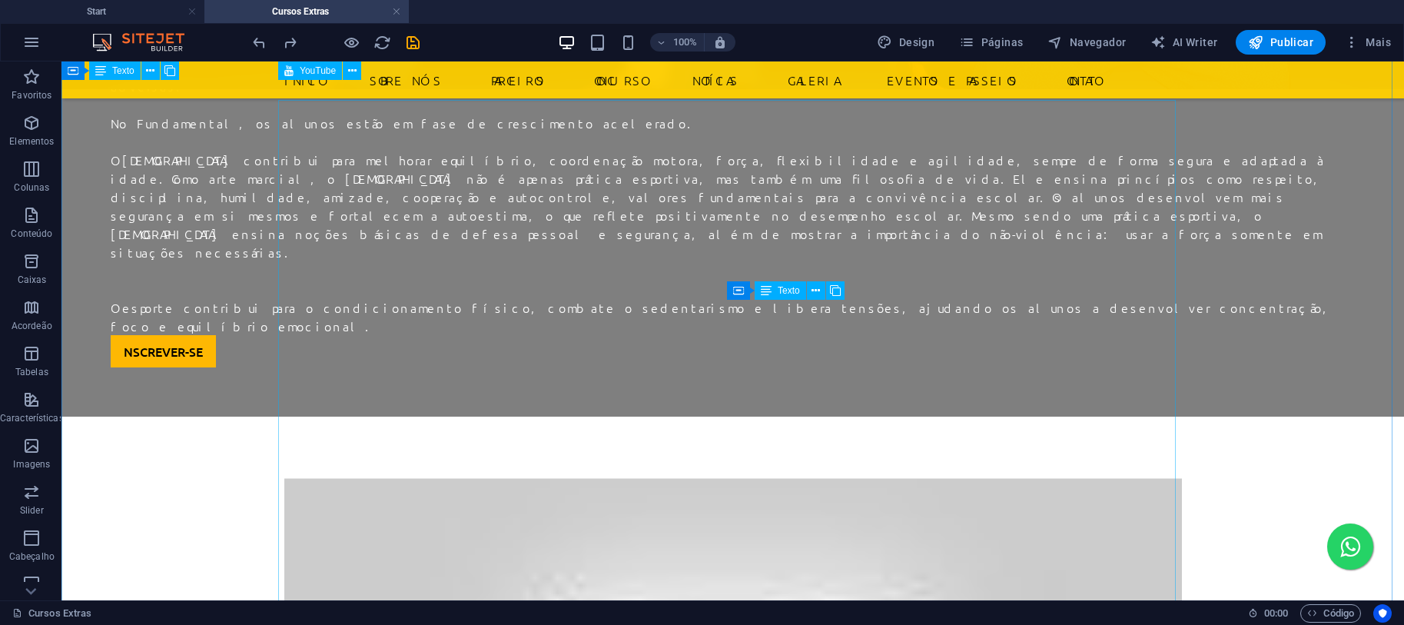
scroll to position [688, 0]
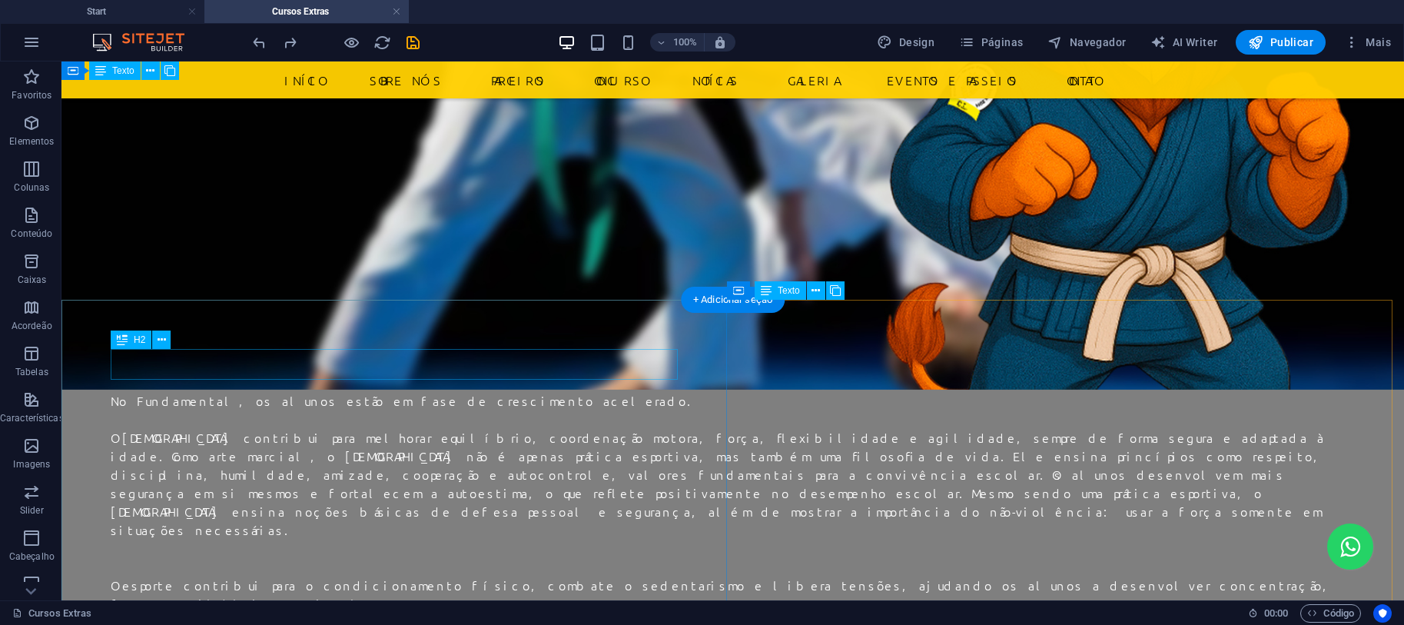
scroll to position [0, 0]
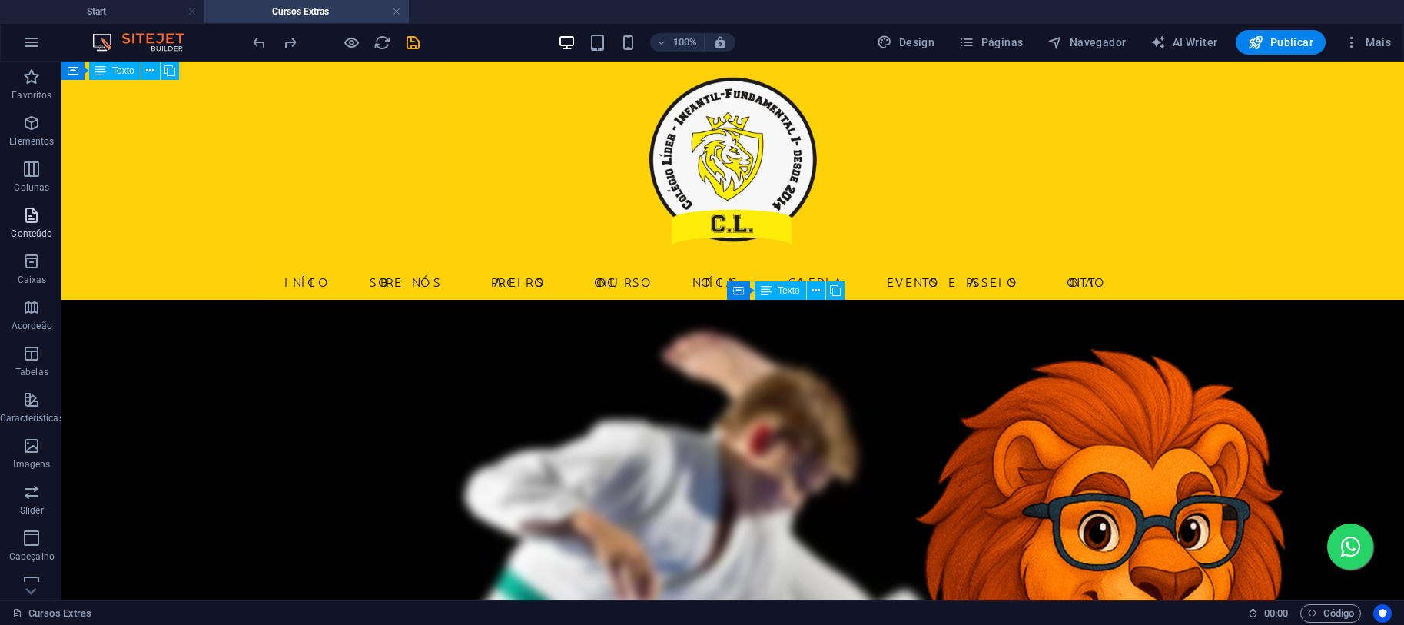
click at [41, 217] on span "Conteúdo" at bounding box center [32, 224] width 64 height 37
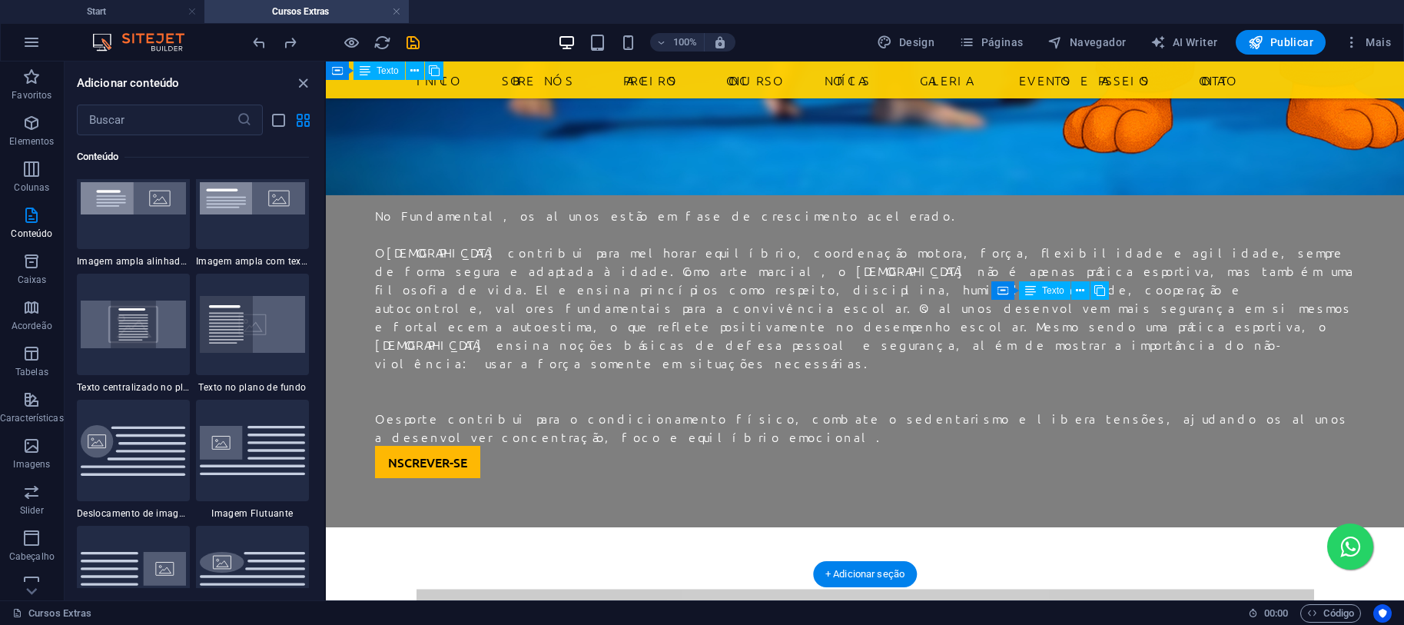
scroll to position [696, 0]
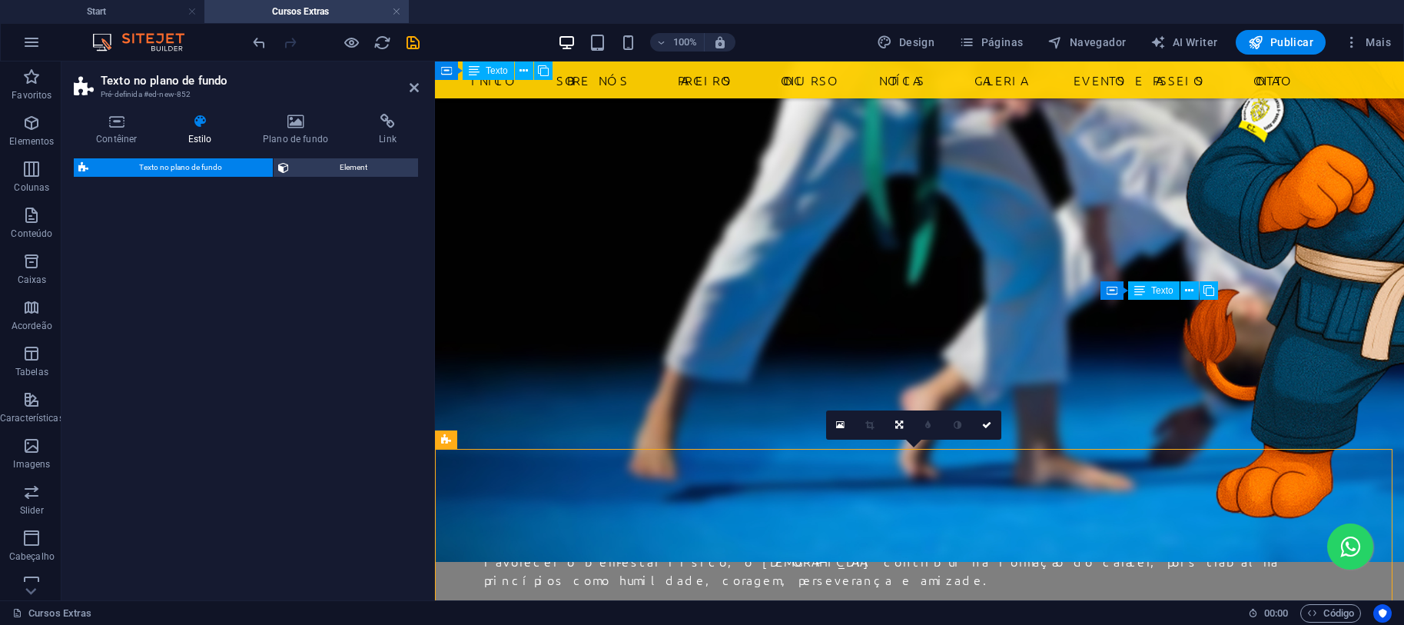
select select "%"
select select "rem"
select select "px"
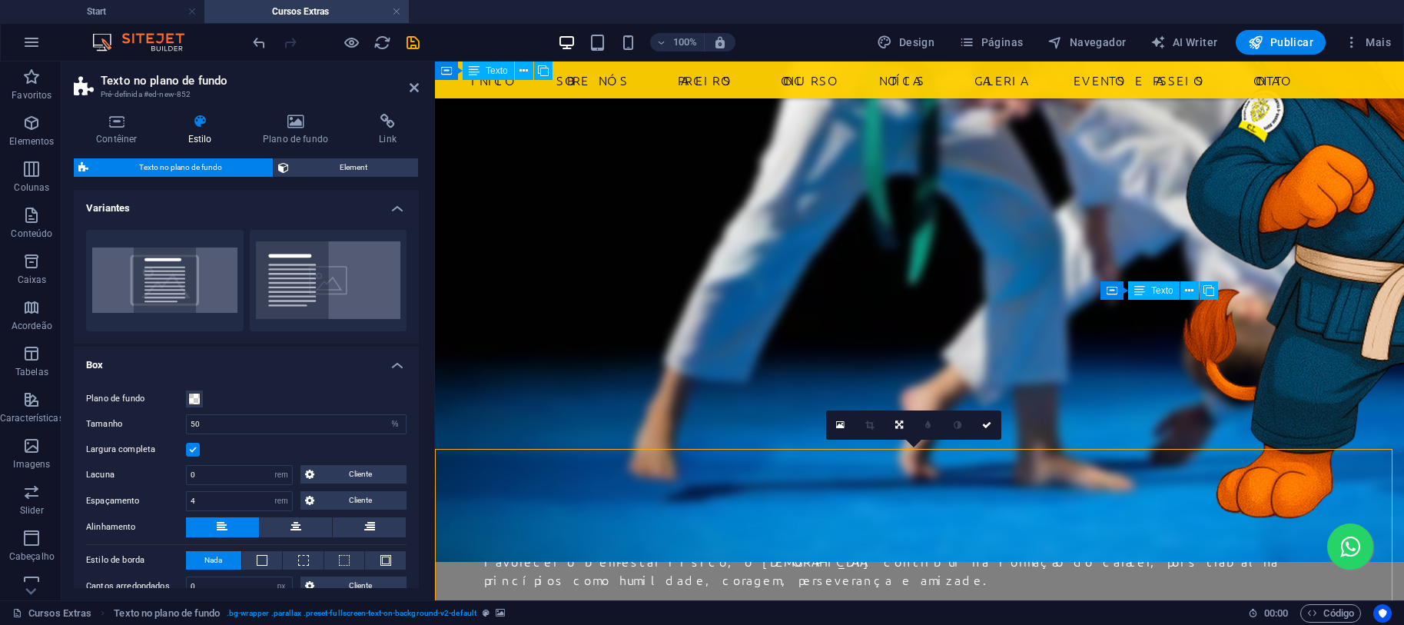
click at [399, 209] on h4 "Variantes" at bounding box center [246, 204] width 345 height 28
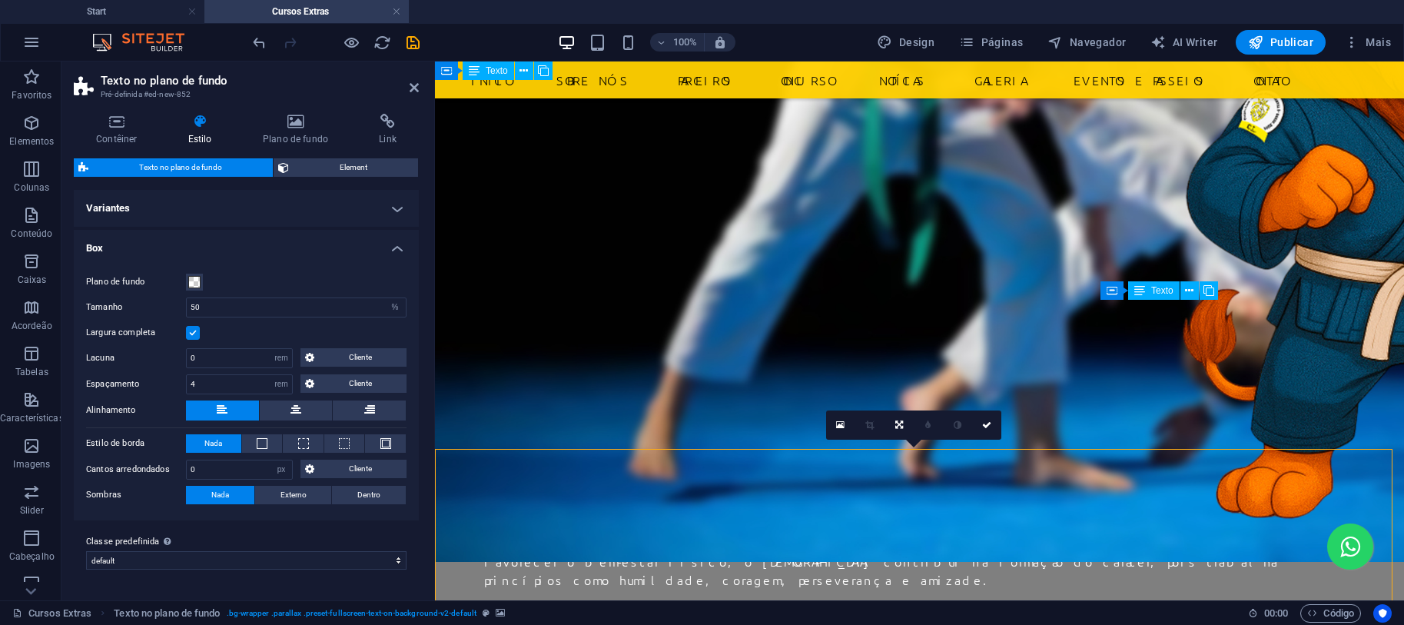
click at [399, 209] on h4 "Variantes" at bounding box center [246, 208] width 345 height 37
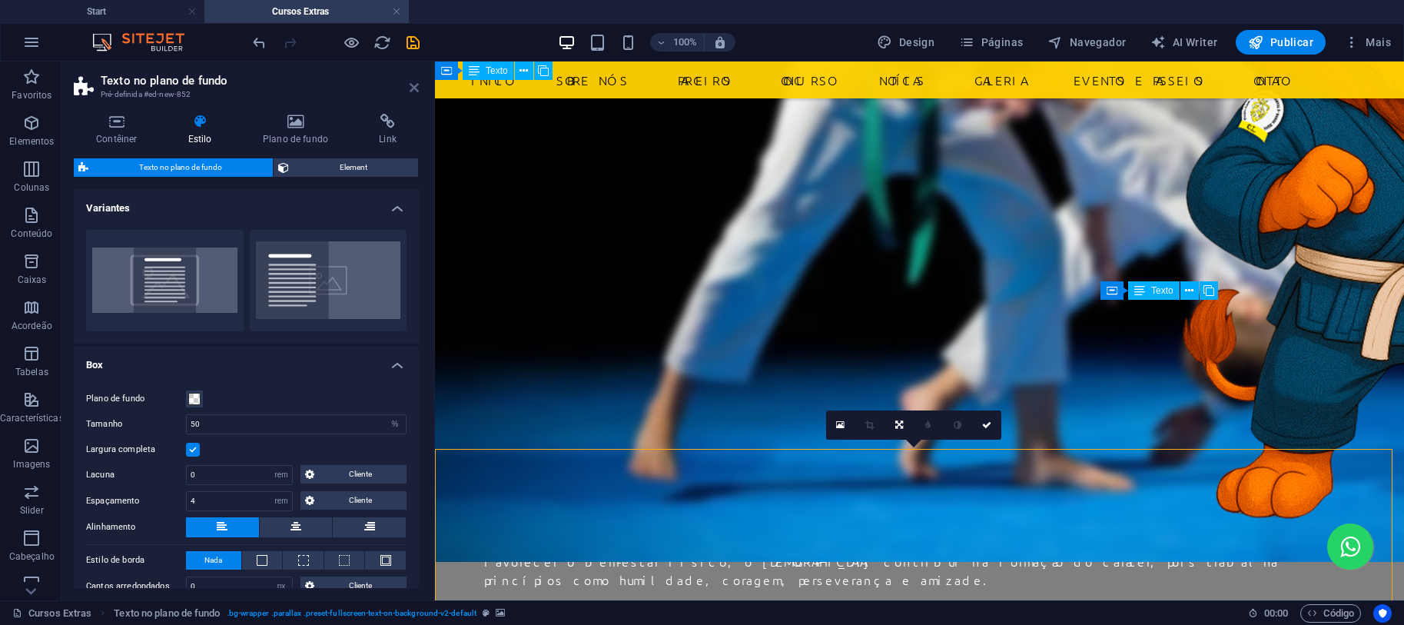
click at [416, 85] on icon at bounding box center [414, 87] width 9 height 12
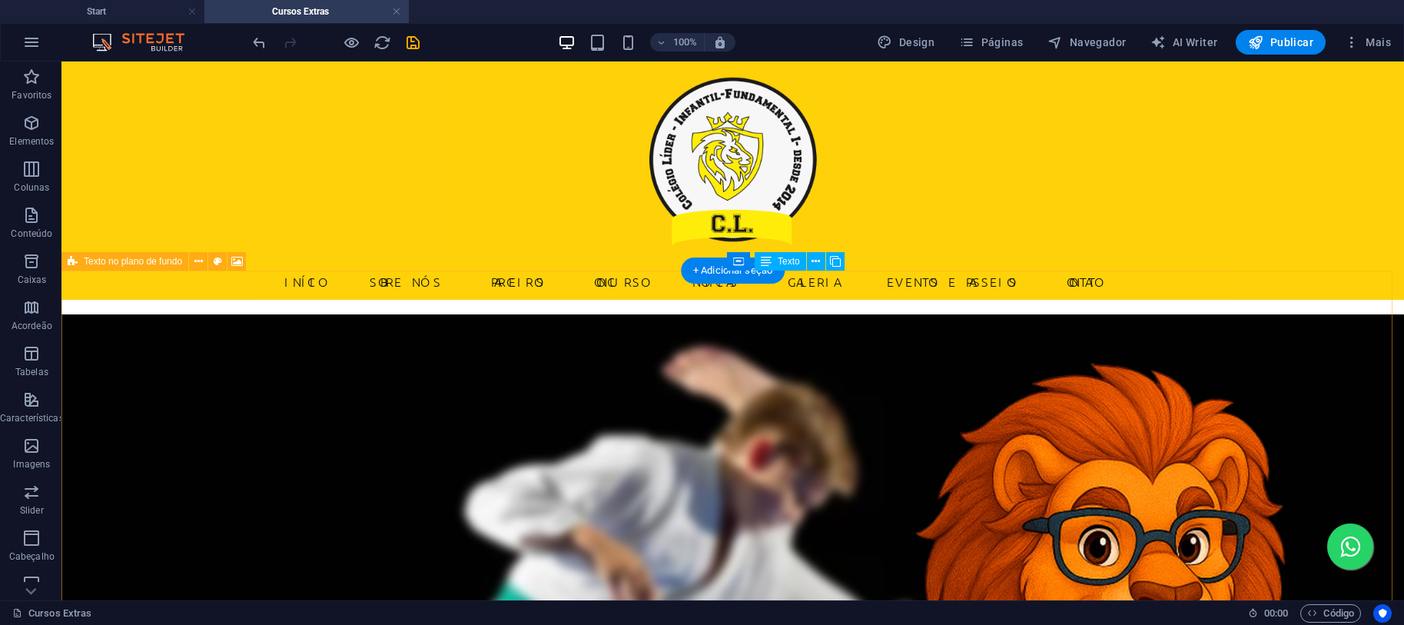
scroll to position [820, 0]
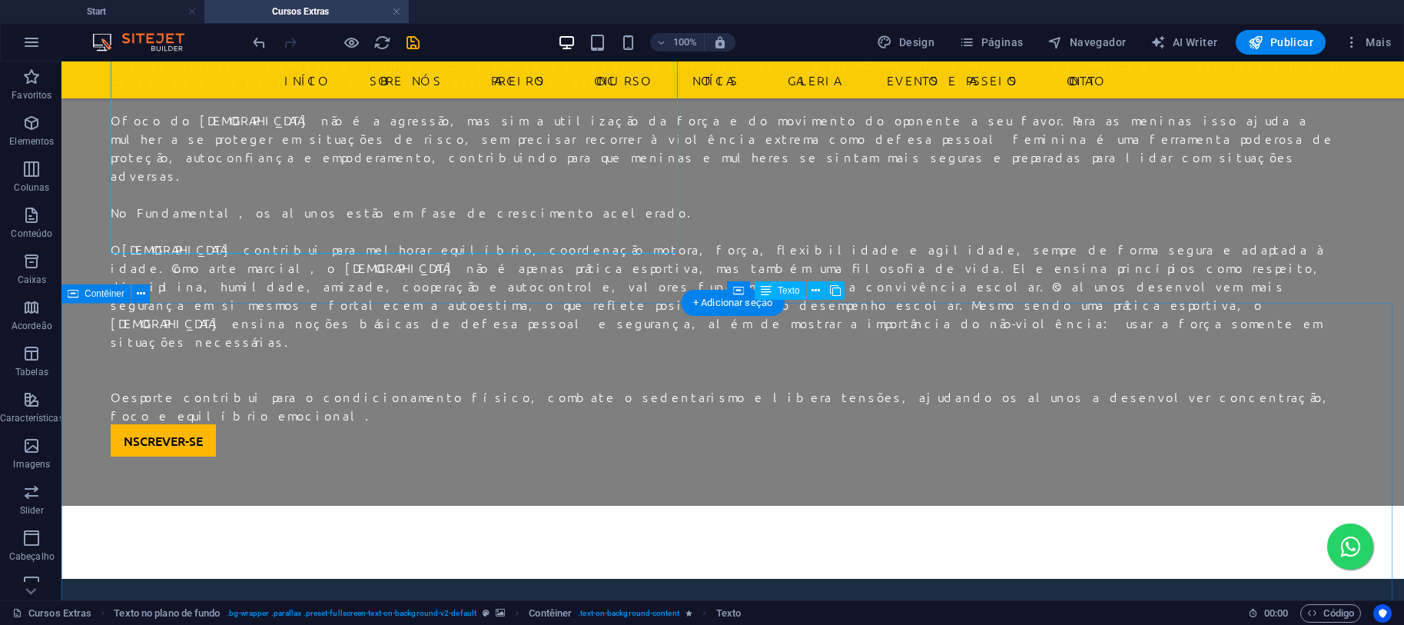
scroll to position [599, 0]
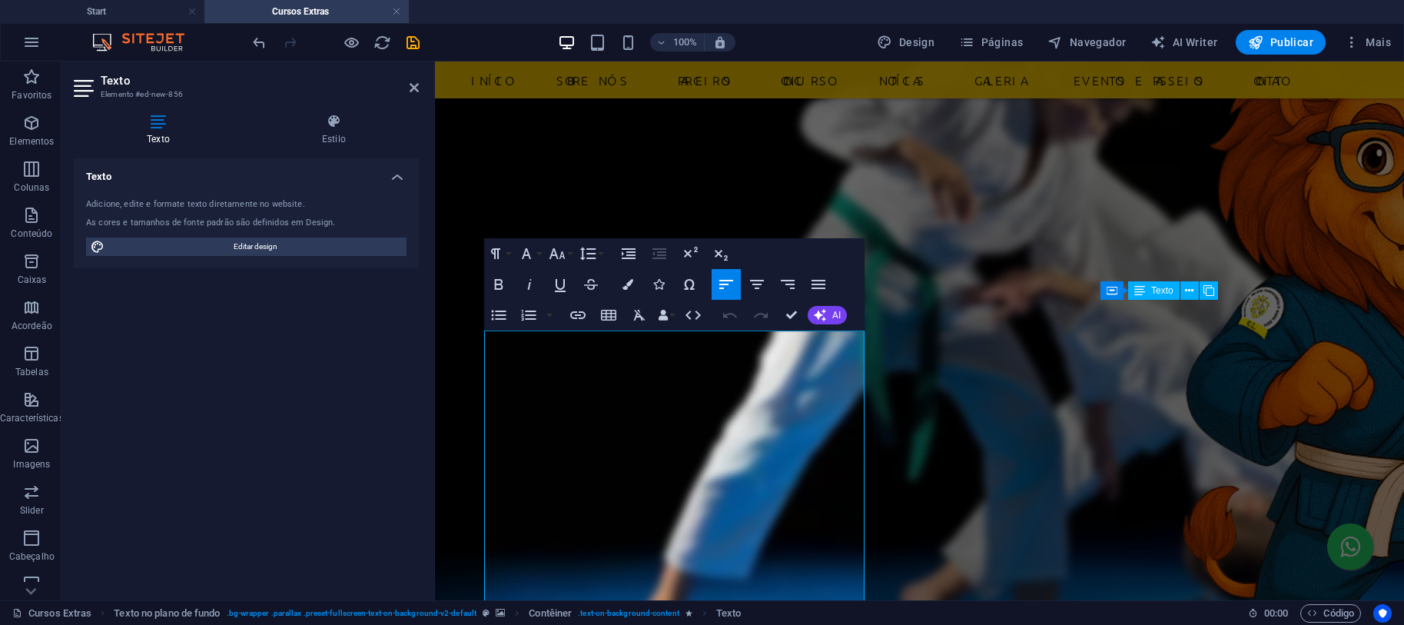
scroll to position [894, 0]
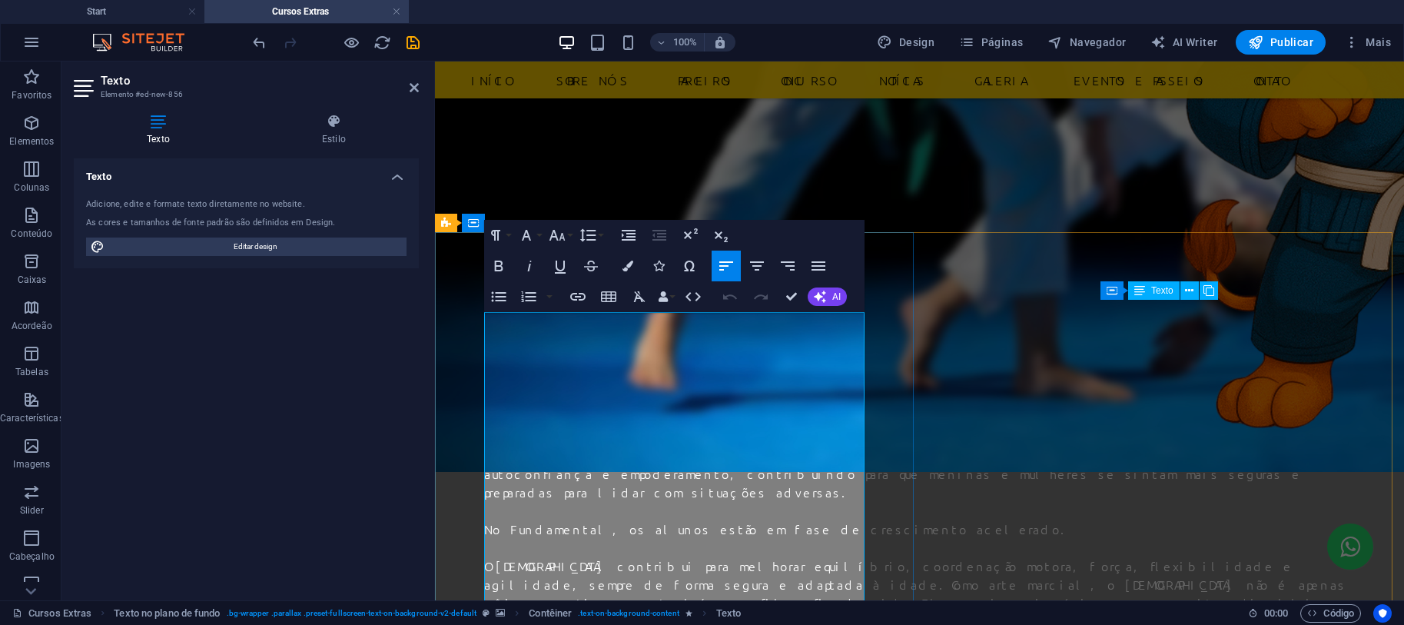
scroll to position [913, 0]
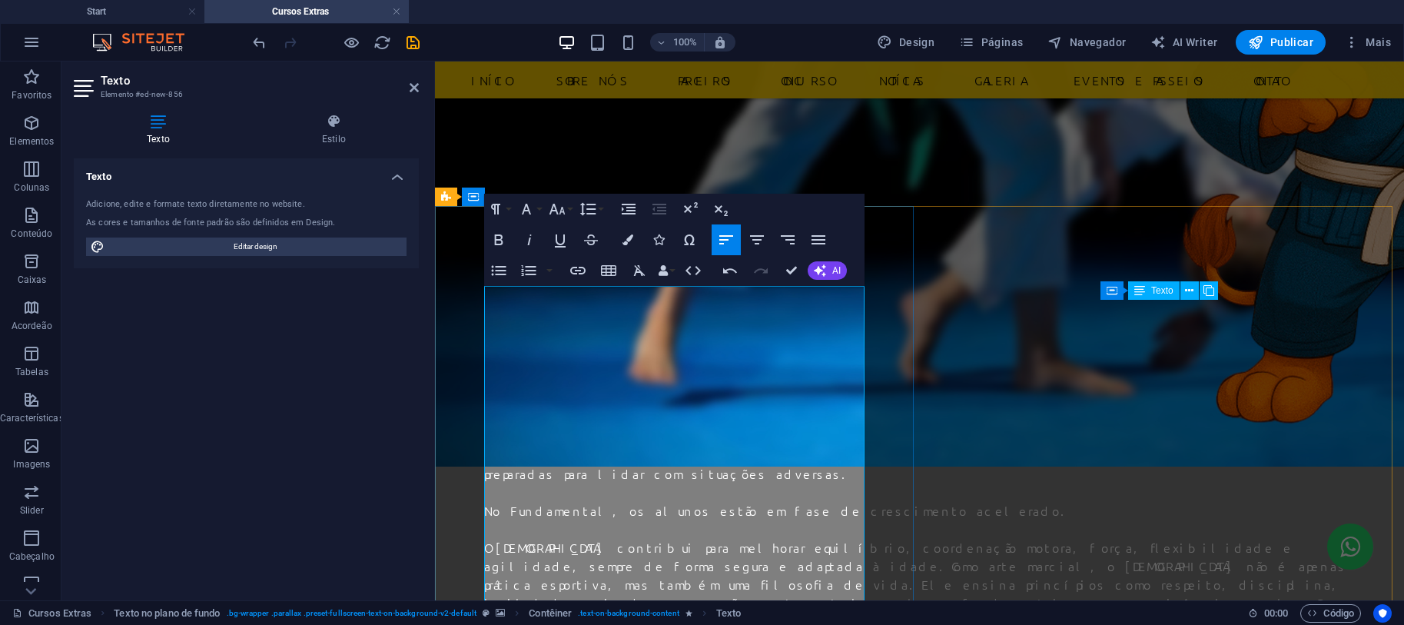
scroll to position [1322, 0]
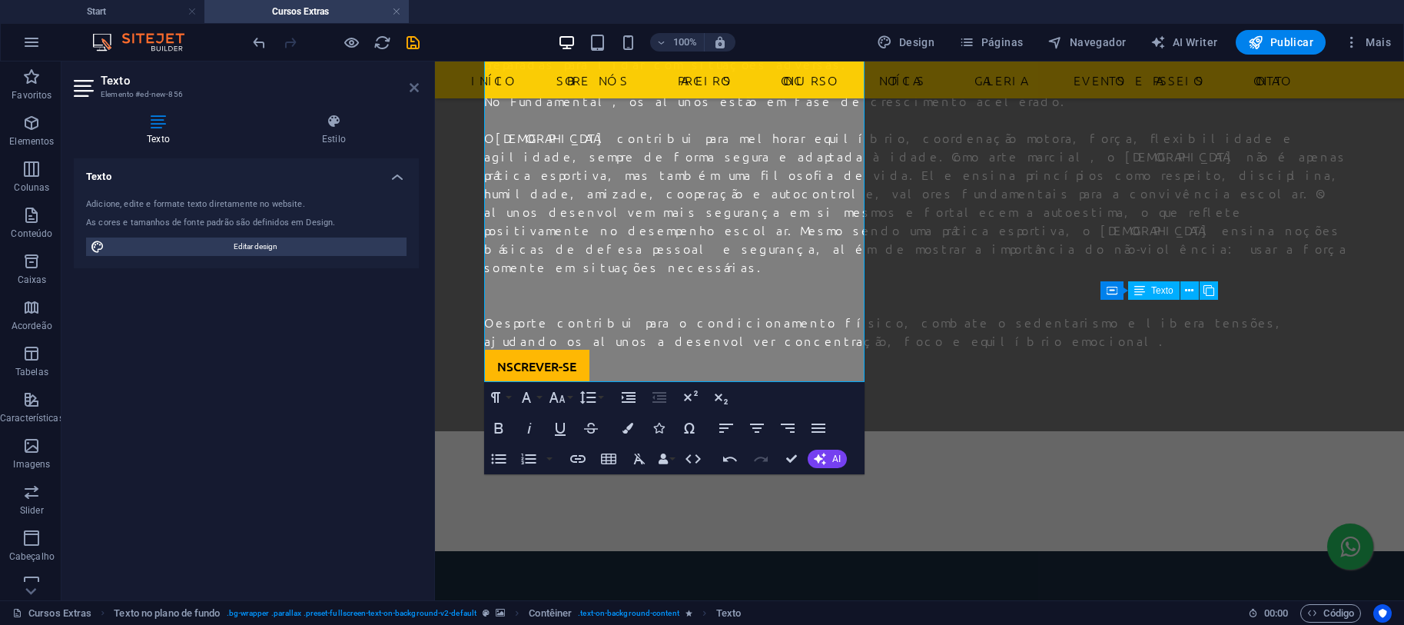
click at [411, 88] on icon at bounding box center [414, 87] width 9 height 12
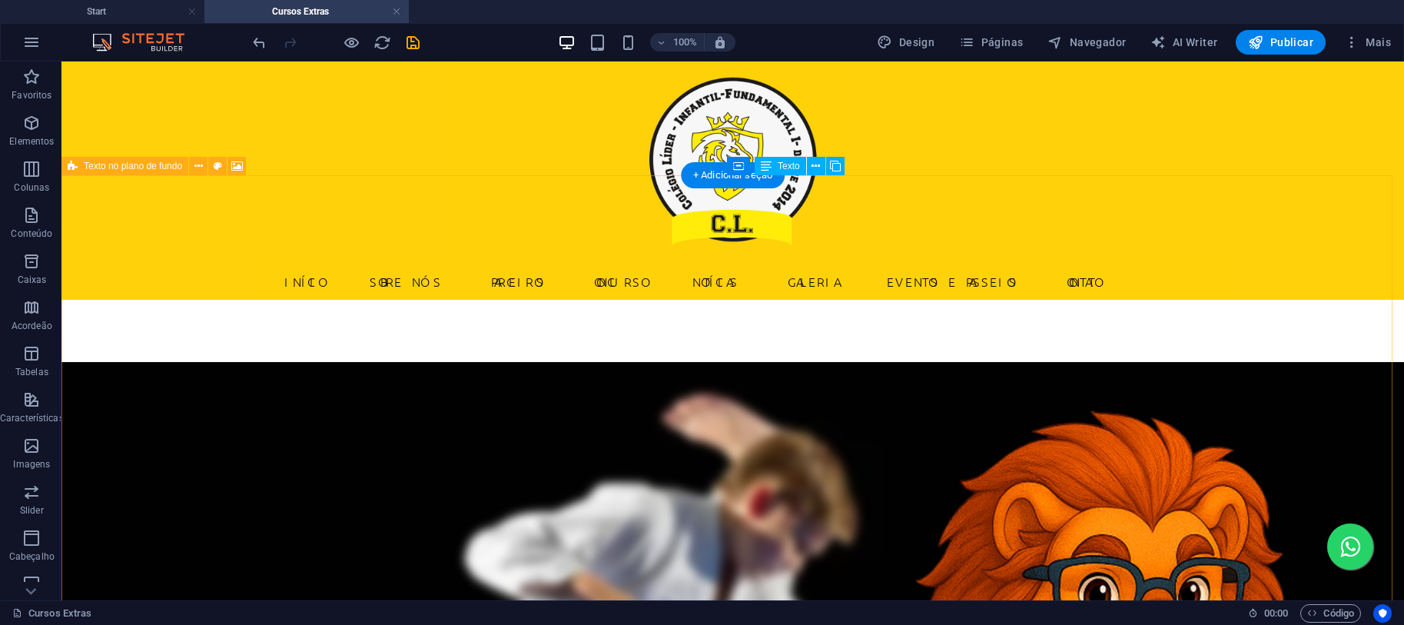
scroll to position [410, 0]
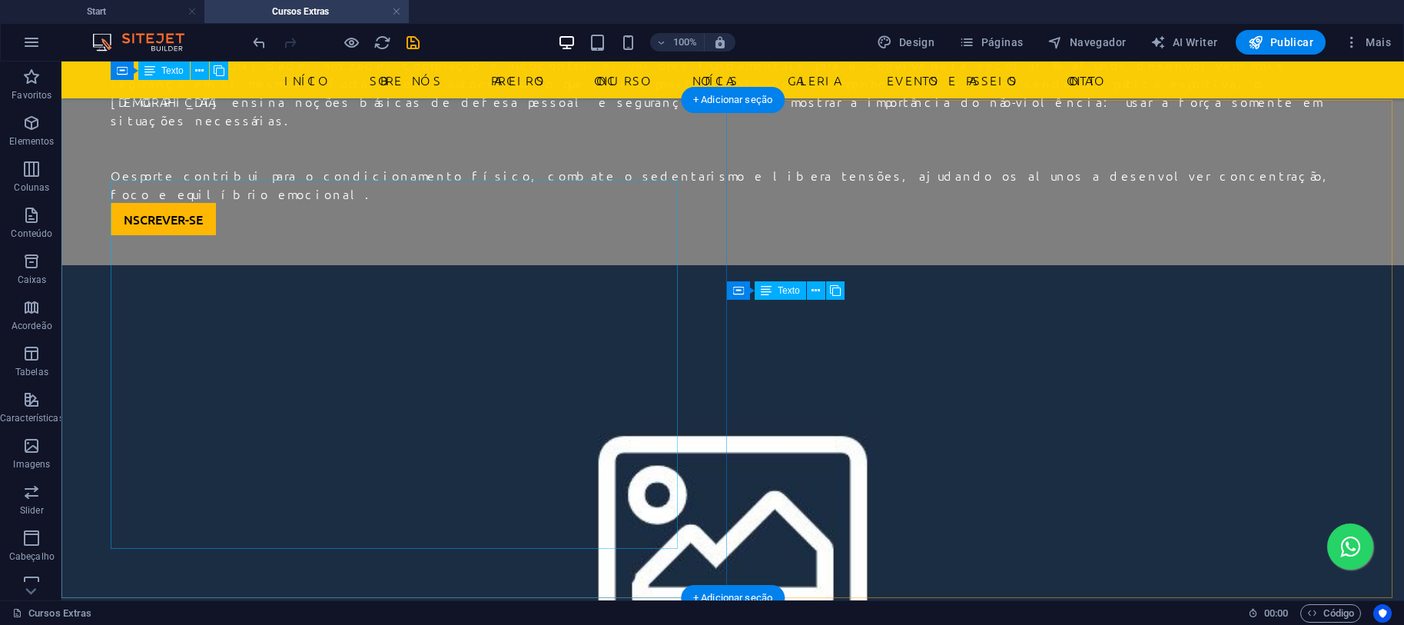
scroll to position [820, 0]
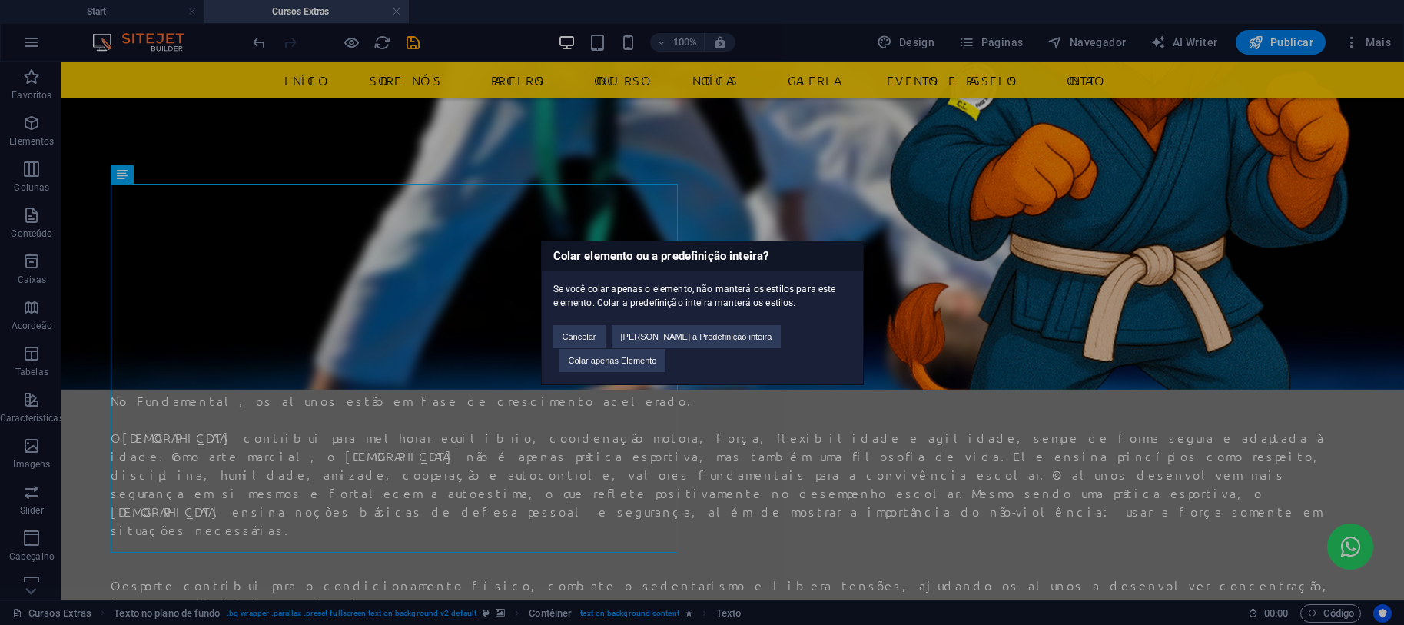
click at [833, 332] on div "Cancelar Cole a Predefinição inteira Colar apenas Elemento" at bounding box center [702, 341] width 321 height 63
click at [666, 356] on button "Colar apenas Elemento" at bounding box center [612, 360] width 107 height 23
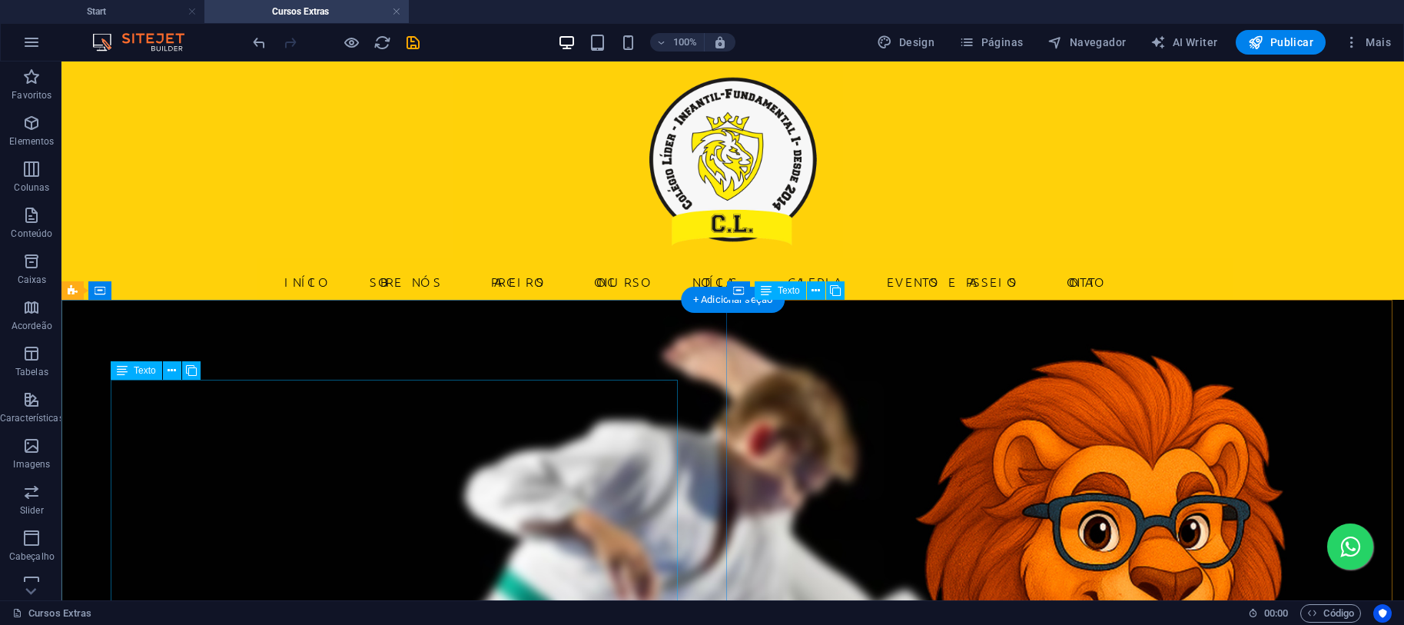
scroll to position [410, 0]
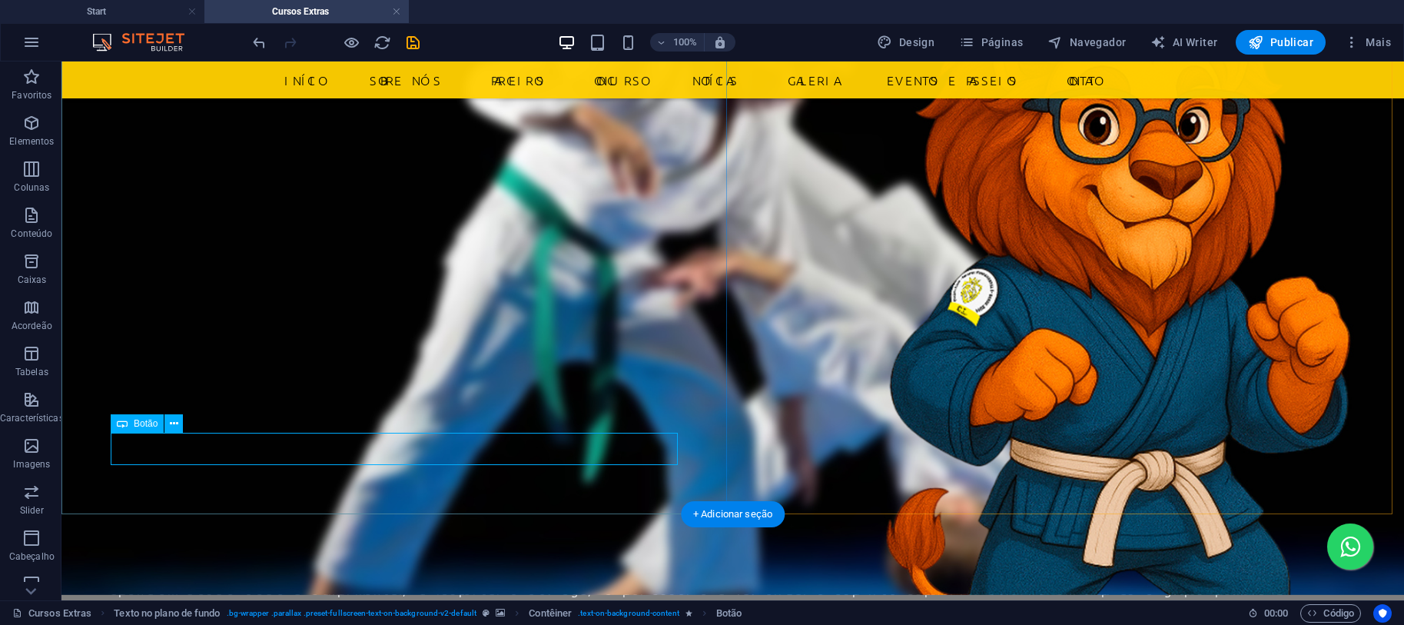
click at [171, 423] on icon at bounding box center [174, 424] width 8 height 16
click at [142, 426] on span "Botão" at bounding box center [146, 423] width 24 height 9
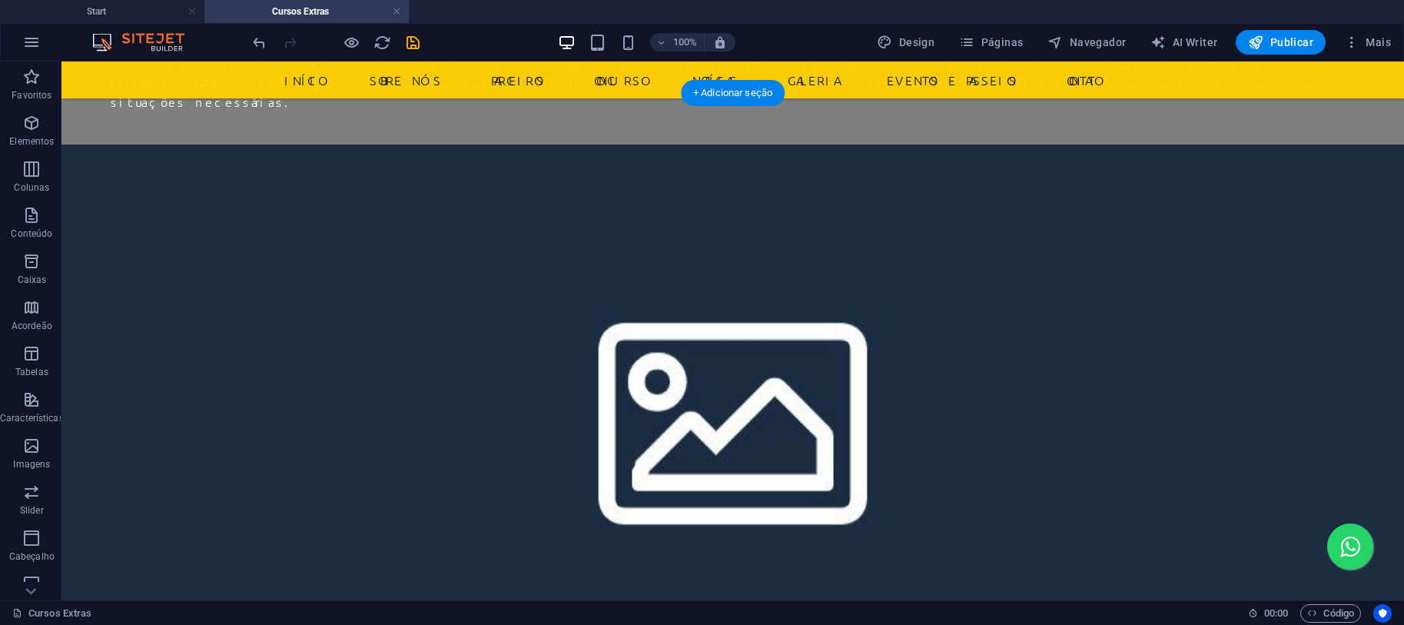
scroll to position [820, 0]
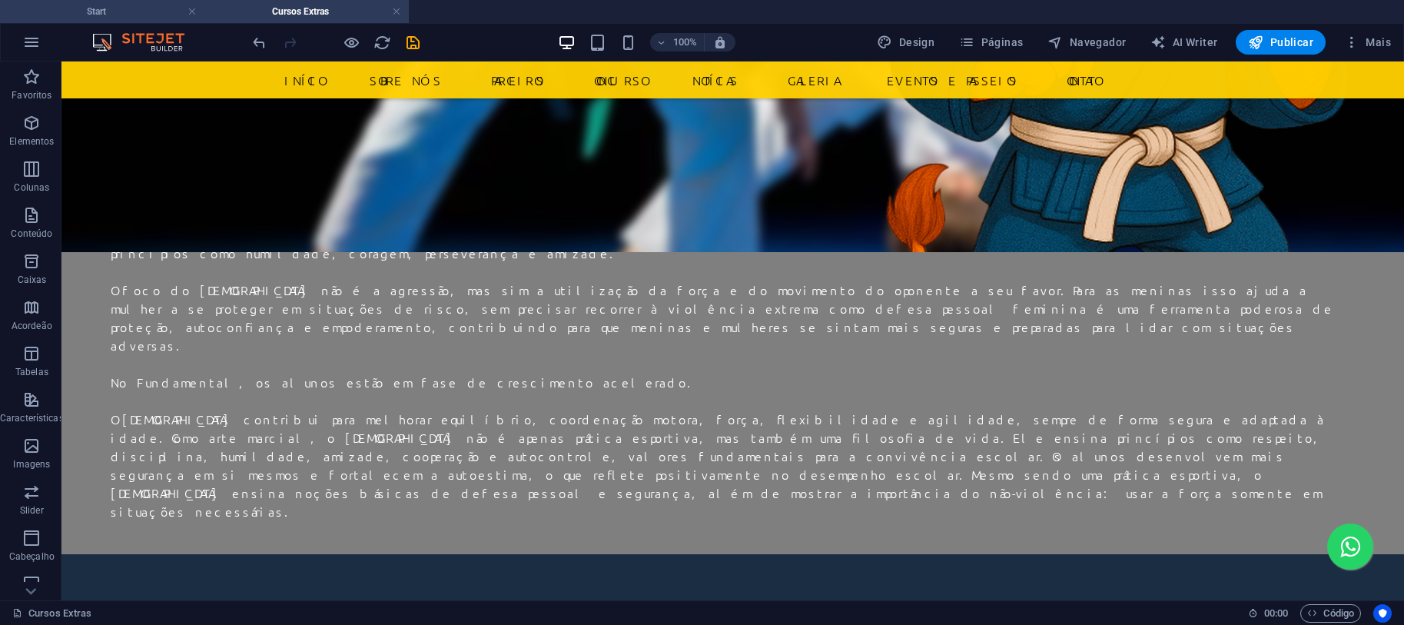
click at [124, 15] on h4 "Start" at bounding box center [102, 11] width 204 height 17
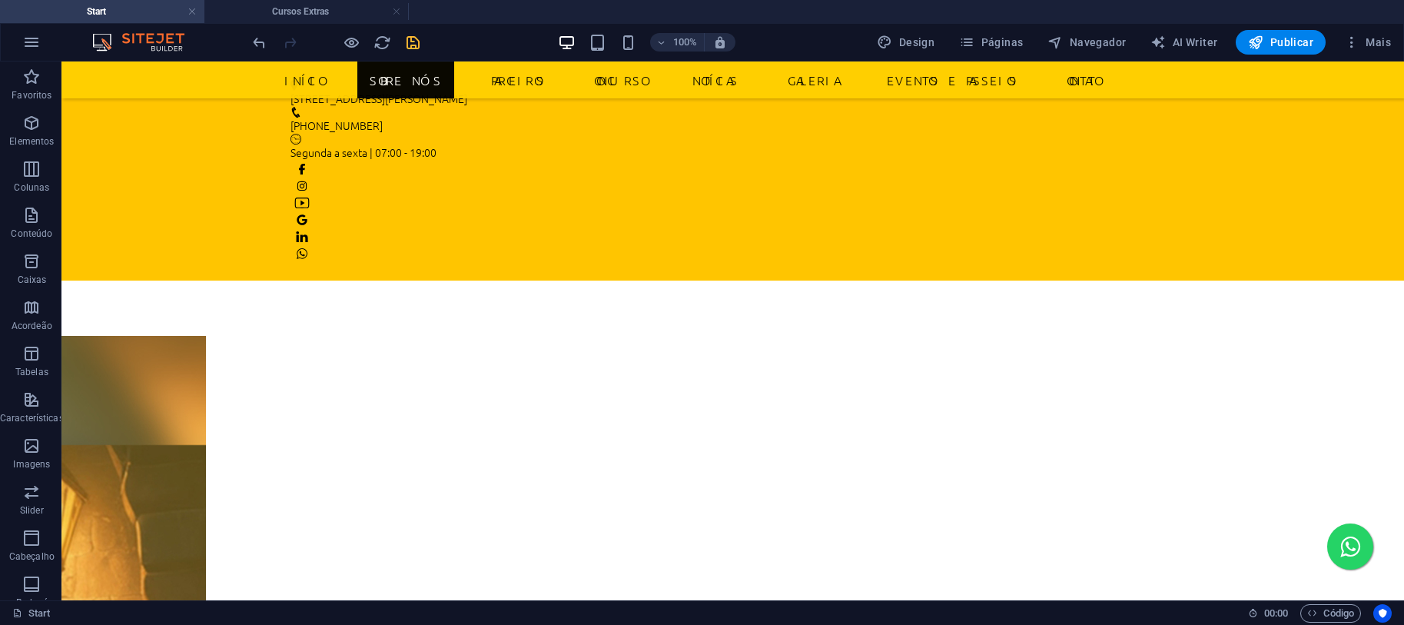
scroll to position [1335, 0]
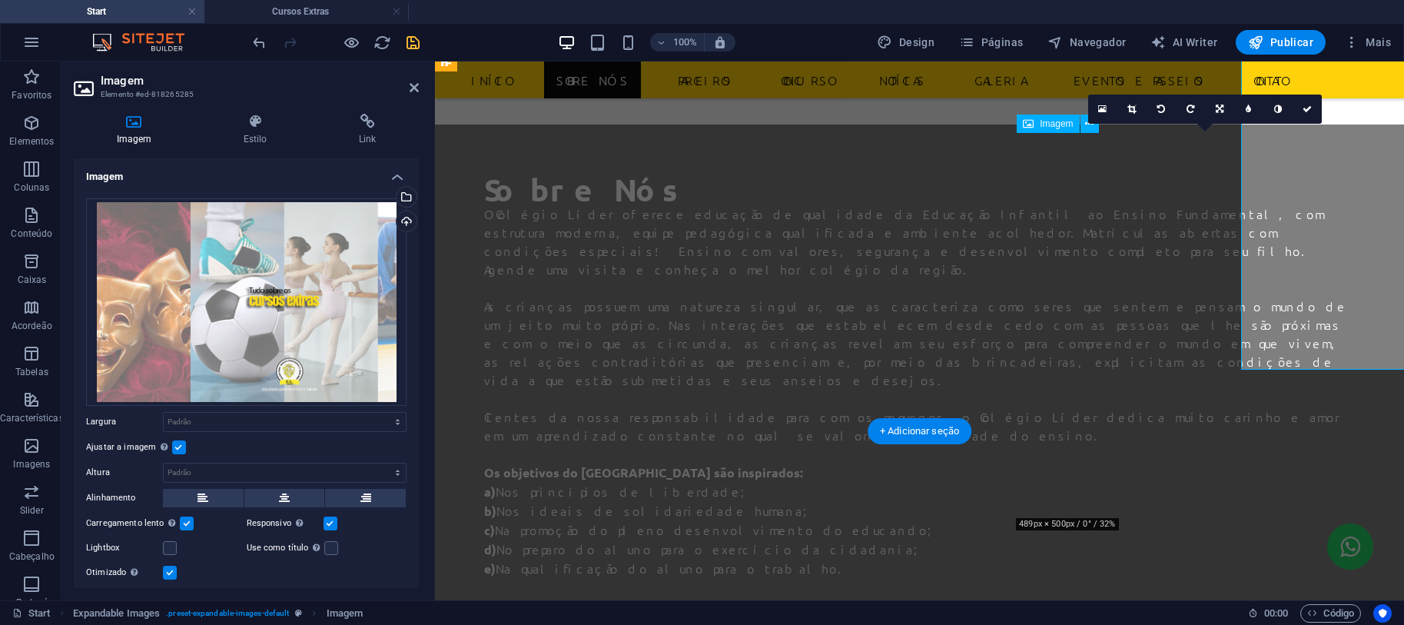
scroll to position [1482, 0]
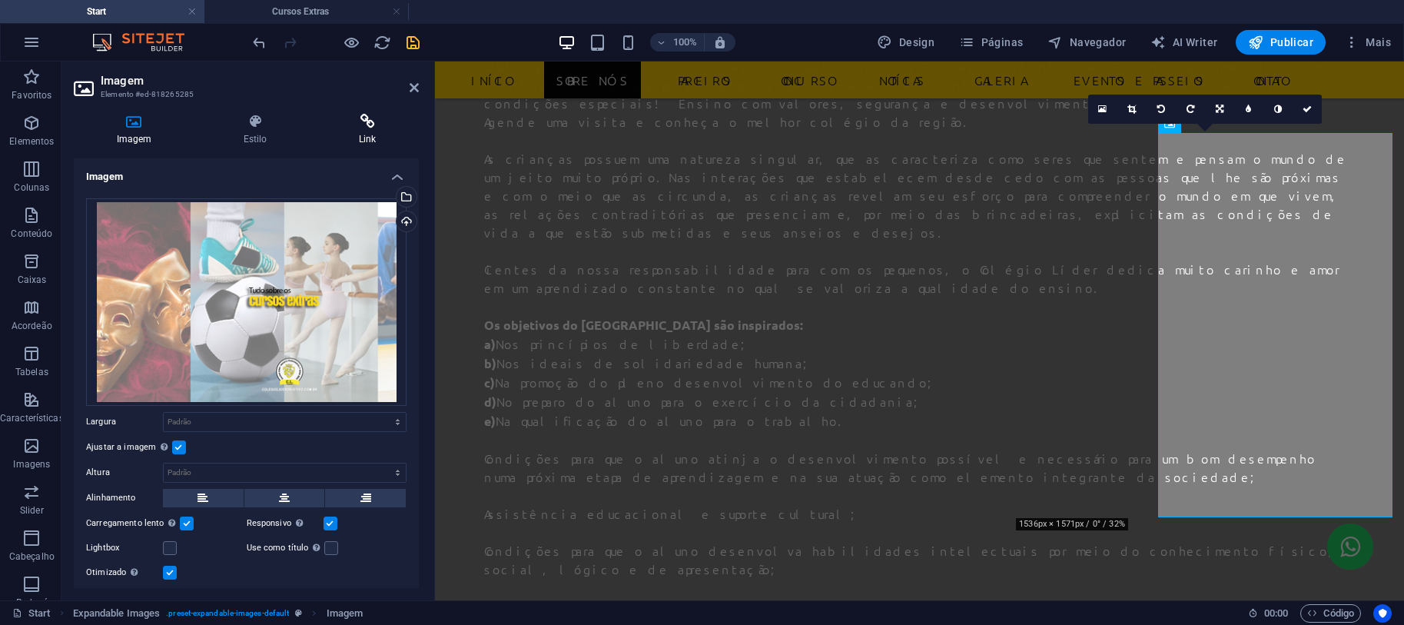
click at [358, 115] on icon at bounding box center [367, 121] width 103 height 15
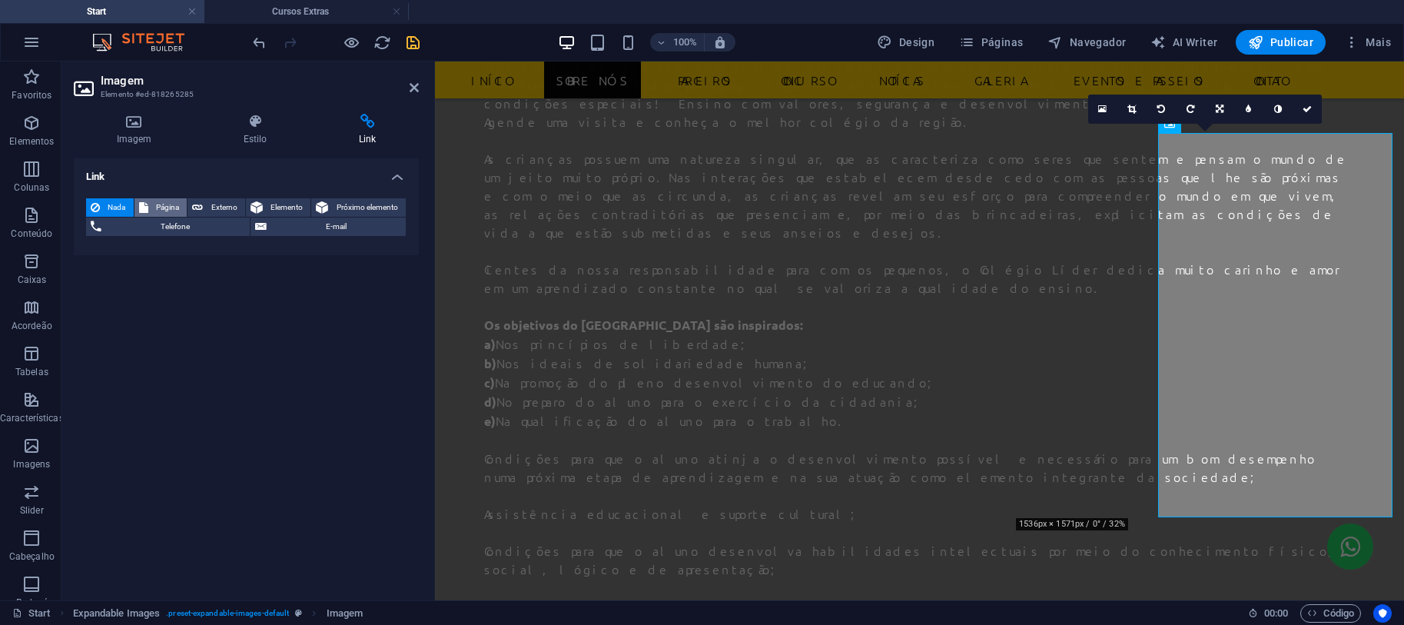
click at [167, 213] on span "Página" at bounding box center [168, 207] width 30 height 18
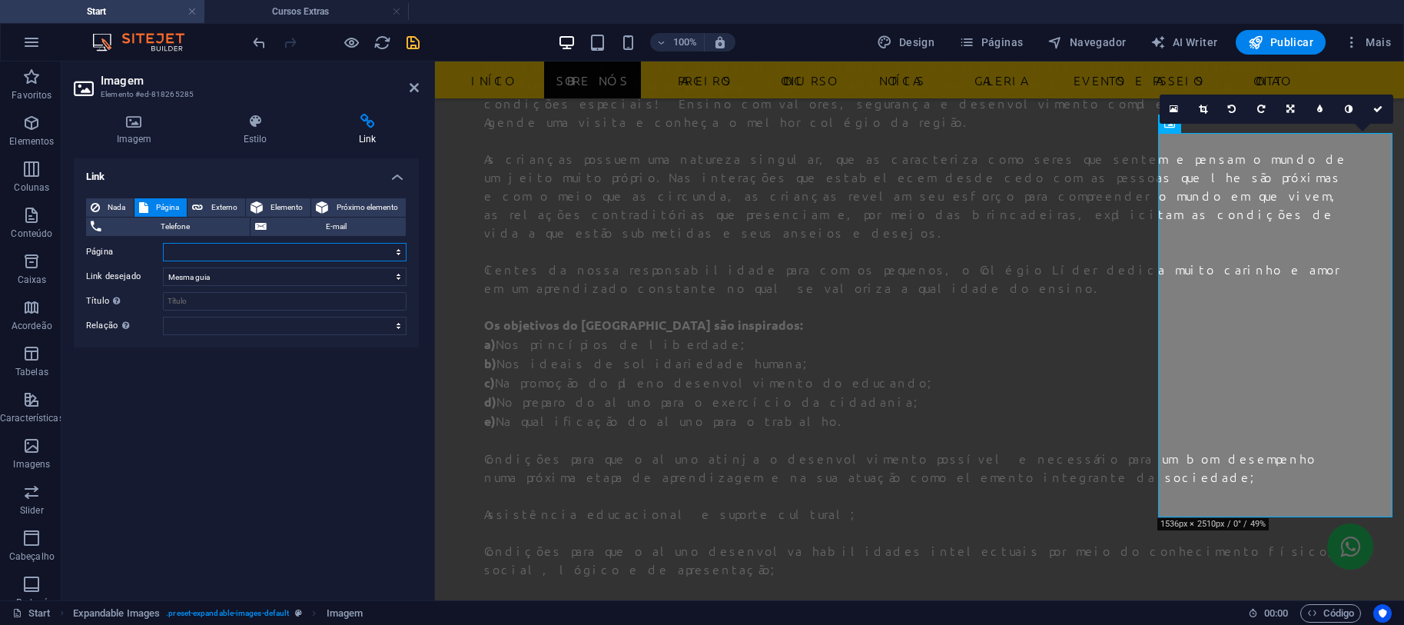
click at [383, 254] on select "Start Legal Notice Privacy Concurso Galeria Berçário Educação Infantil Ensino F…" at bounding box center [285, 252] width 244 height 18
select select "8"
click at [163, 243] on select "Start Legal Notice Privacy Concurso Galeria Berçário Educação Infantil Ensino F…" at bounding box center [285, 252] width 244 height 18
click at [412, 45] on icon "save" at bounding box center [413, 43] width 18 height 18
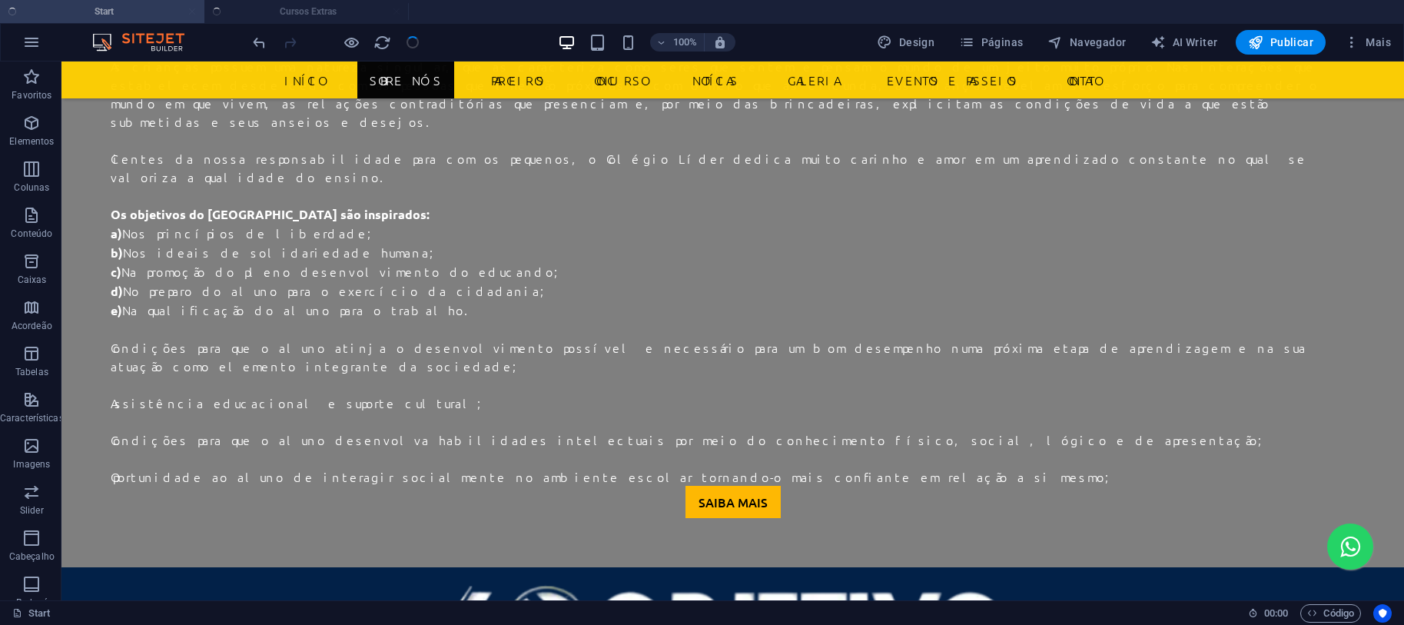
scroll to position [1335, 0]
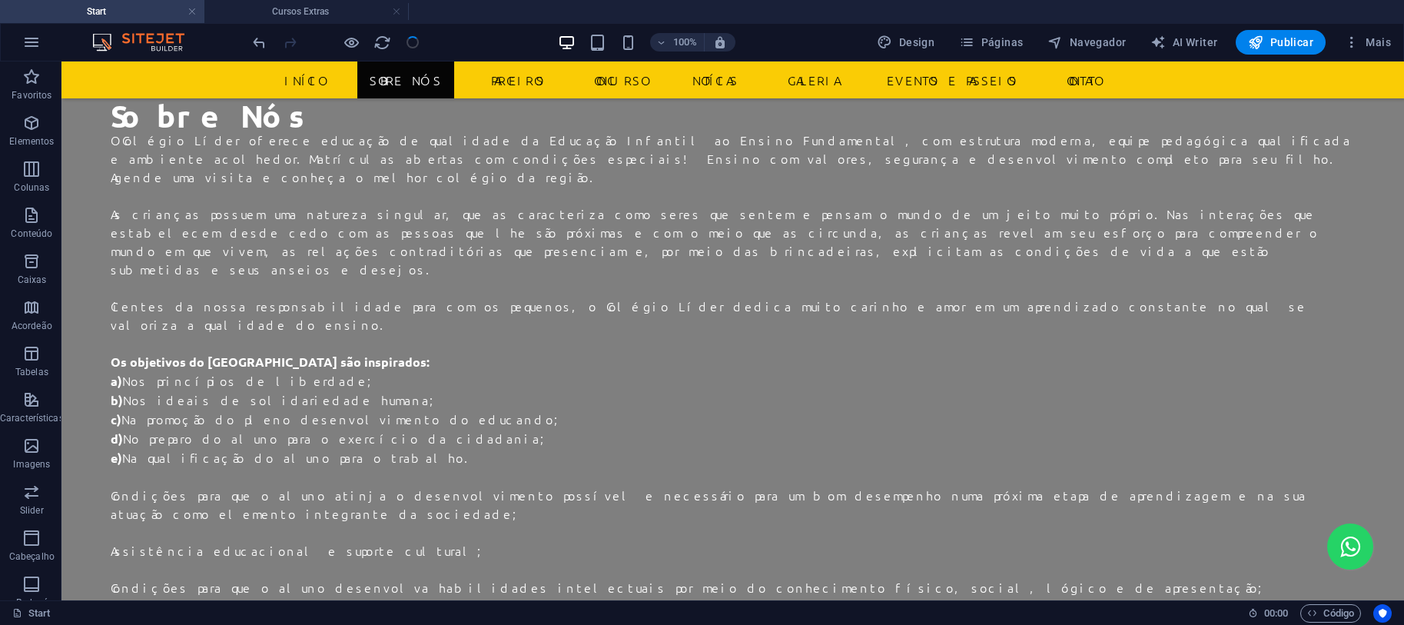
click at [318, 9] on h4 "Cursos Extras" at bounding box center [306, 11] width 204 height 17
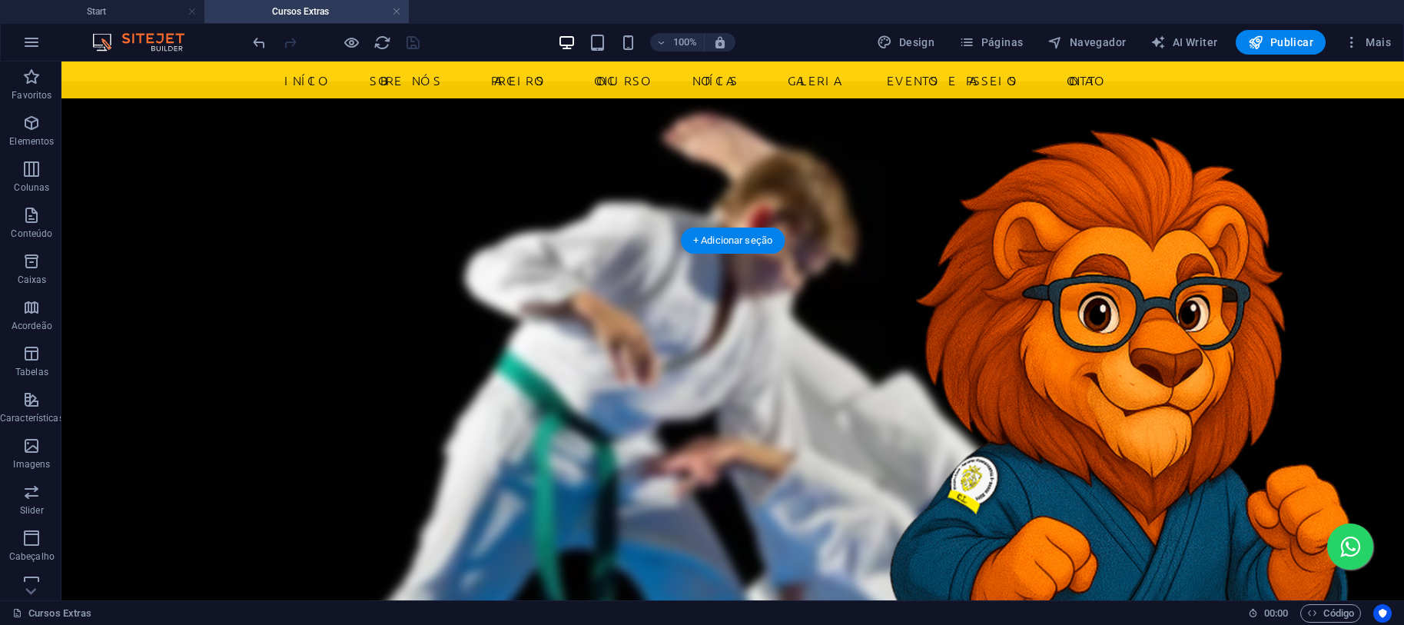
scroll to position [820, 0]
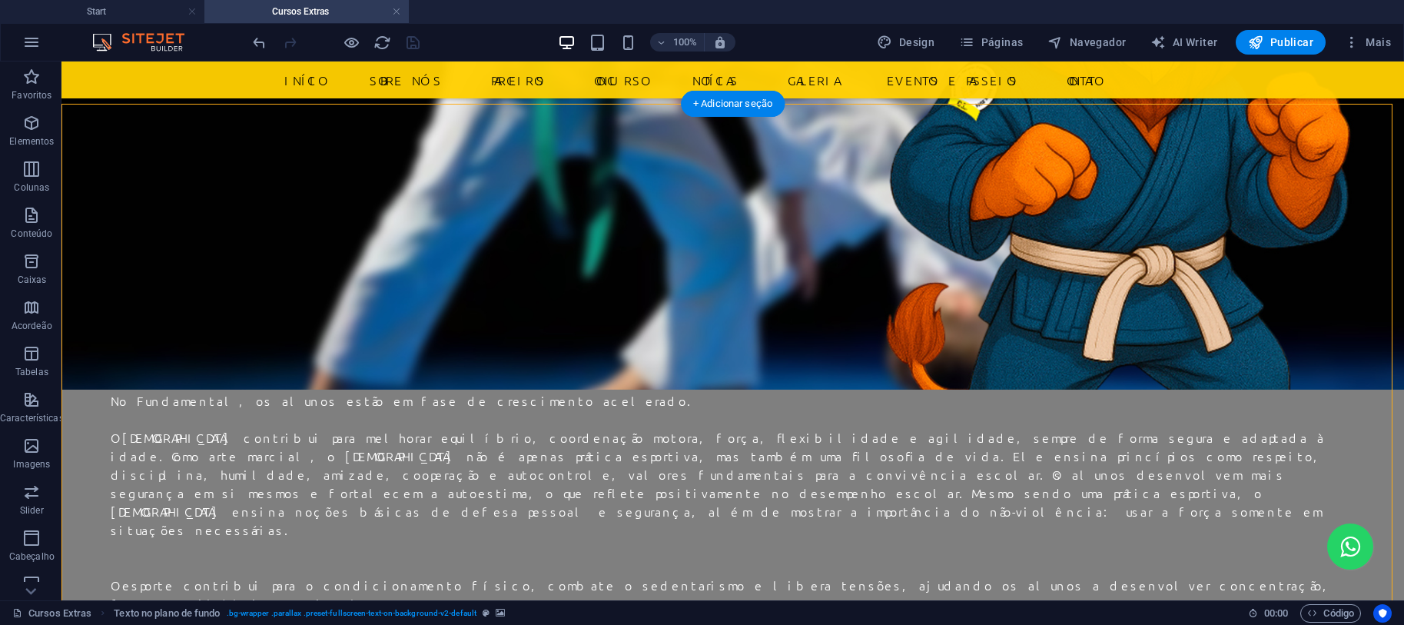
select select "%"
select select "rem"
select select "px"
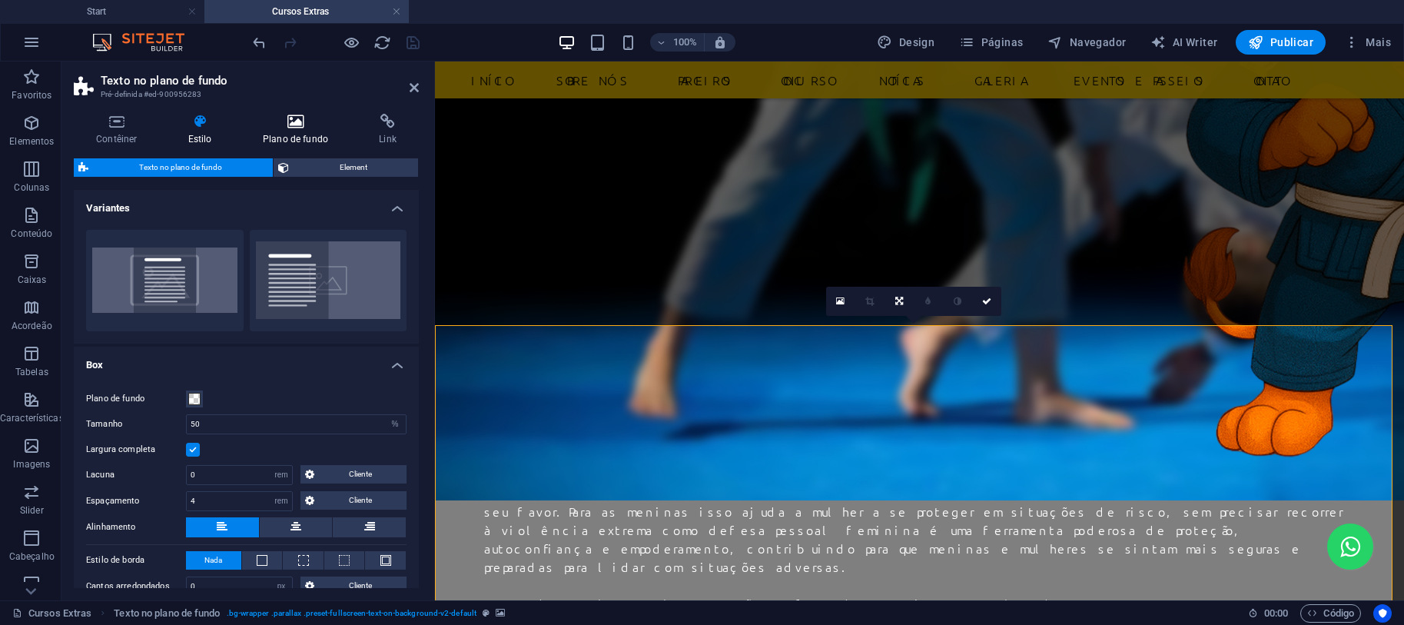
click at [297, 122] on icon at bounding box center [295, 121] width 110 height 15
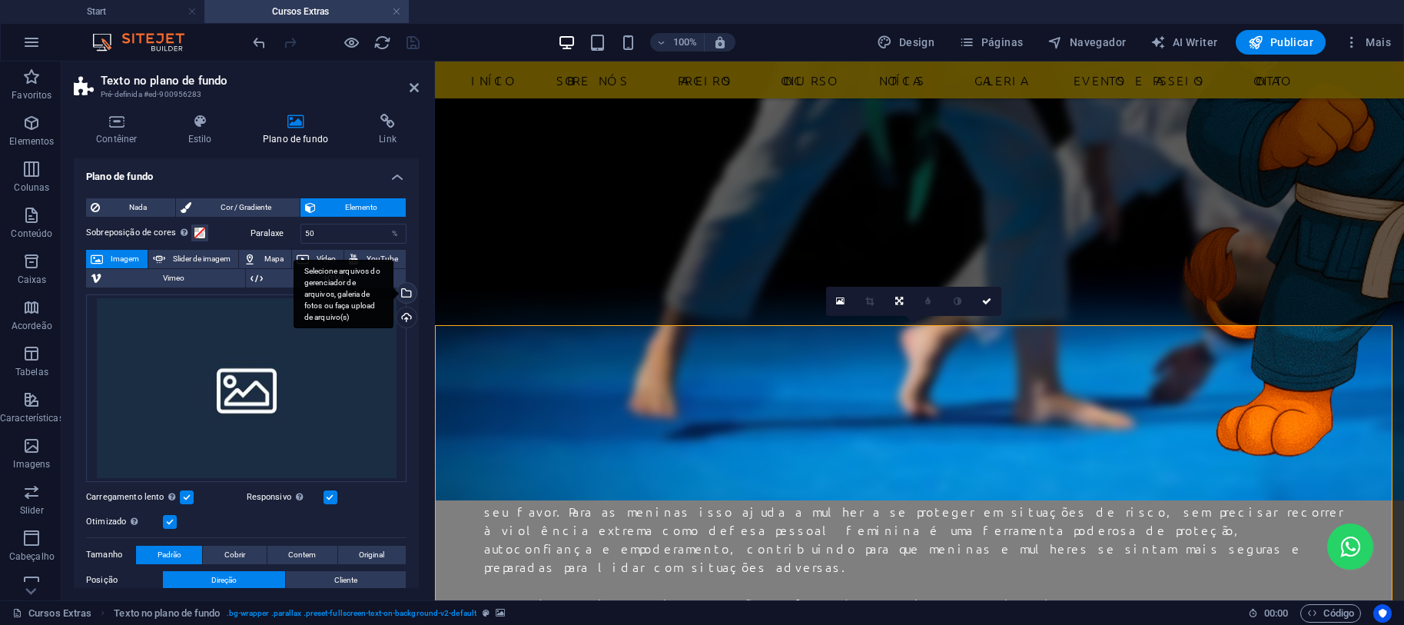
click at [411, 297] on div "Selecione arquivos do gerenciador de arquivos, galeria de fotos ou faça upload …" at bounding box center [404, 294] width 23 height 23
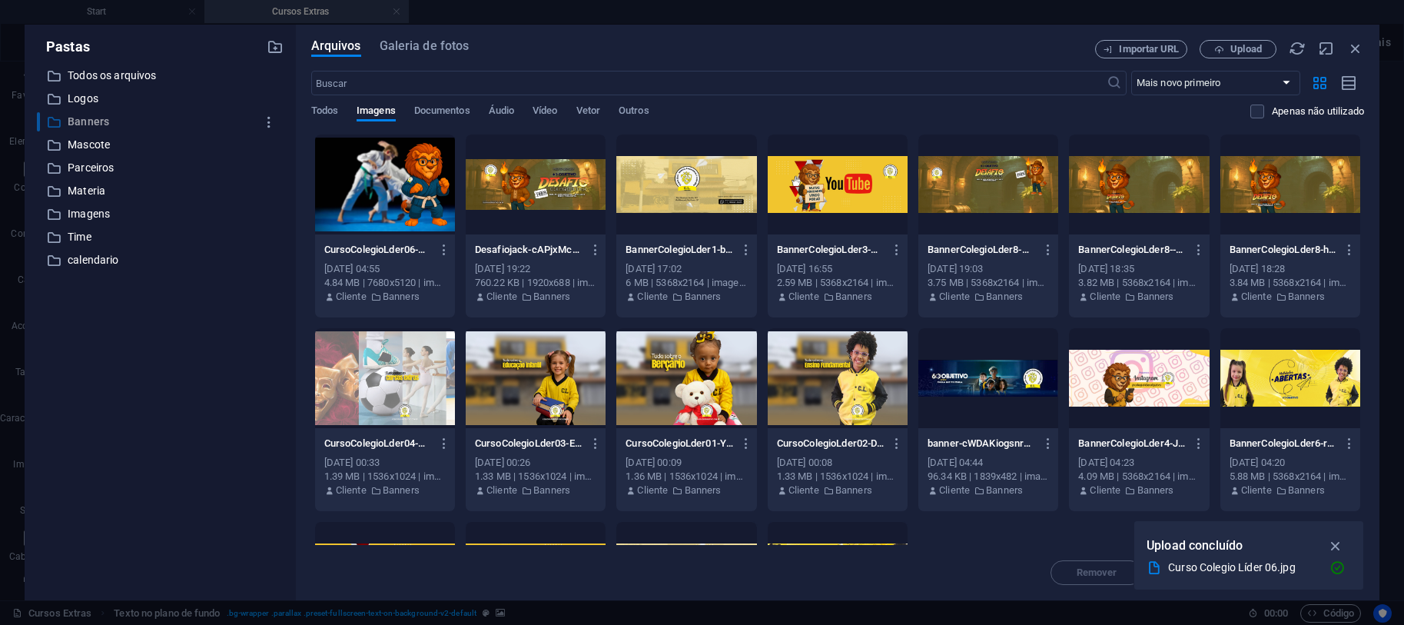
click at [104, 122] on p "Banners" at bounding box center [161, 122] width 187 height 18
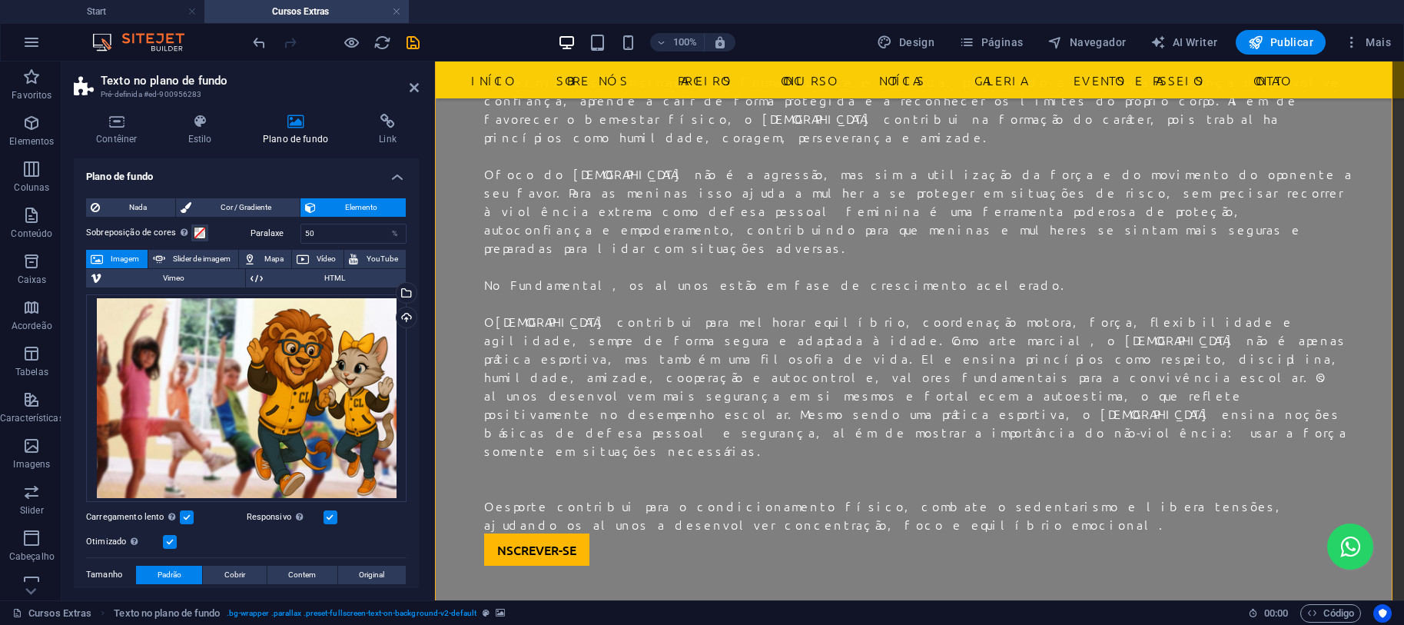
click at [414, 78] on h2 "Texto no plano de fundo" at bounding box center [260, 81] width 318 height 14
click at [414, 88] on icon at bounding box center [414, 87] width 9 height 12
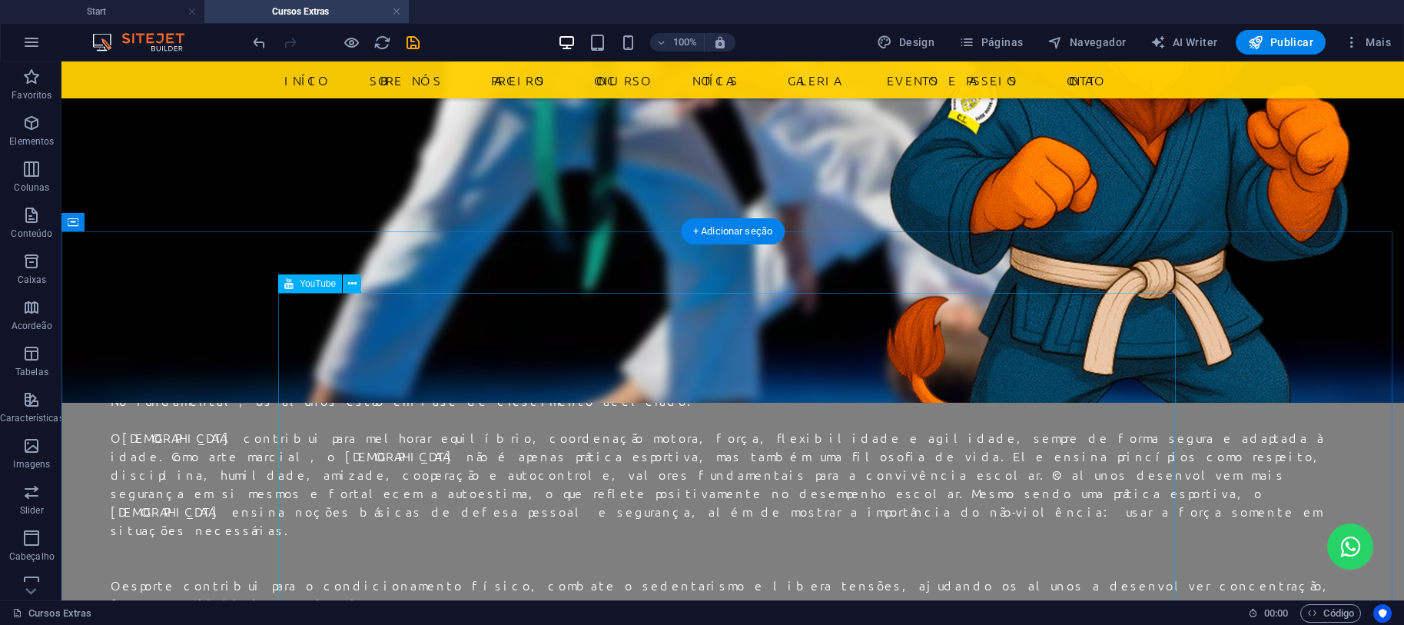
scroll to position [1229, 0]
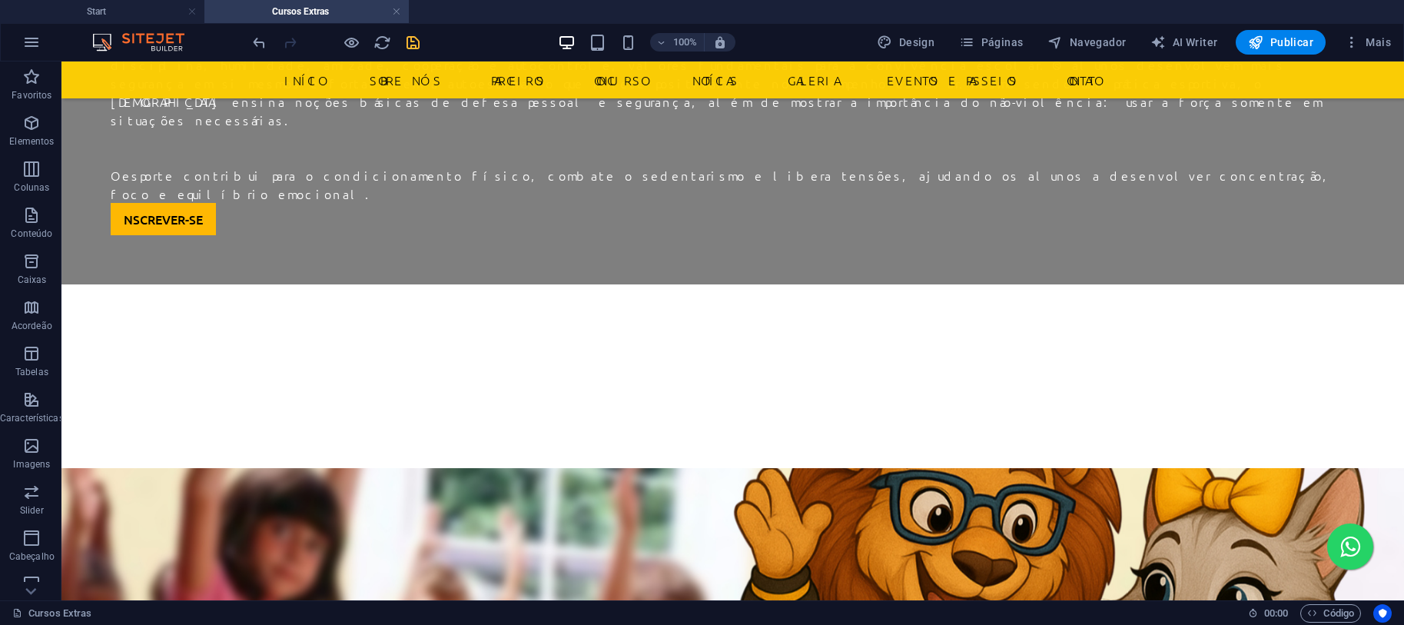
click at [409, 39] on icon "save" at bounding box center [413, 43] width 18 height 18
click at [35, 137] on p "Elementos" at bounding box center [31, 141] width 45 height 12
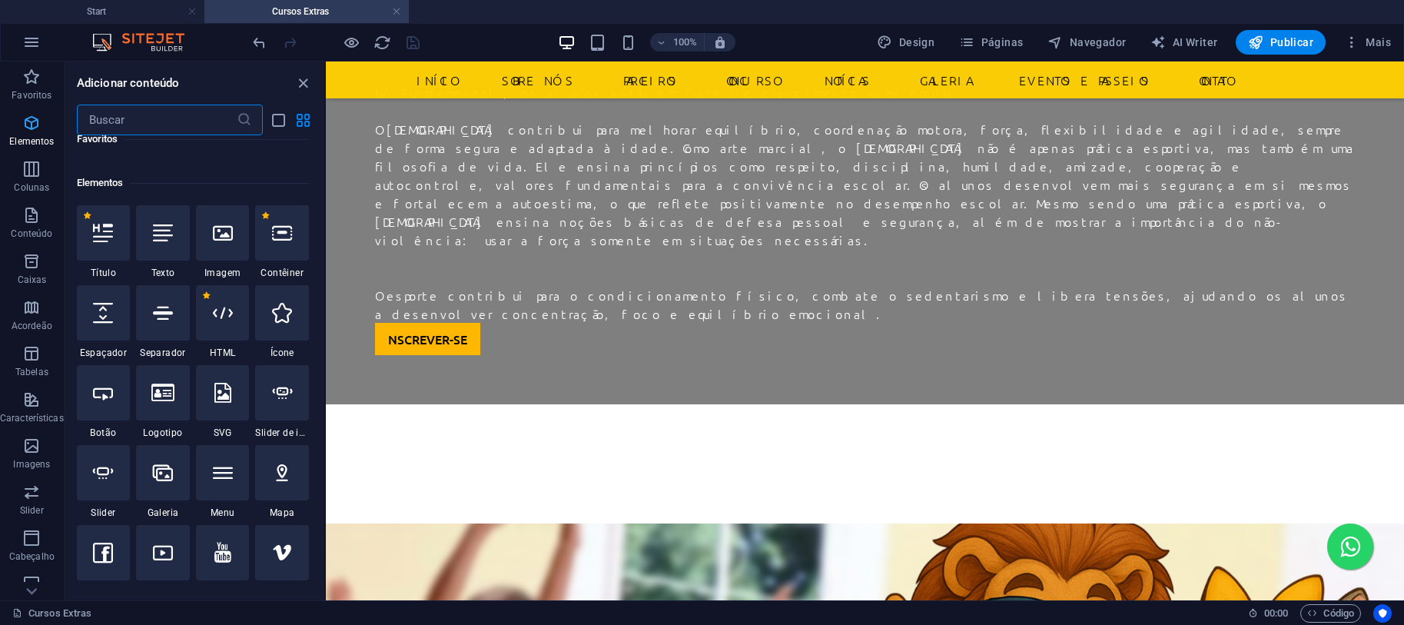
scroll to position [416, 0]
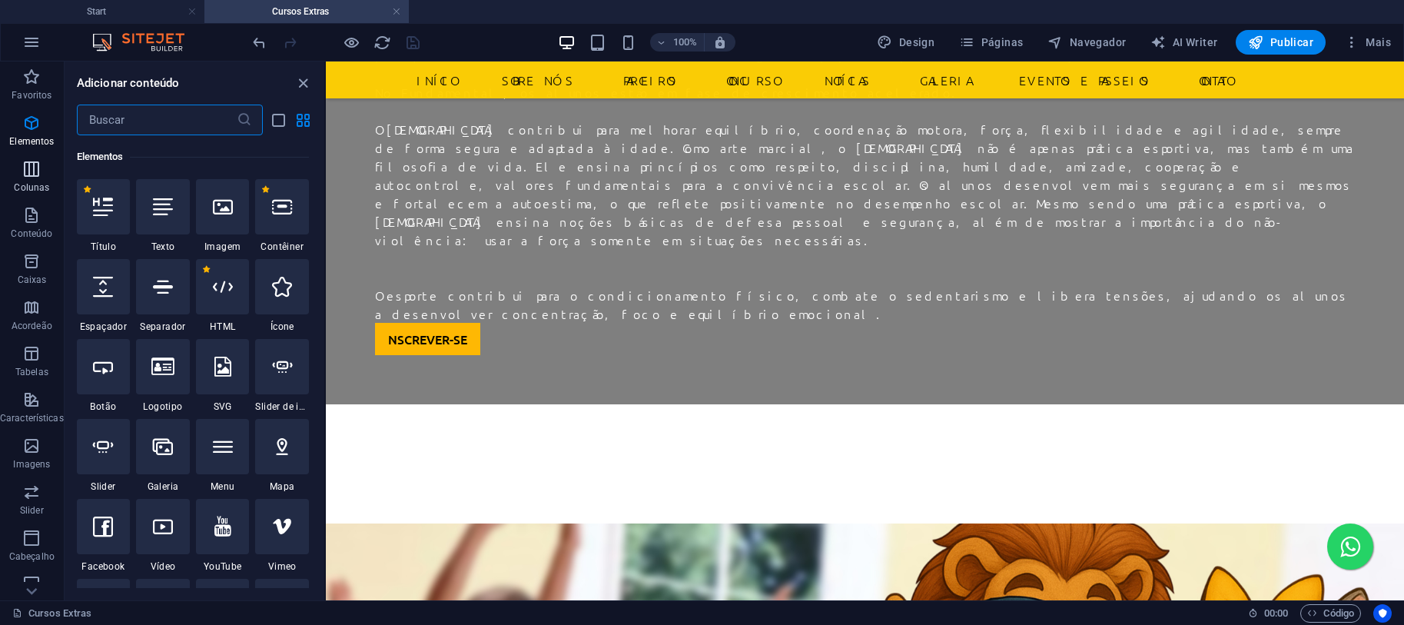
click at [36, 191] on p "Colunas" at bounding box center [31, 187] width 35 height 12
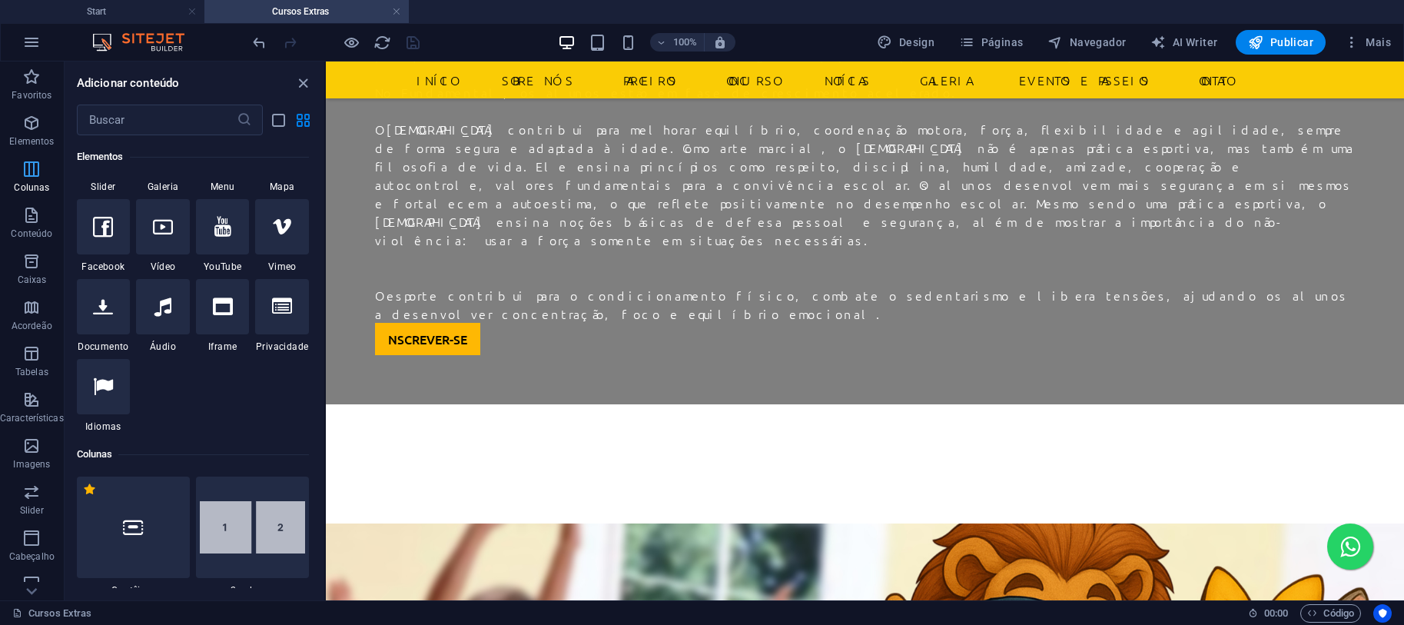
scroll to position [1013, 0]
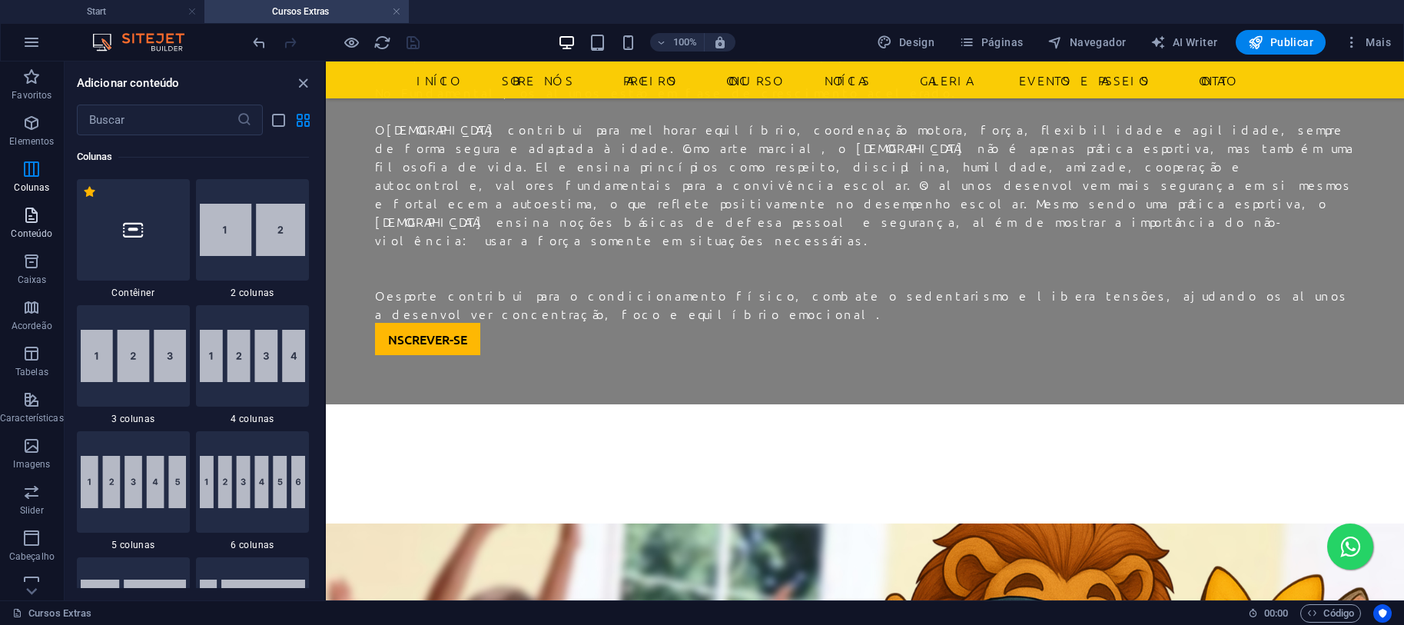
click at [42, 234] on p "Conteúdo" at bounding box center [31, 233] width 41 height 12
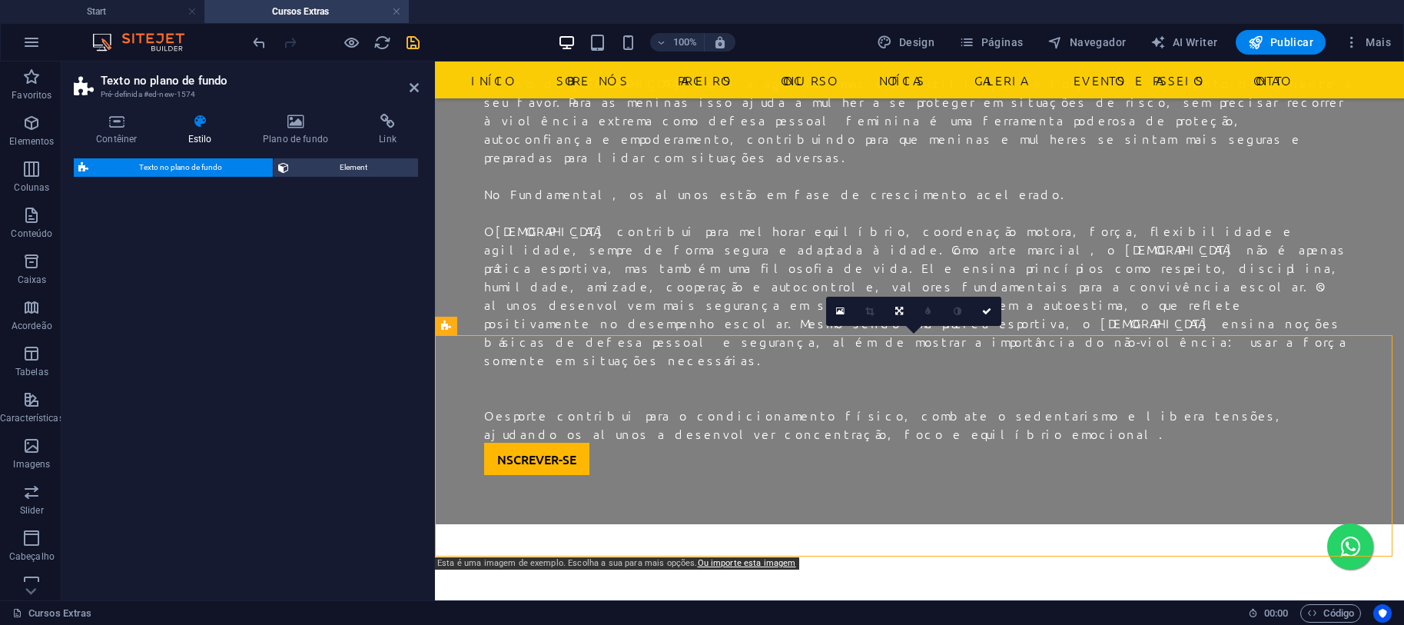
scroll to position [1451, 0]
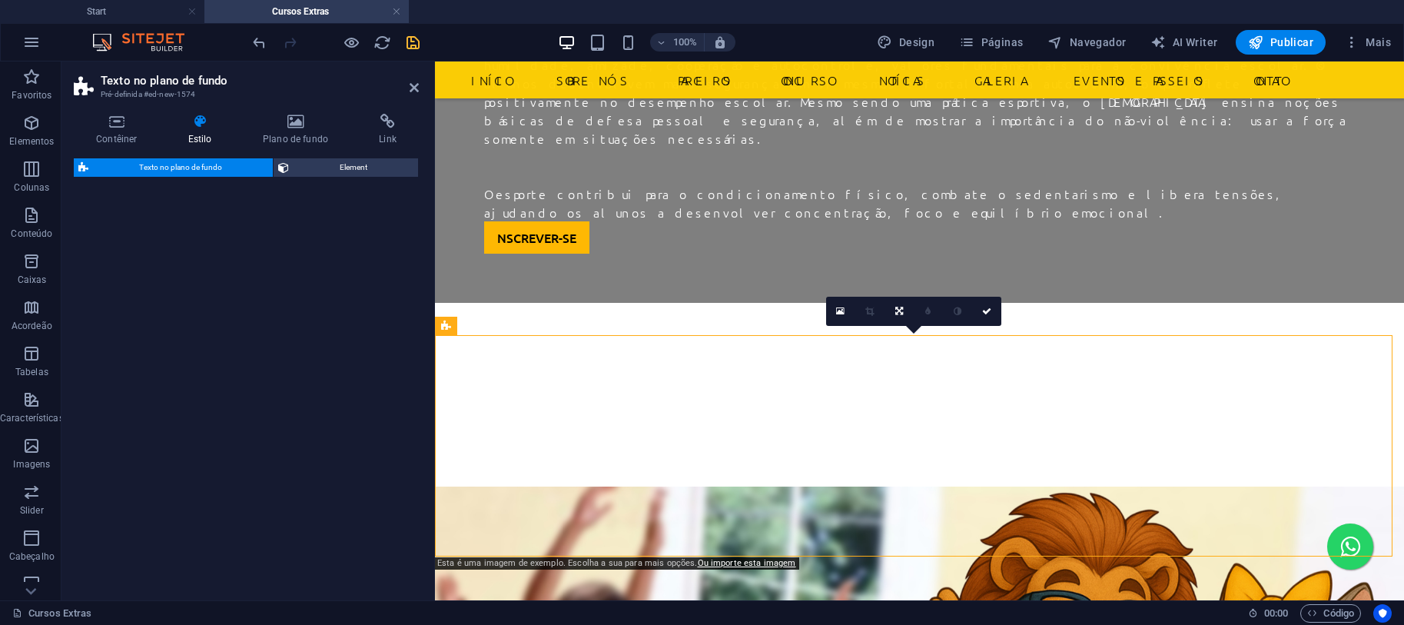
select select "%"
select select "rem"
select select "px"
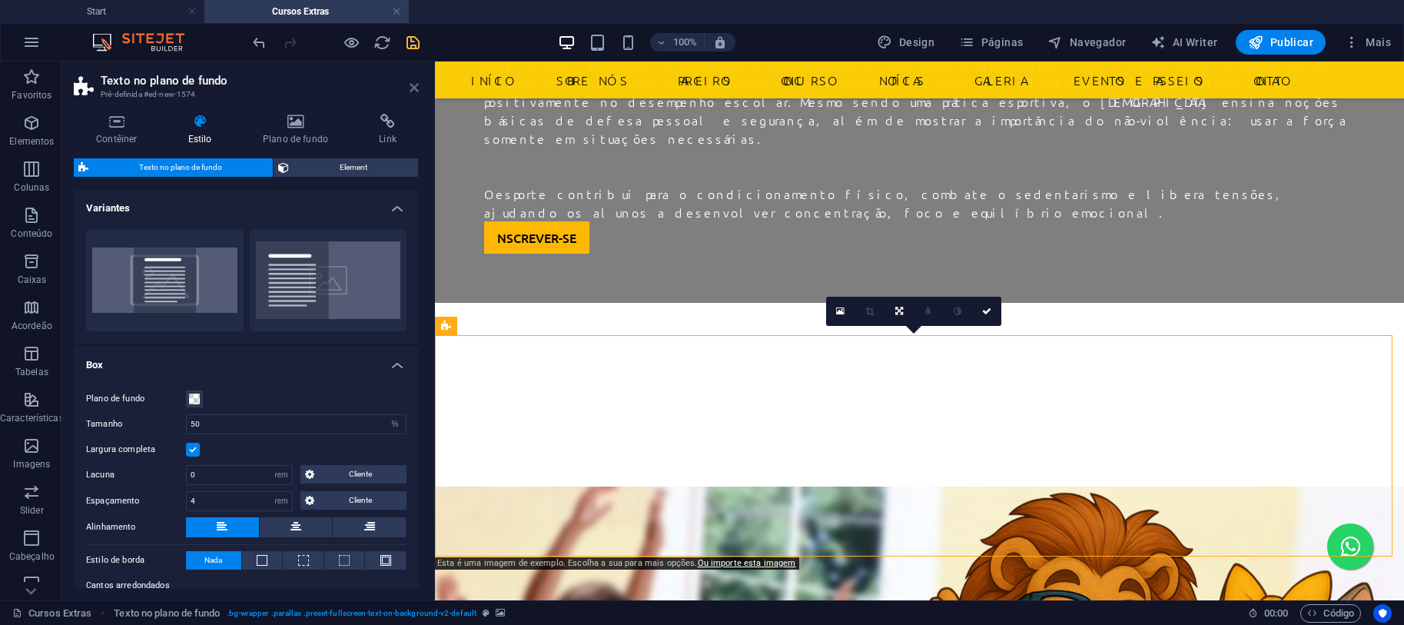
click at [419, 88] on aside "Texto no plano de fundo Pré-definida #ed-new-1574 Contêiner Estilo Plano de fun…" at bounding box center [247, 330] width 373 height 539
click at [408, 86] on h2 "Texto no plano de fundo" at bounding box center [260, 81] width 318 height 14
click at [414, 85] on icon at bounding box center [414, 87] width 9 height 12
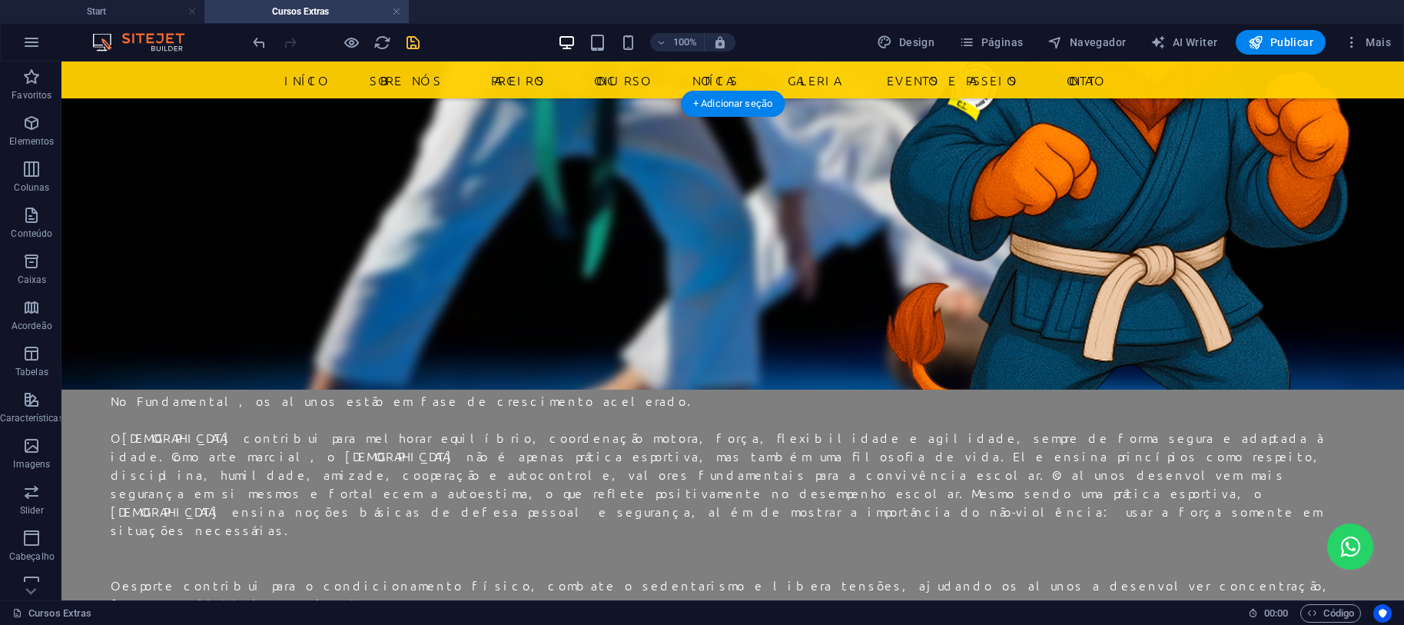
scroll to position [1229, 0]
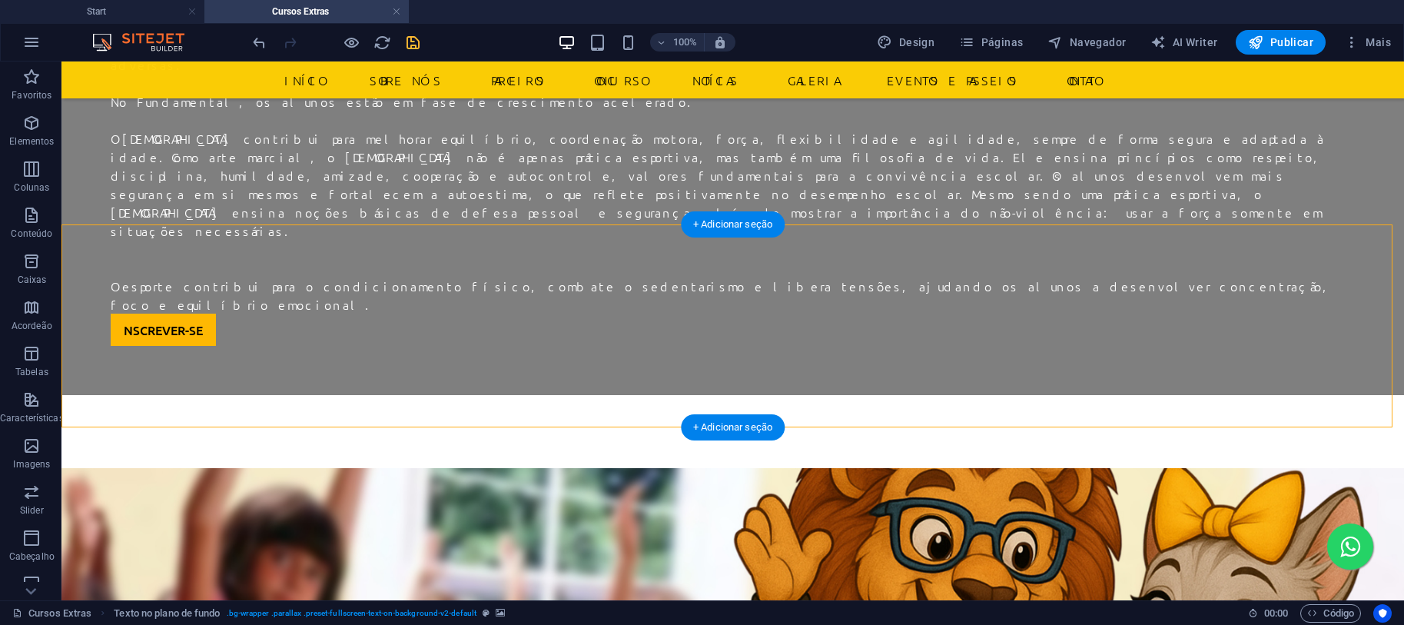
select select "%"
select select "rem"
select select "px"
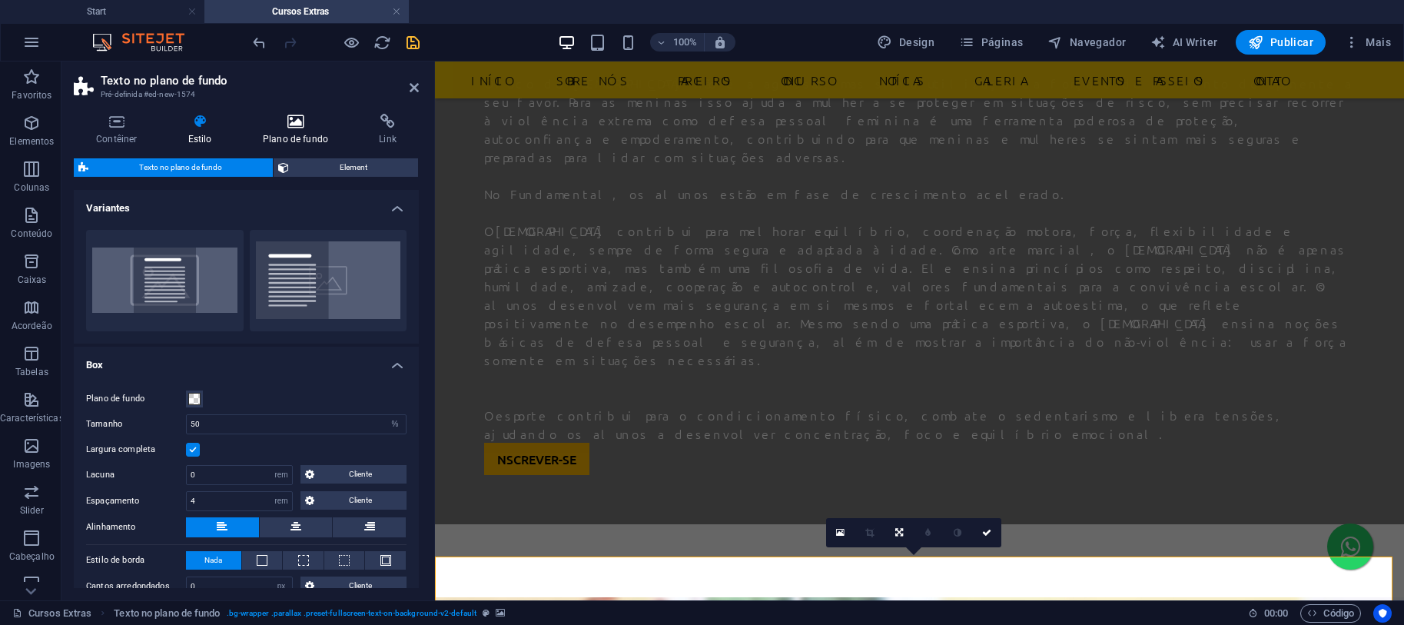
click at [297, 124] on icon at bounding box center [295, 121] width 110 height 15
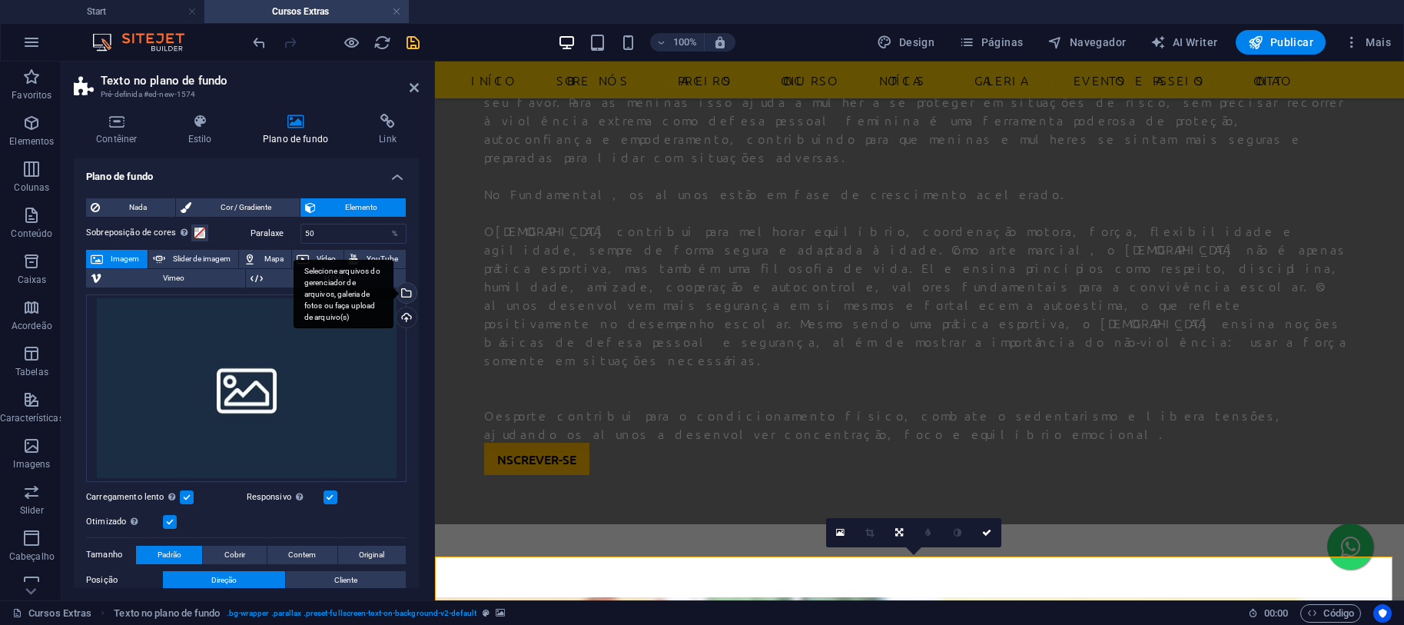
click at [393, 294] on div "Selecione arquivos do gerenciador de arquivos, galeria de fotos ou faça upload …" at bounding box center [344, 294] width 100 height 69
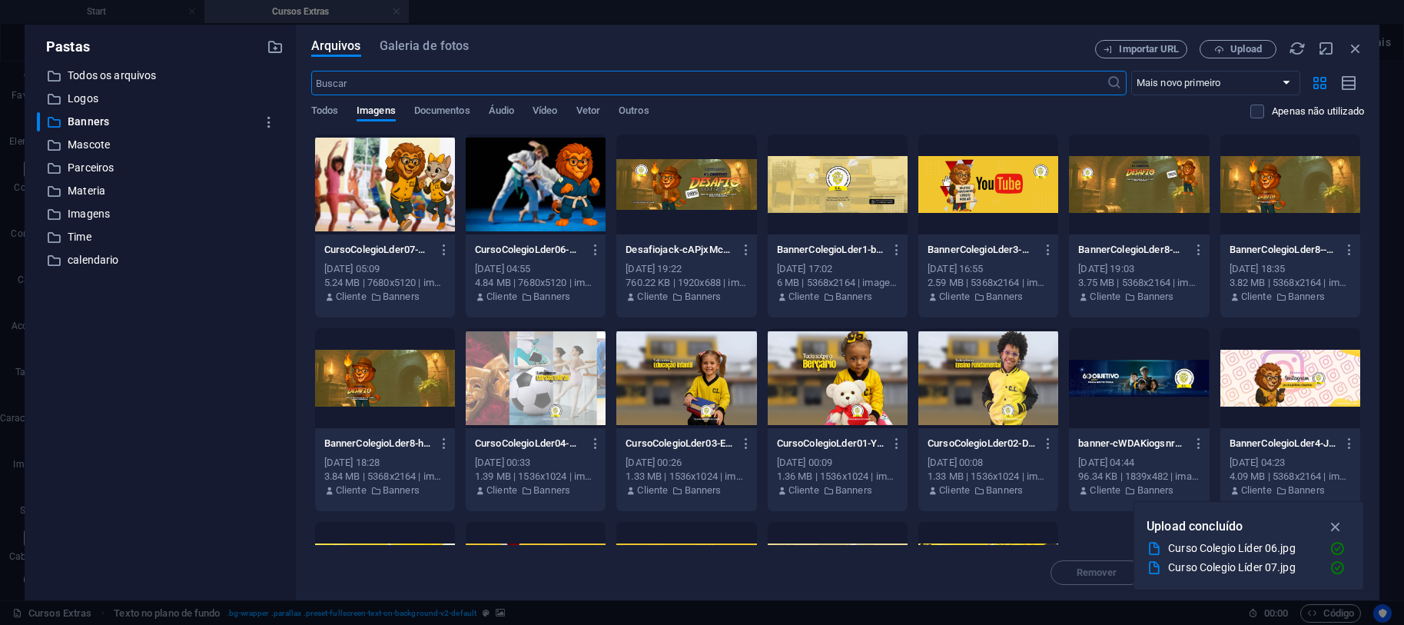
scroll to position [2904, 0]
click at [1340, 500] on icon "button" at bounding box center [1336, 507] width 18 height 17
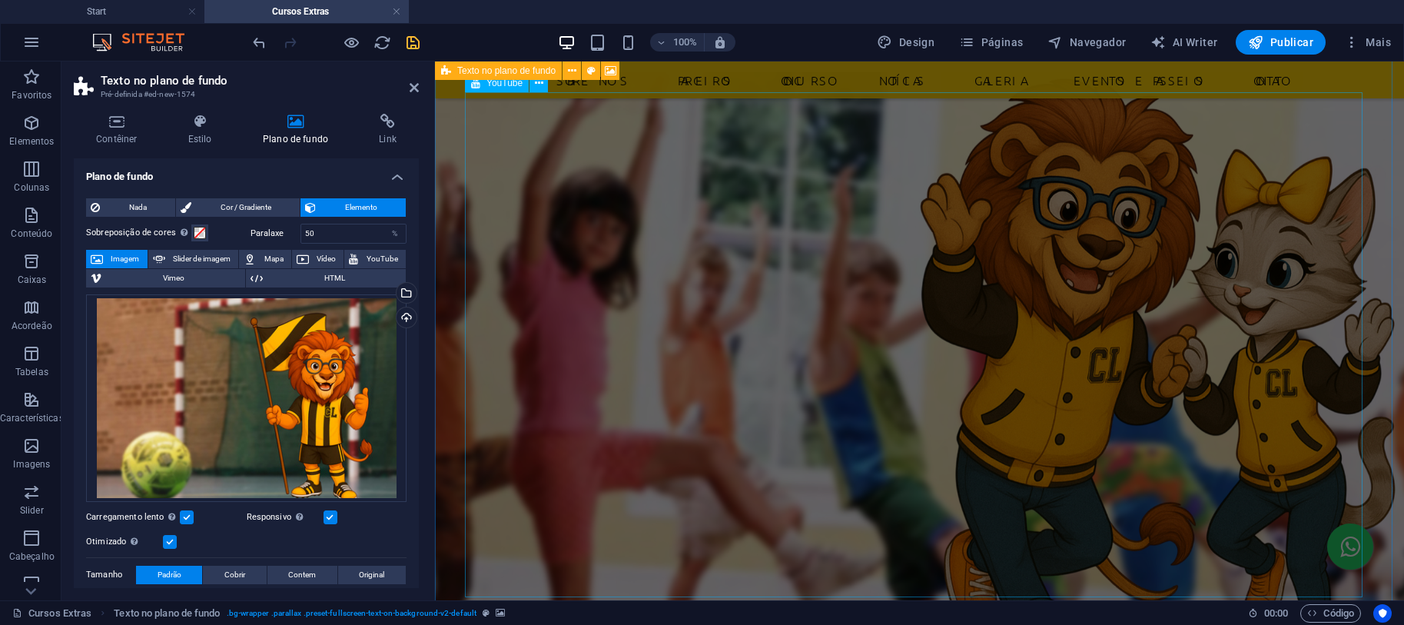
scroll to position [1566, 0]
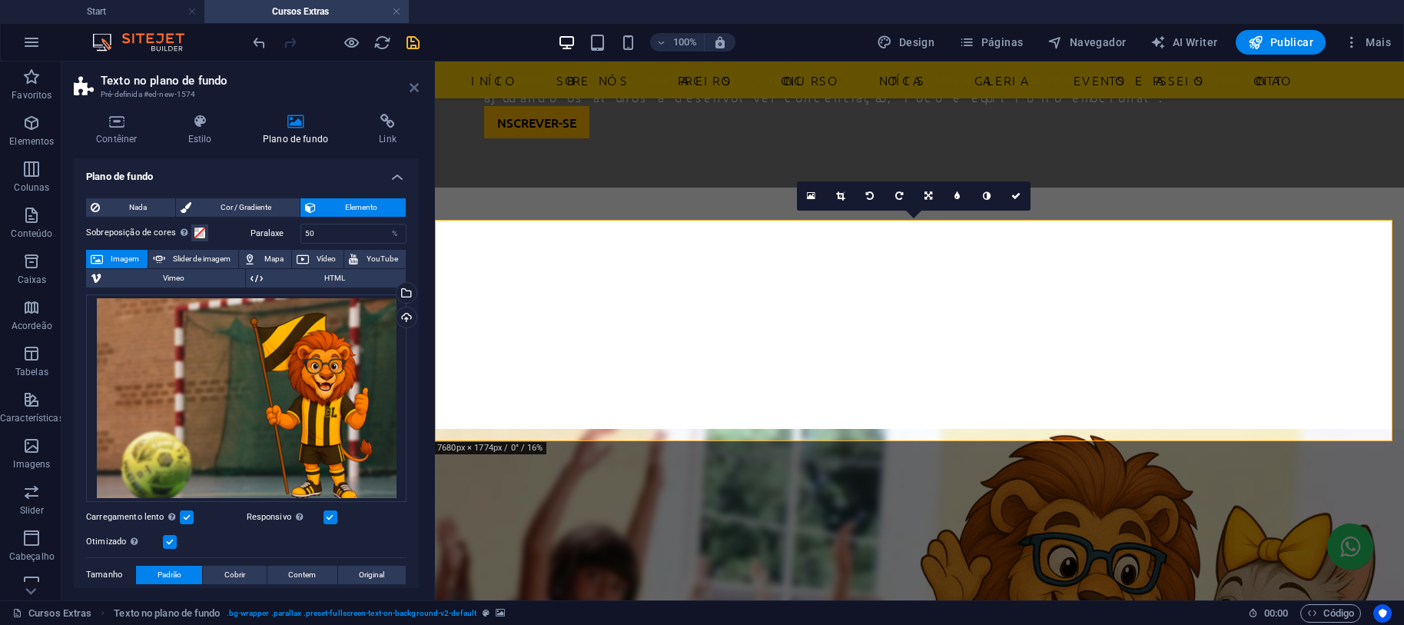
click at [410, 92] on icon at bounding box center [414, 87] width 9 height 12
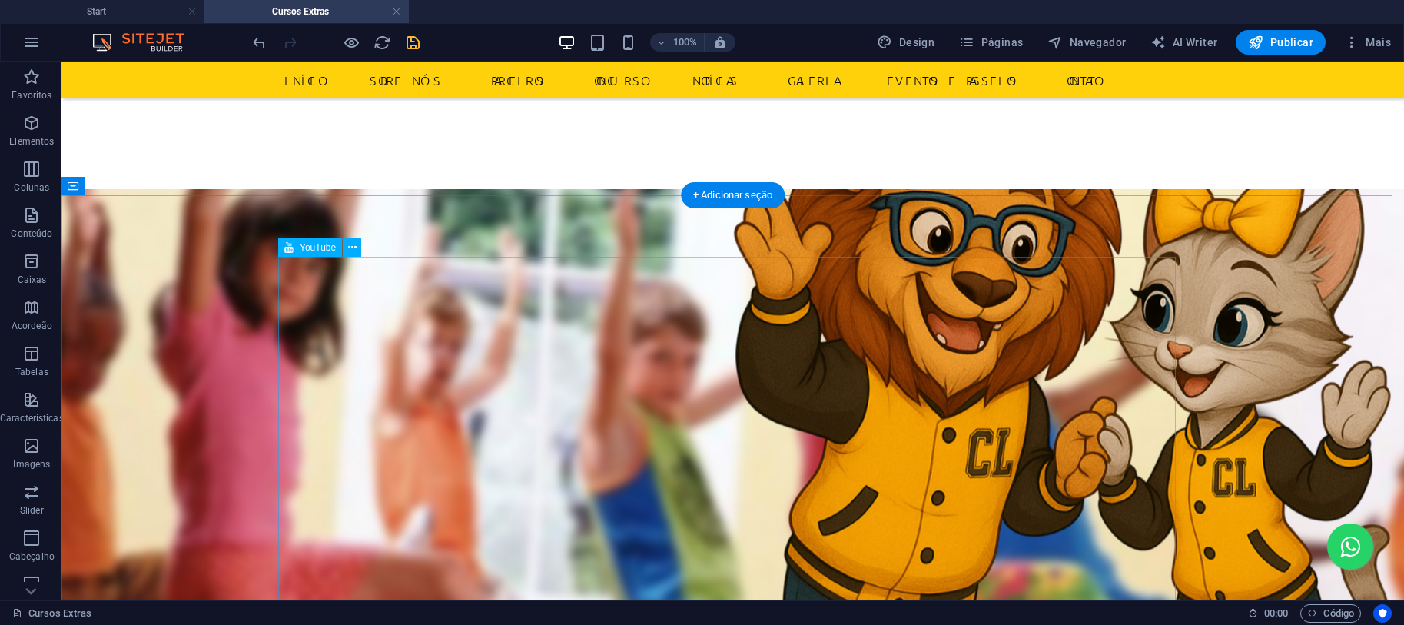
scroll to position [1156, 0]
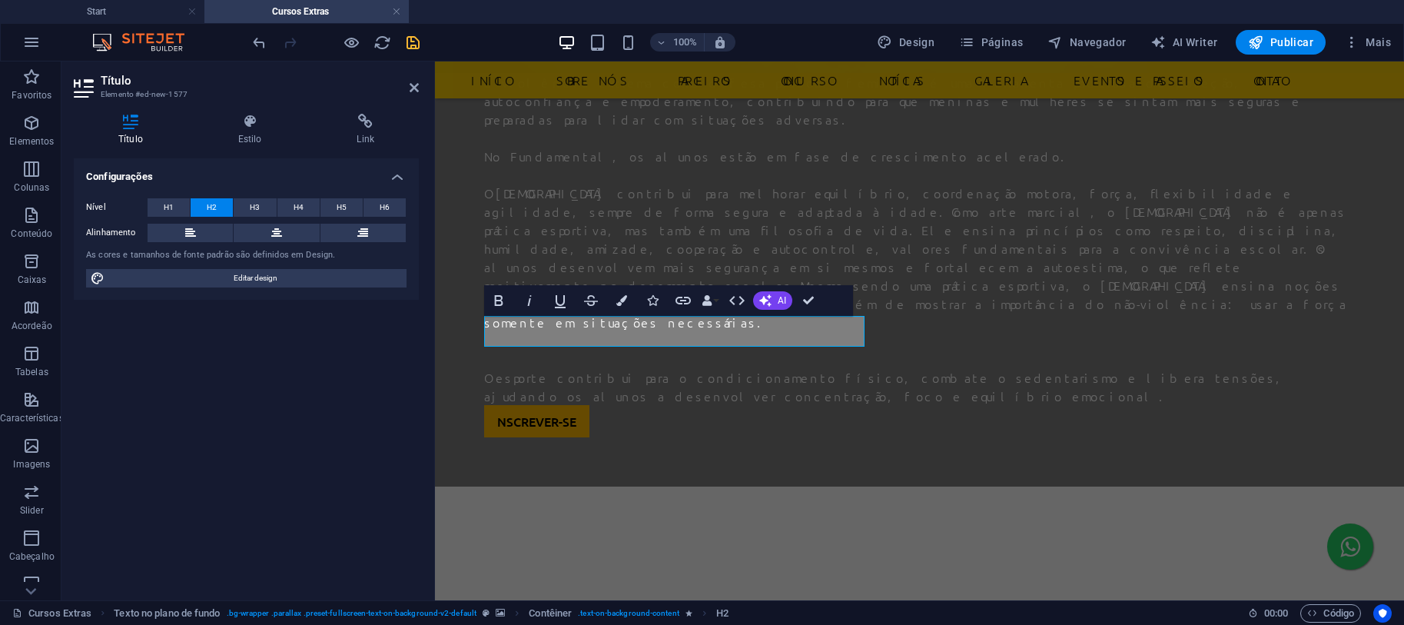
scroll to position [1519, 0]
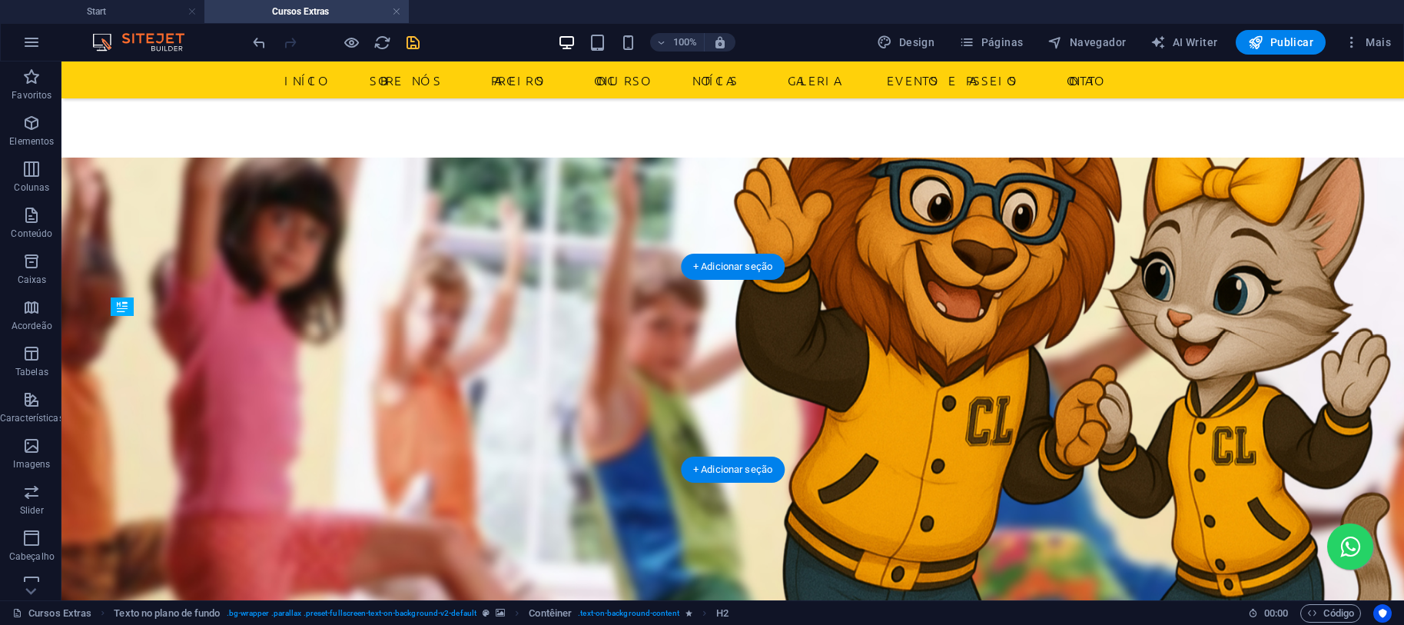
scroll to position [1187, 0]
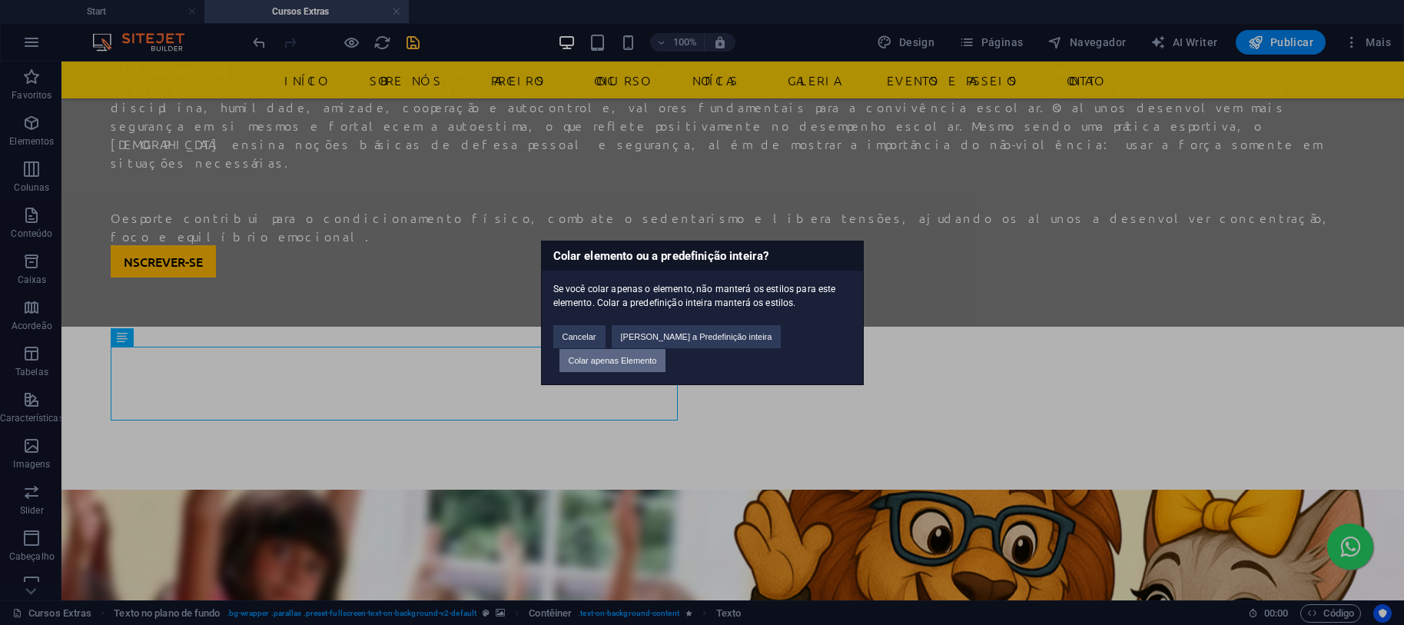
click at [666, 350] on button "Colar apenas Elemento" at bounding box center [612, 360] width 107 height 23
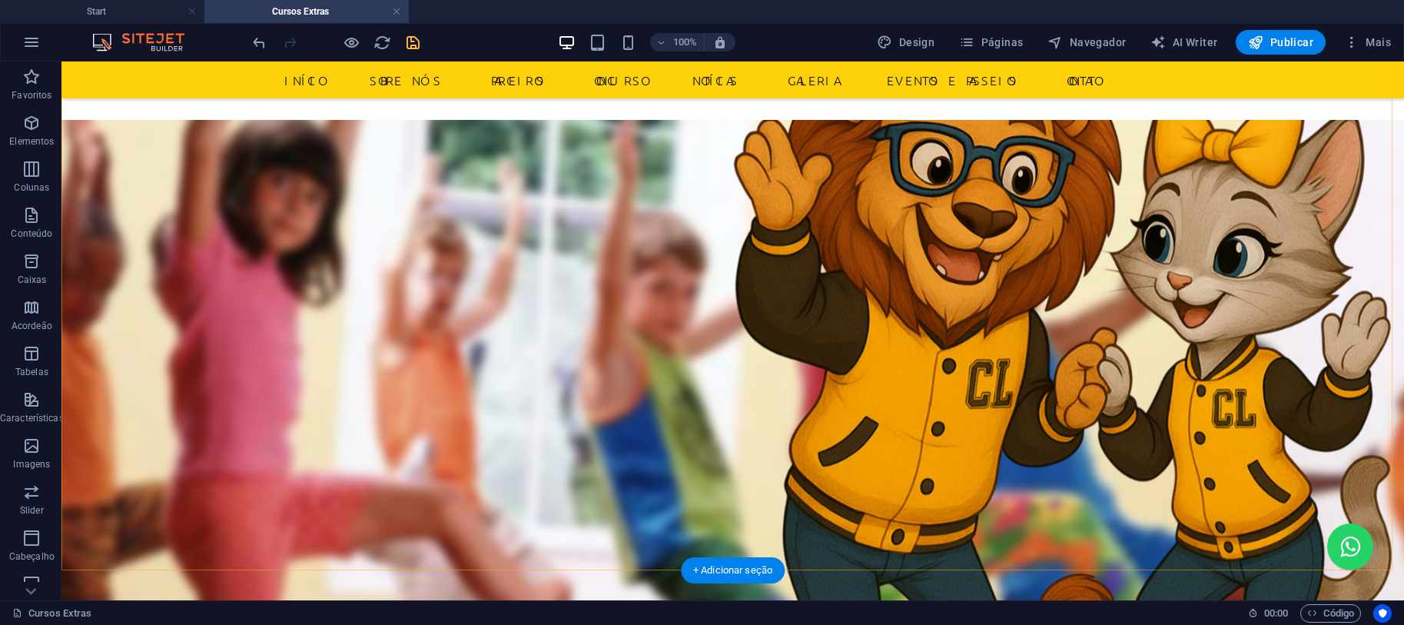
scroll to position [2459, 0]
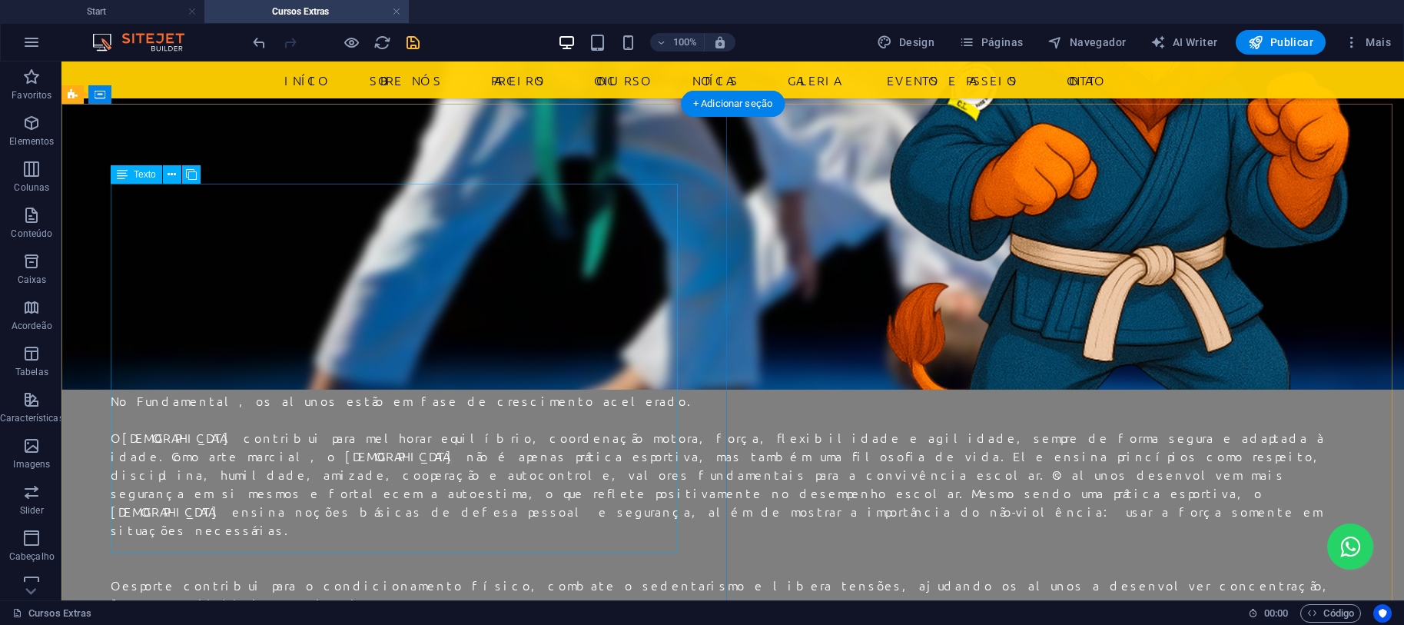
scroll to position [1229, 0]
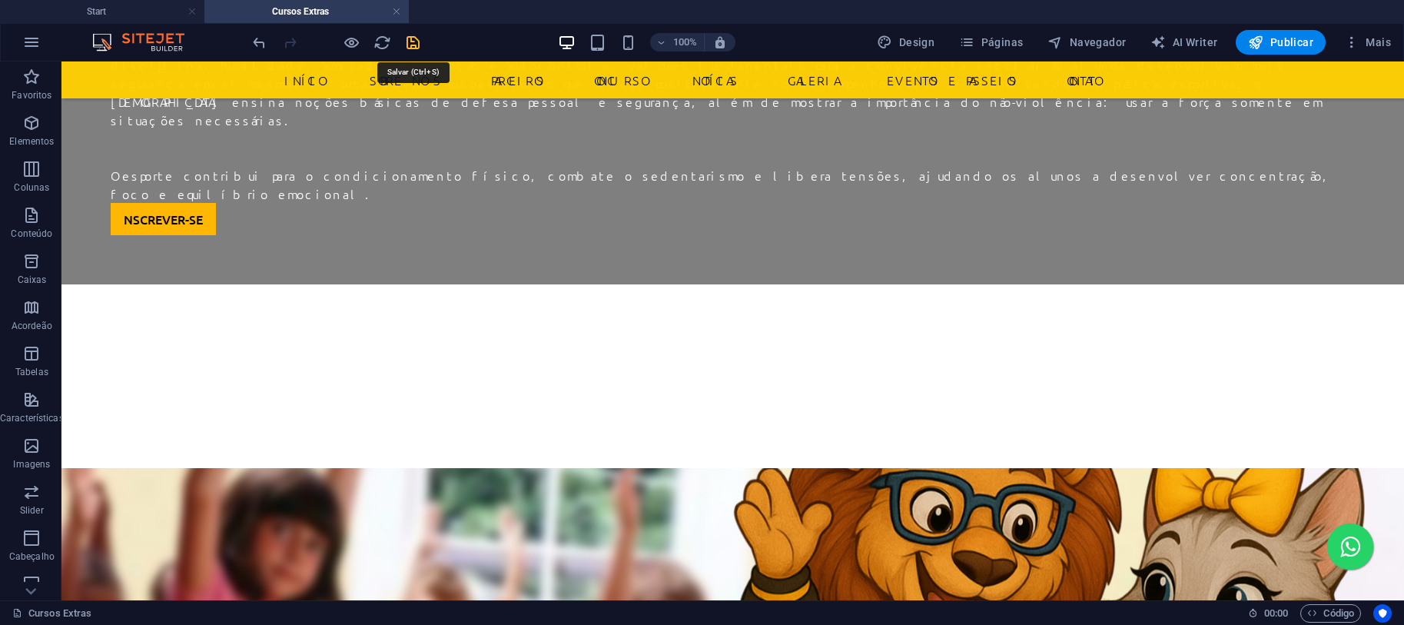
click at [416, 46] on icon "save" at bounding box center [413, 43] width 18 height 18
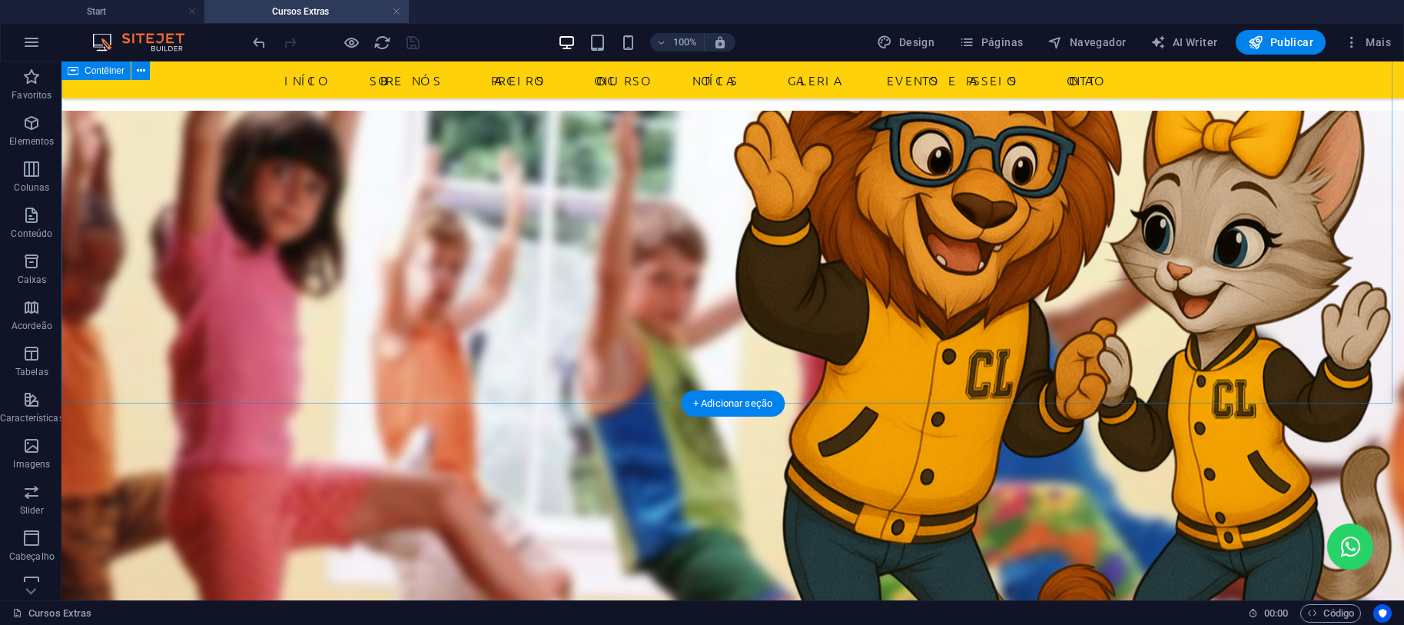
scroll to position [2049, 0]
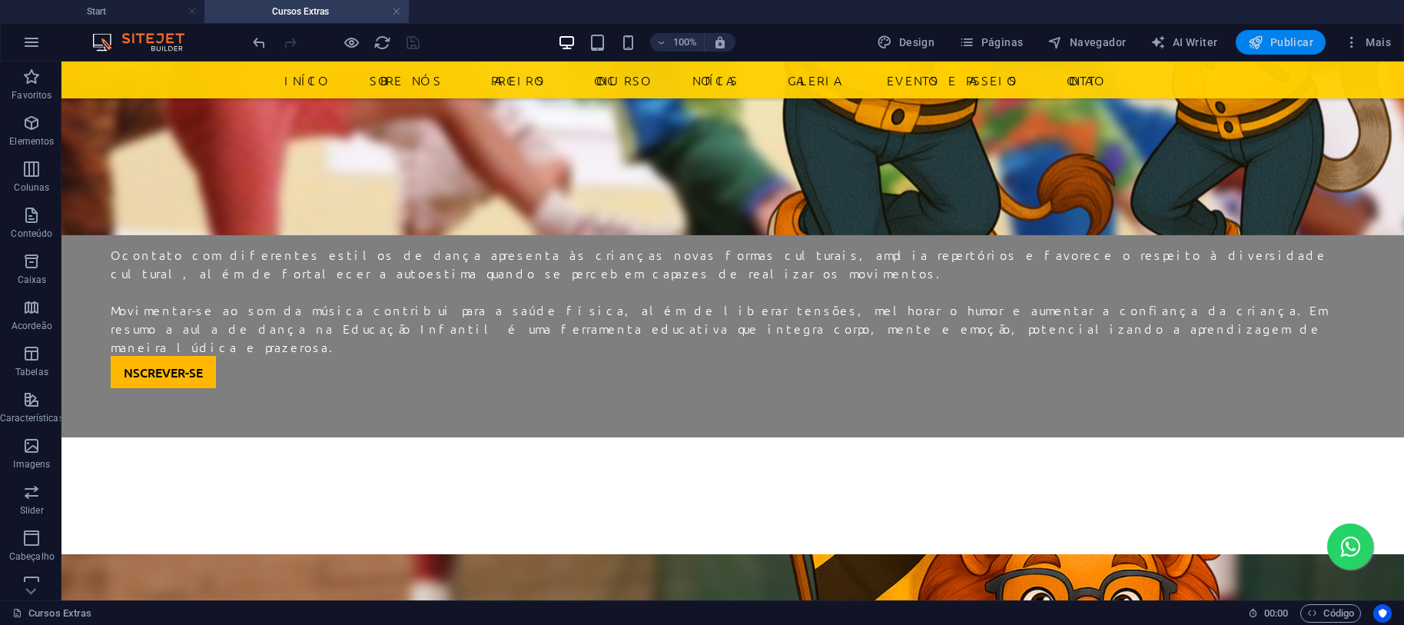
click at [1297, 38] on span "Publicar" at bounding box center [1280, 42] width 65 height 15
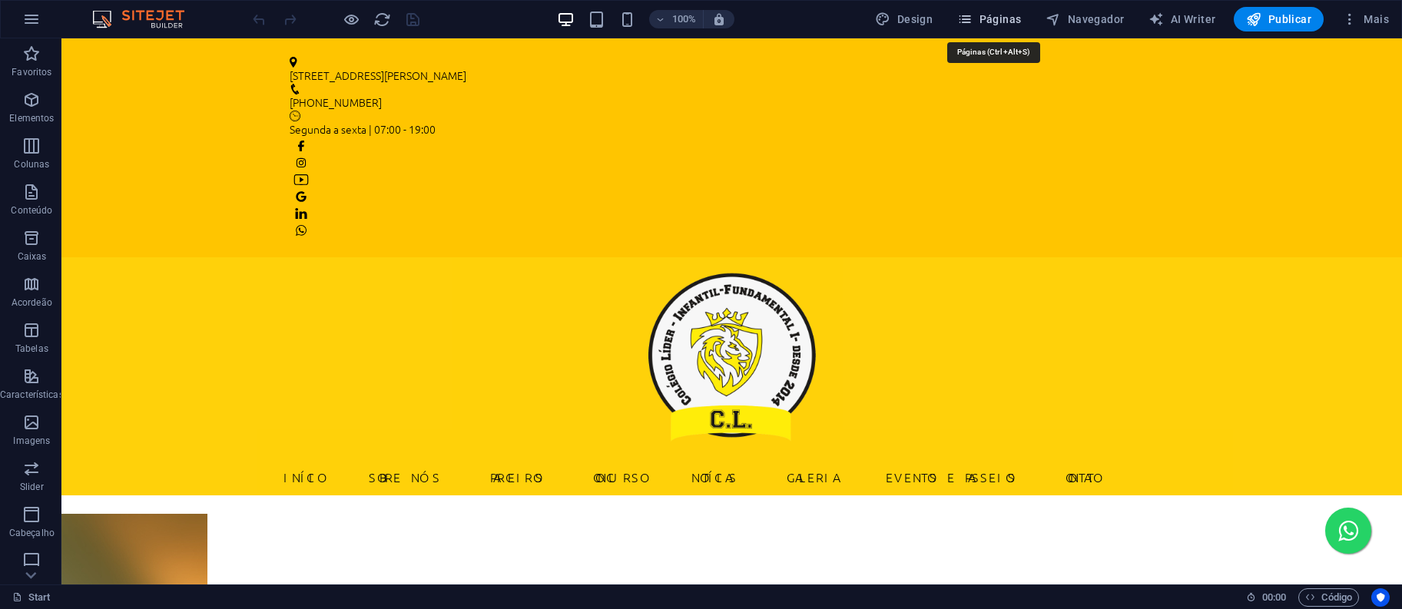
click at [985, 13] on span "Páginas" at bounding box center [989, 19] width 64 height 15
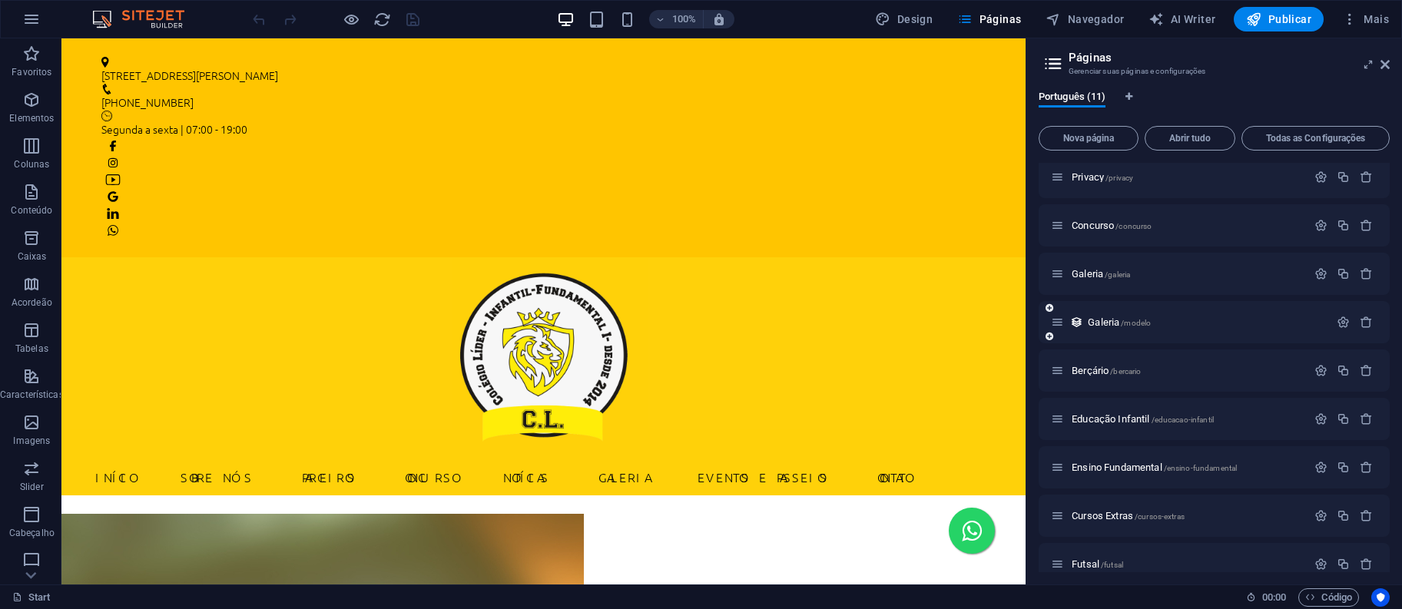
scroll to position [123, 0]
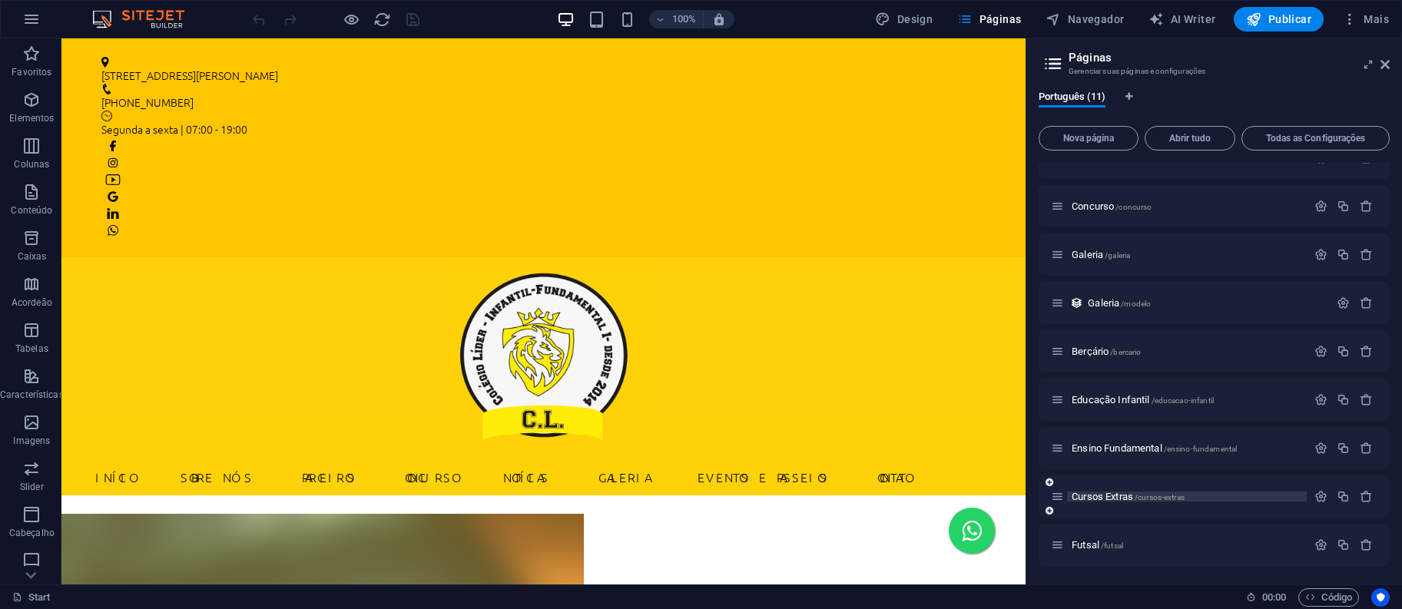
click at [1103, 500] on span "Cursos Extras /cursos-extras" at bounding box center [1128, 497] width 113 height 12
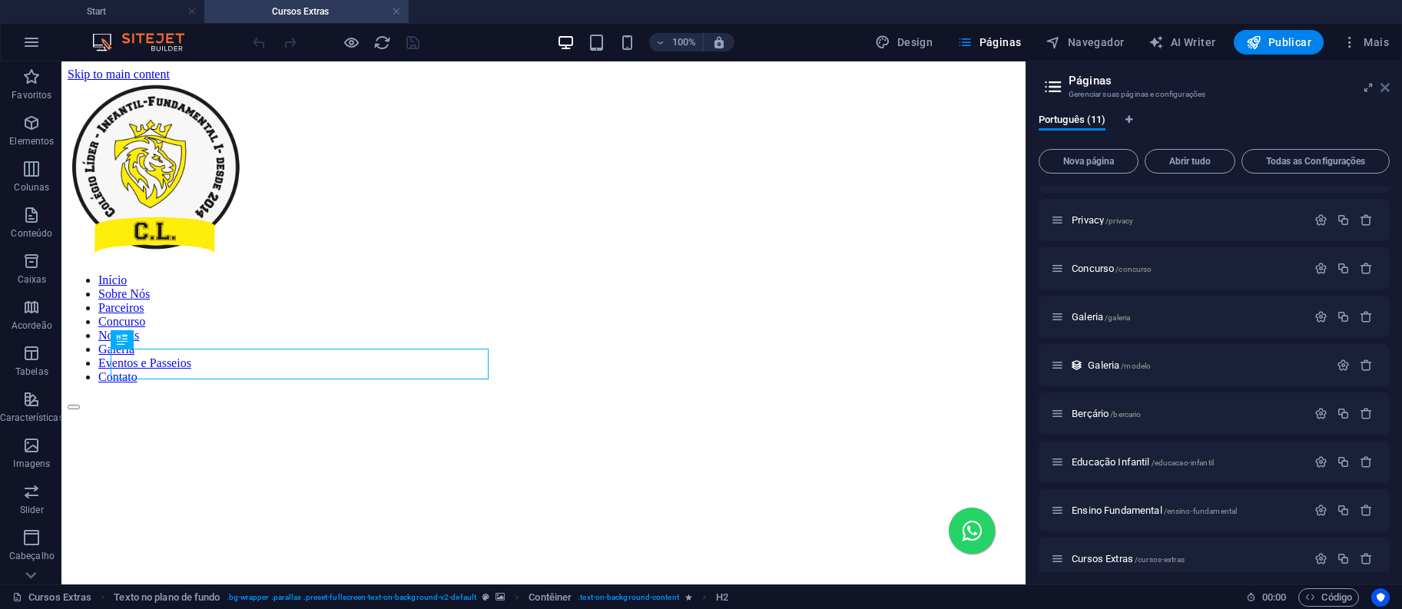
scroll to position [0, 0]
drag, startPoint x: 1388, startPoint y: 89, endPoint x: 899, endPoint y: 141, distance: 491.4
click at [1388, 89] on icon at bounding box center [1385, 87] width 9 height 12
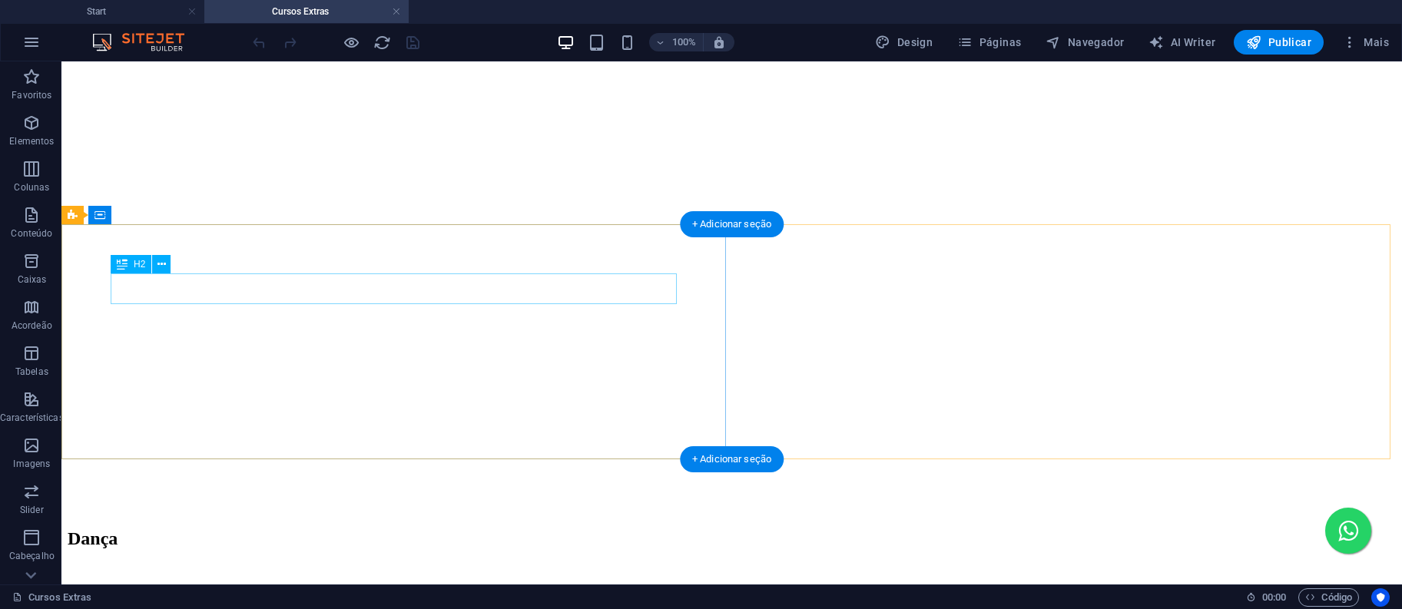
scroll to position [1229, 0]
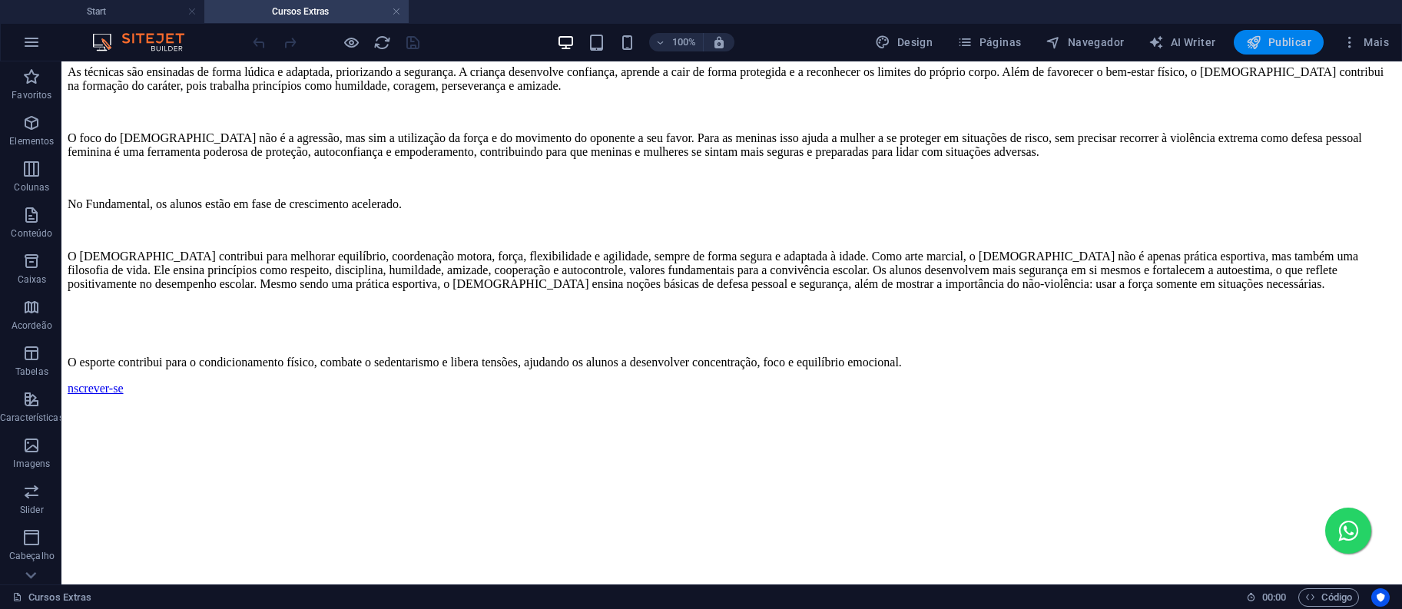
click at [1274, 43] on span "Publicar" at bounding box center [1278, 42] width 65 height 15
